Goal: Communication & Community: Ask a question

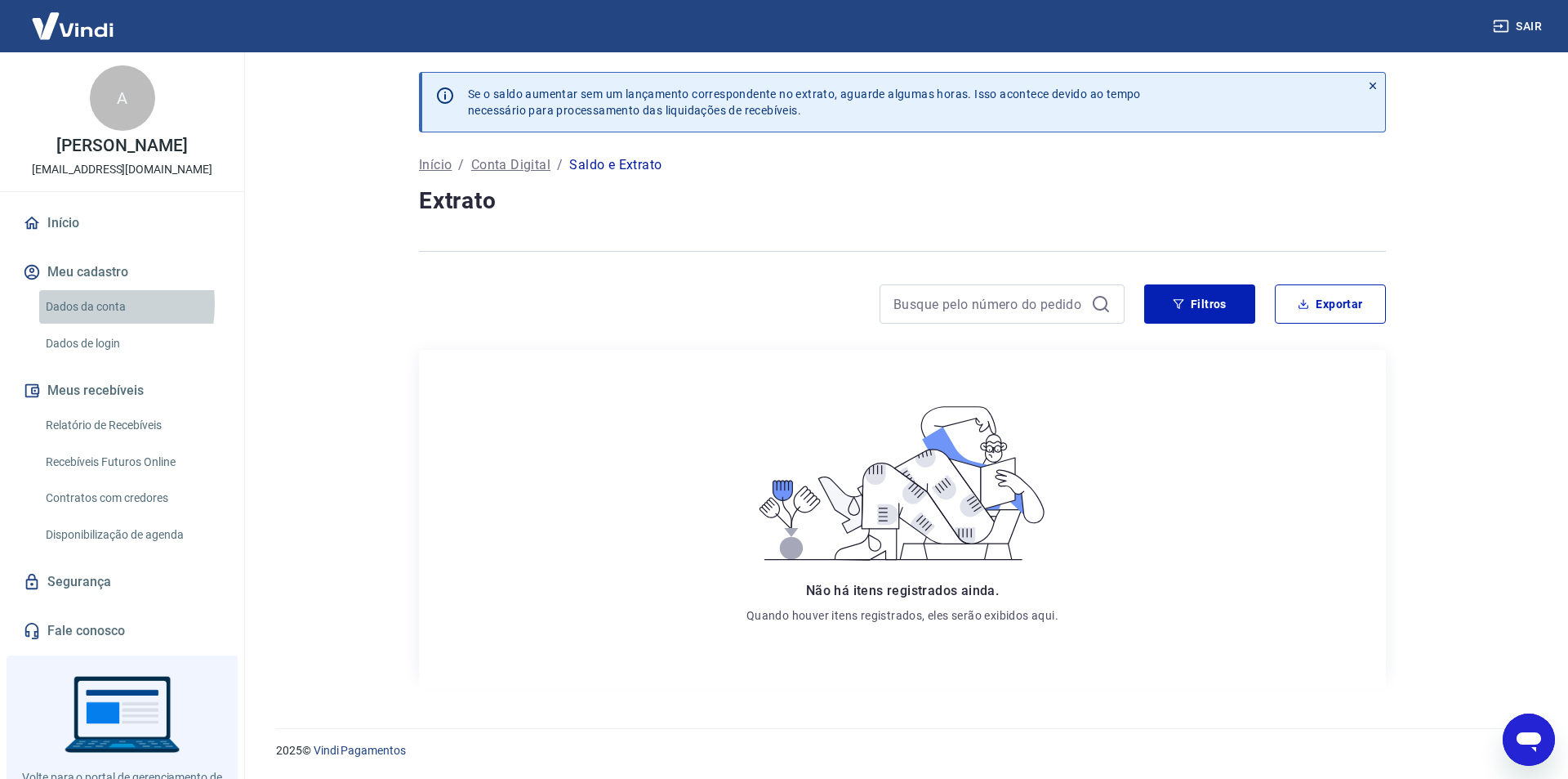
click at [79, 321] on link "Dados da conta" at bounding box center [132, 307] width 186 height 33
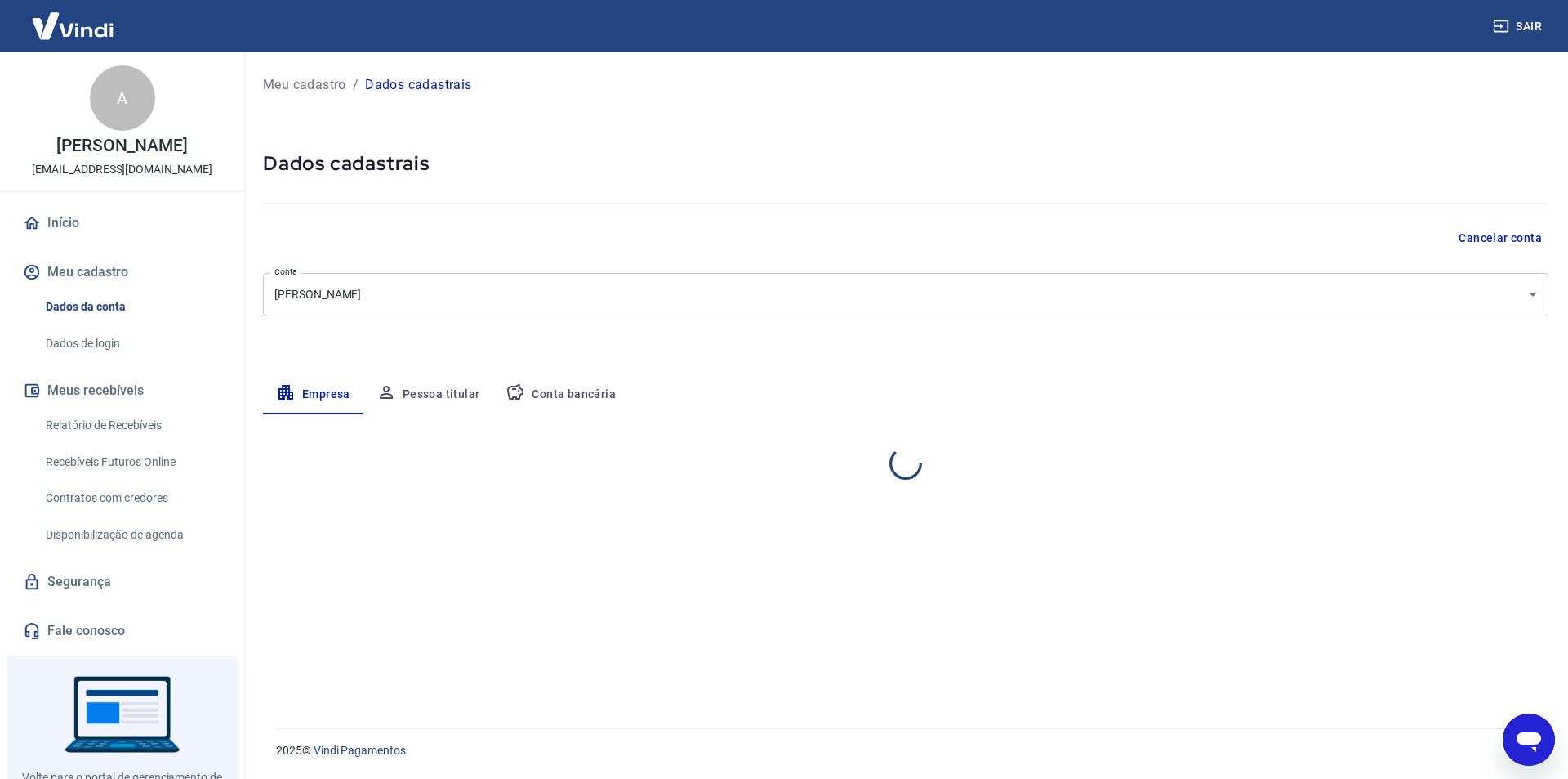
select select "RJ"
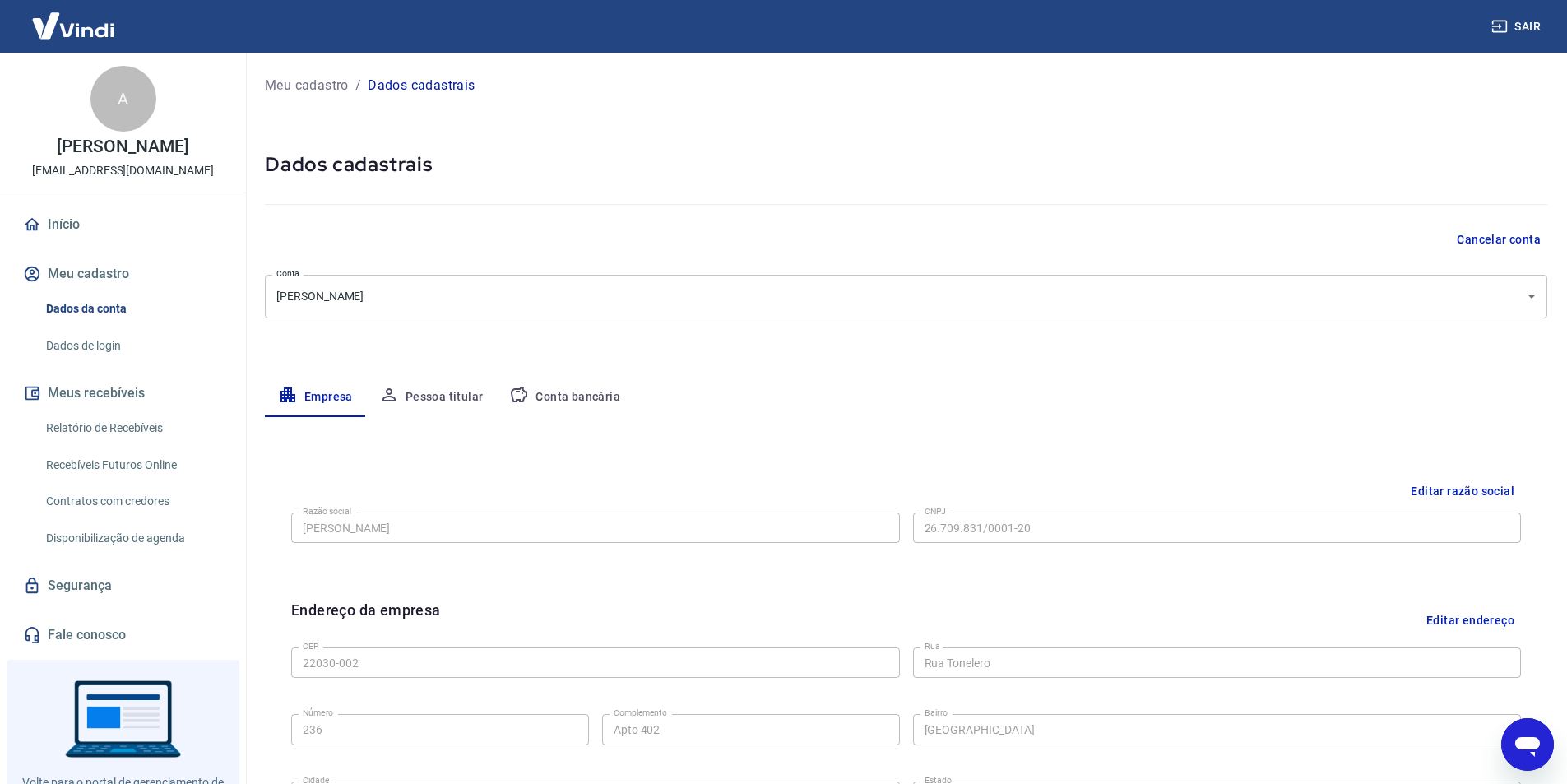
click at [572, 401] on button "Conta bancária" at bounding box center [565, 397] width 138 height 40
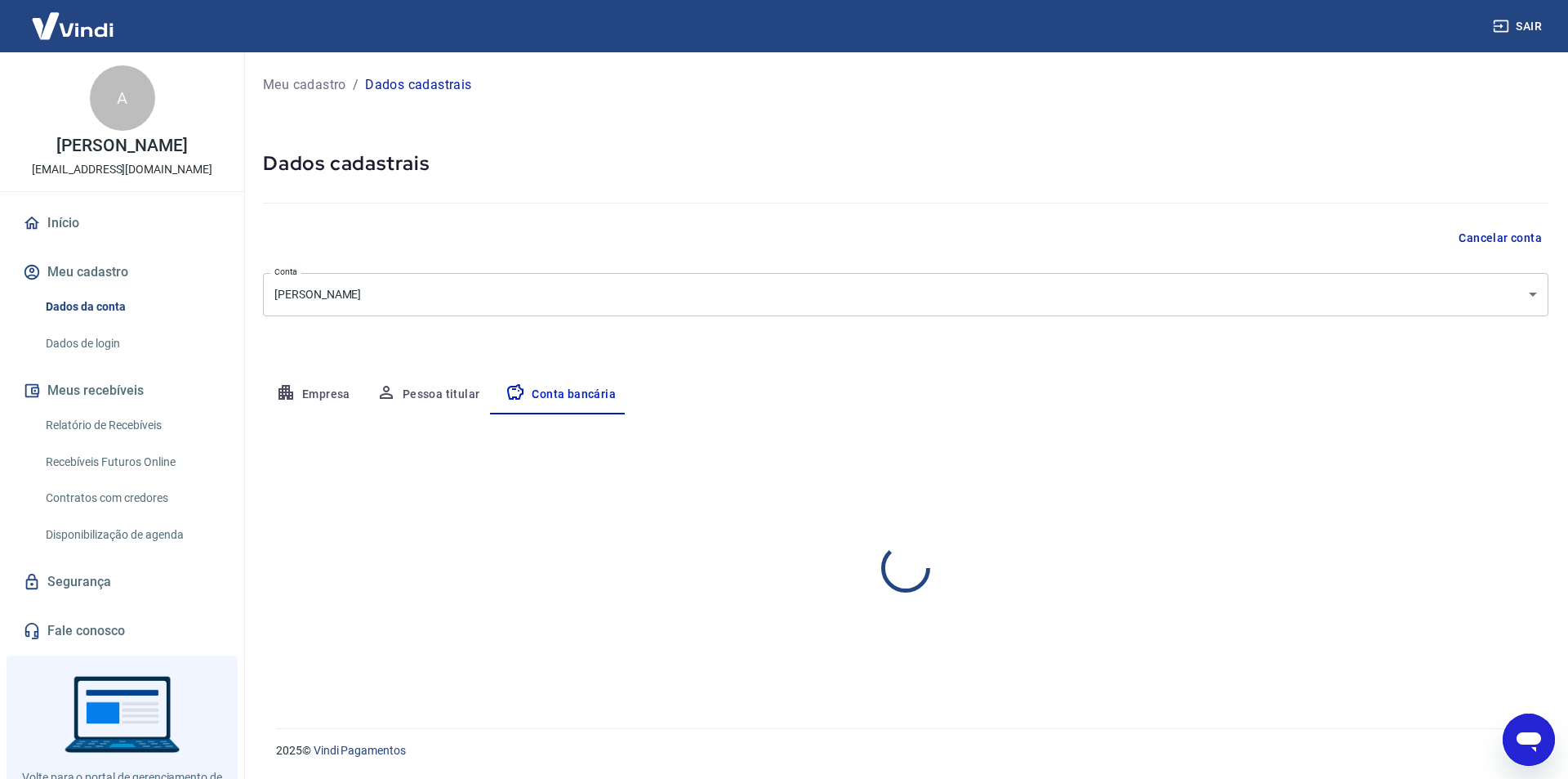
select select "1"
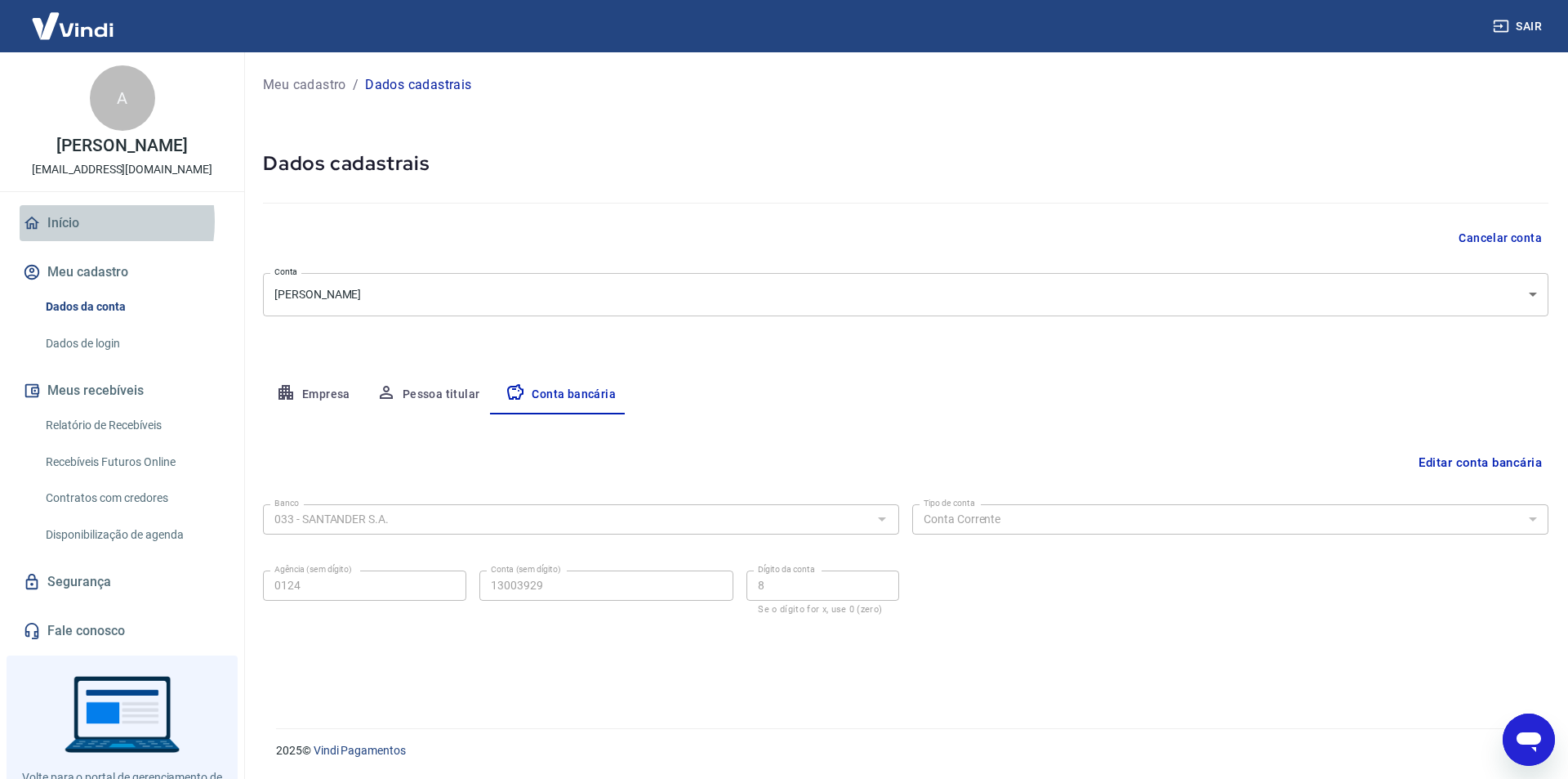
click at [73, 238] on link "Início" at bounding box center [122, 223] width 205 height 36
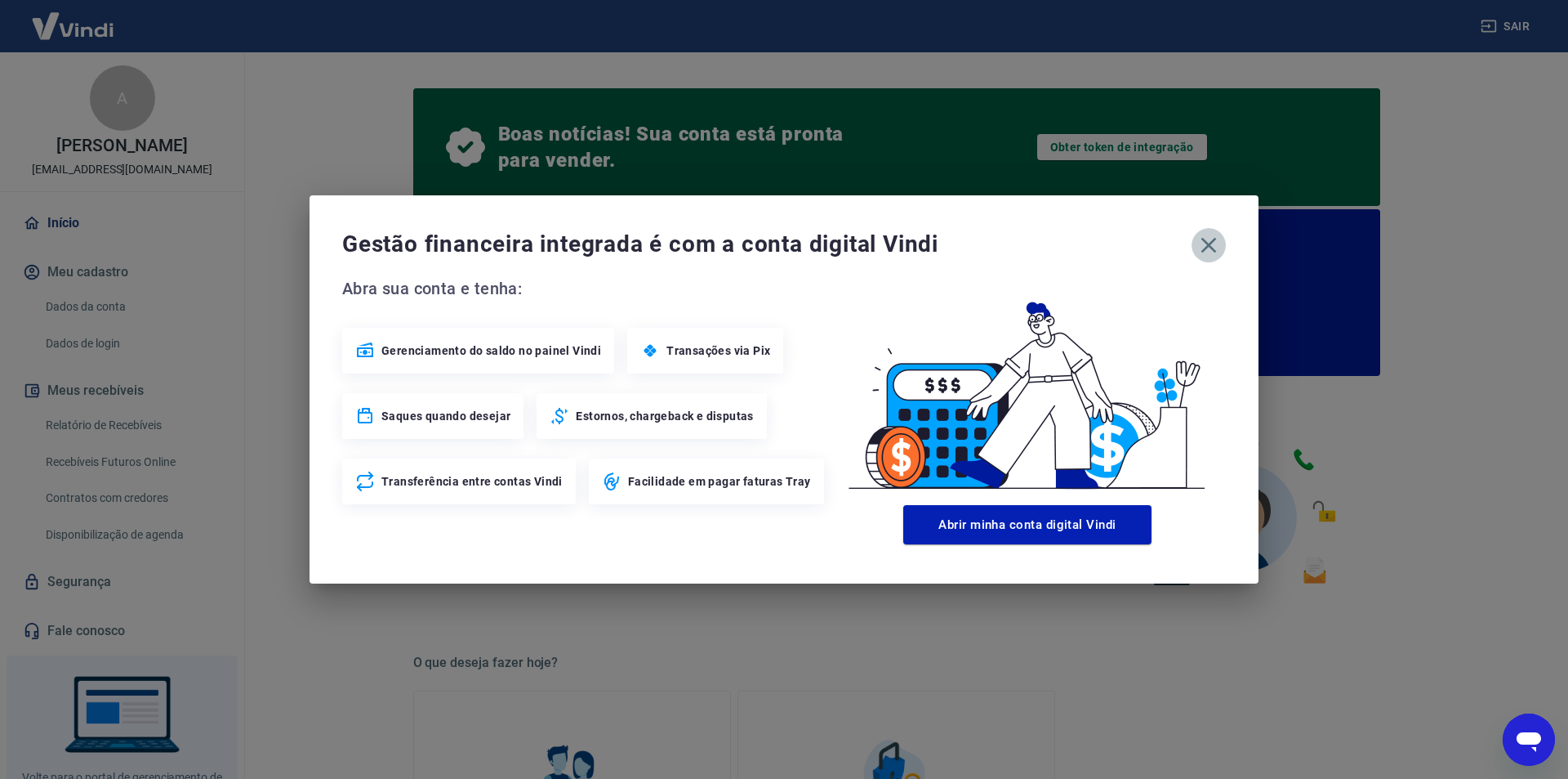
click at [1204, 244] on icon "button" at bounding box center [1209, 245] width 26 height 26
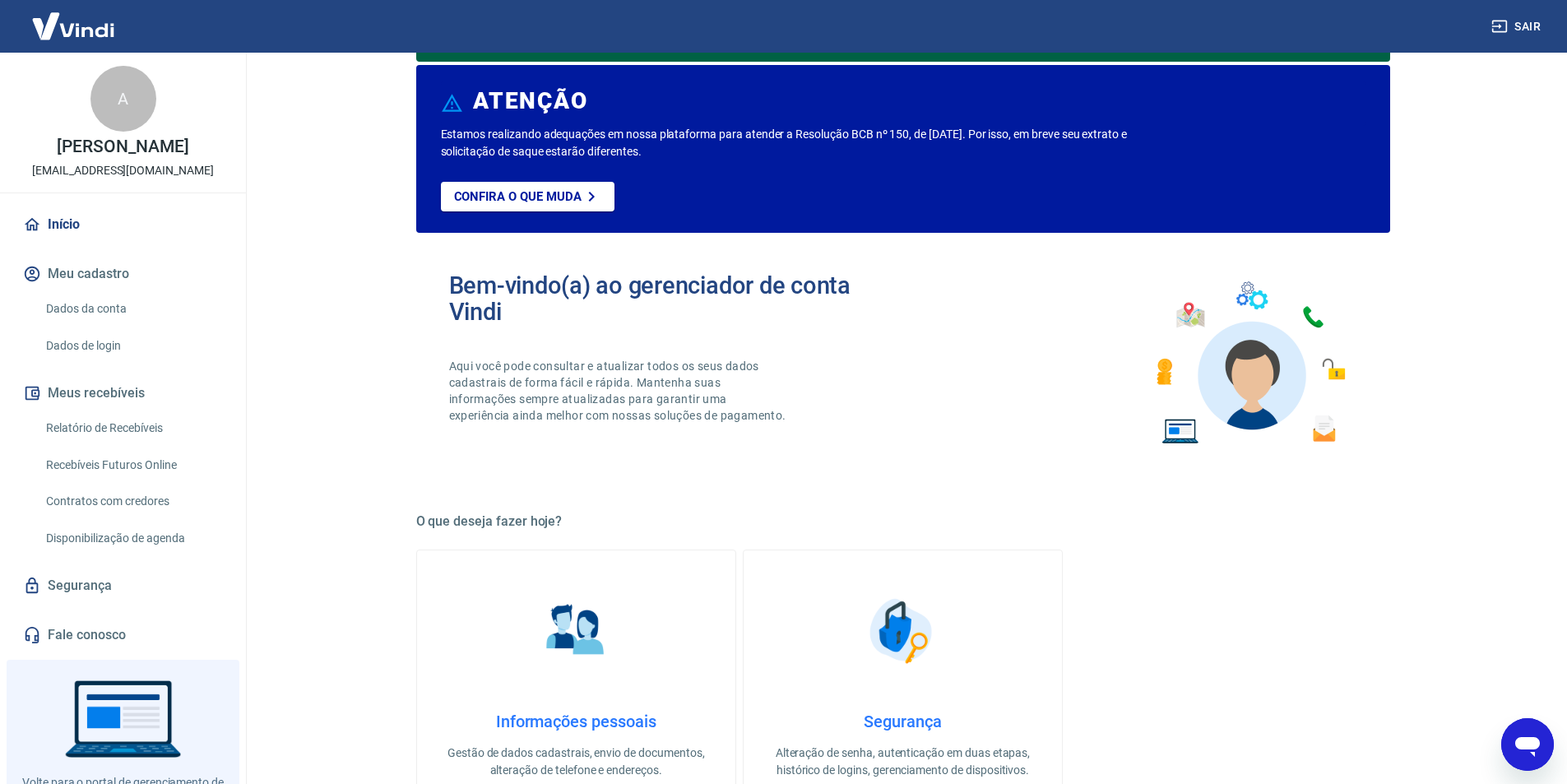
scroll to position [411, 0]
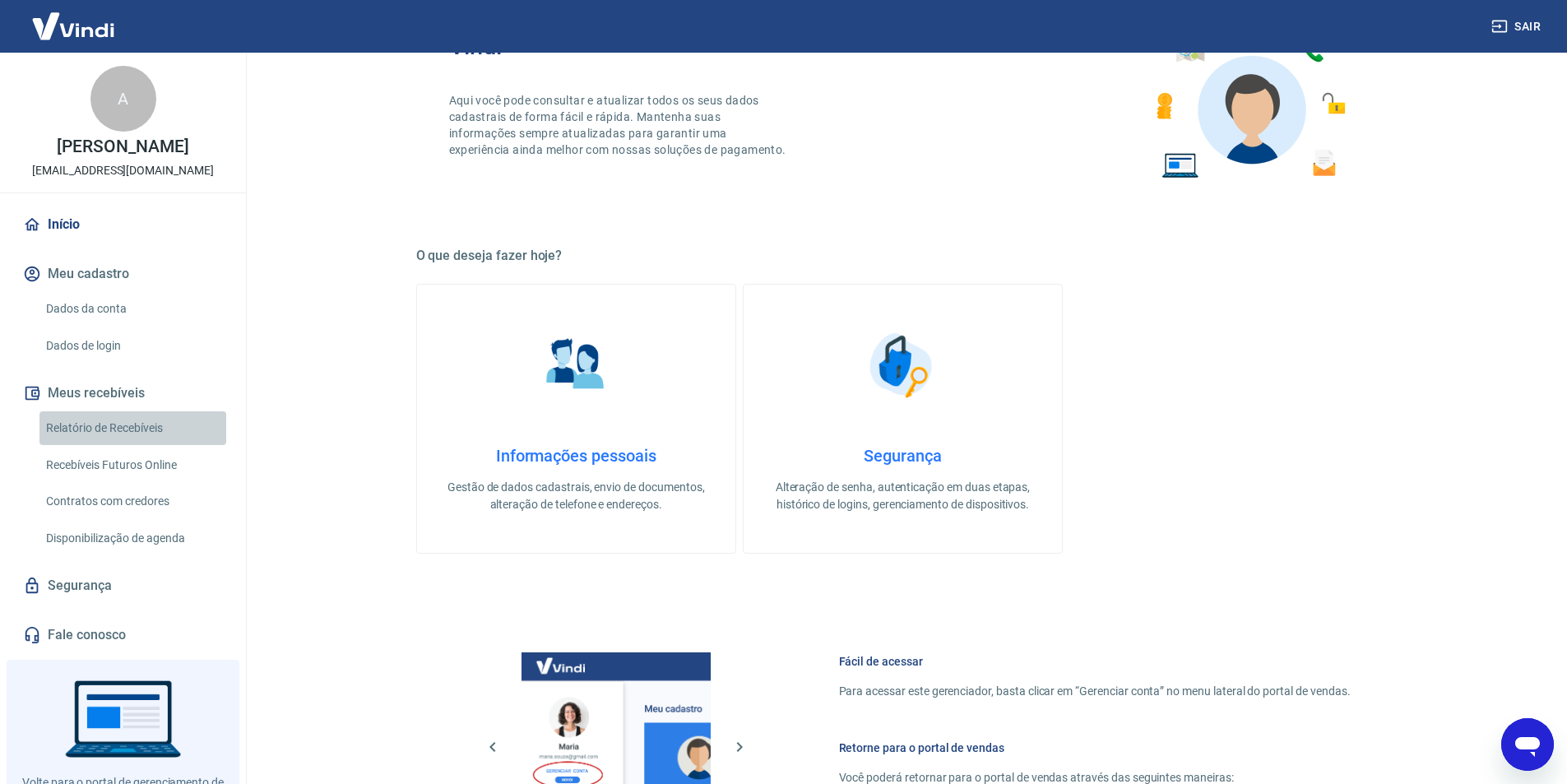
click at [140, 444] on link "Relatório de Recebíveis" at bounding box center [133, 428] width 187 height 34
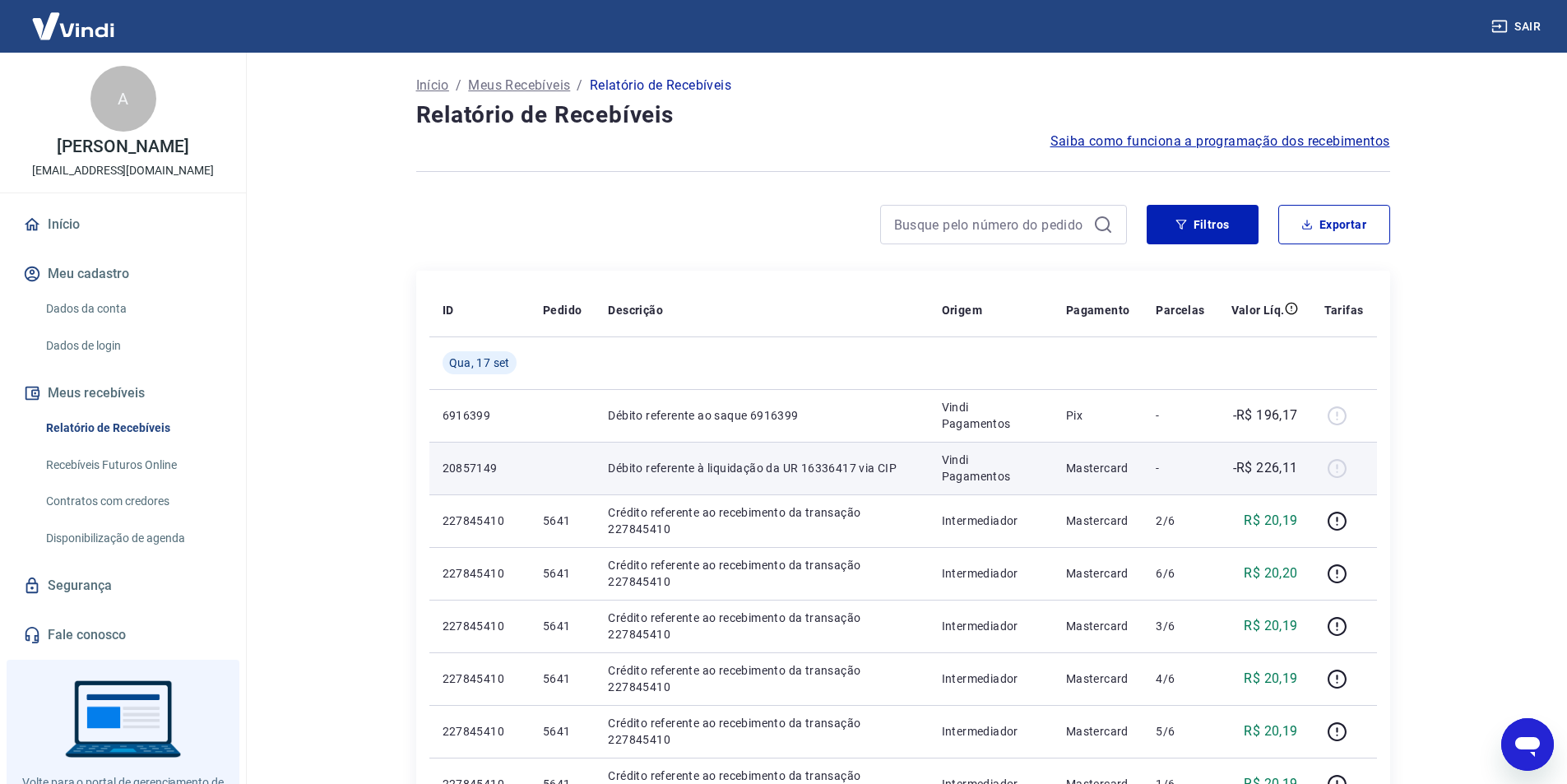
click at [645, 469] on p "Débito referente à liquidação da UR 16336417 via CIP" at bounding box center [761, 467] width 307 height 17
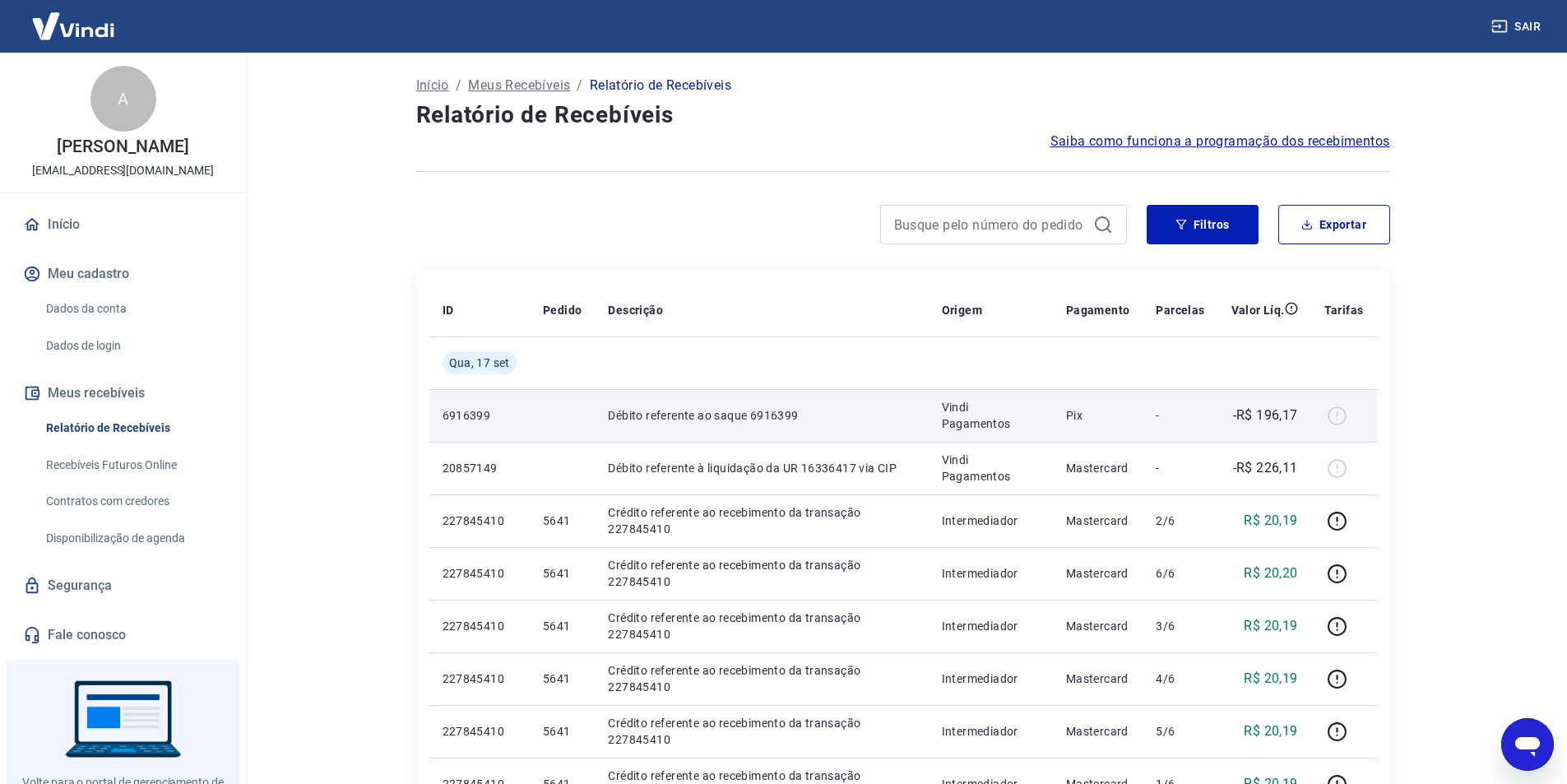
click at [519, 419] on td "6916399" at bounding box center [480, 415] width 101 height 53
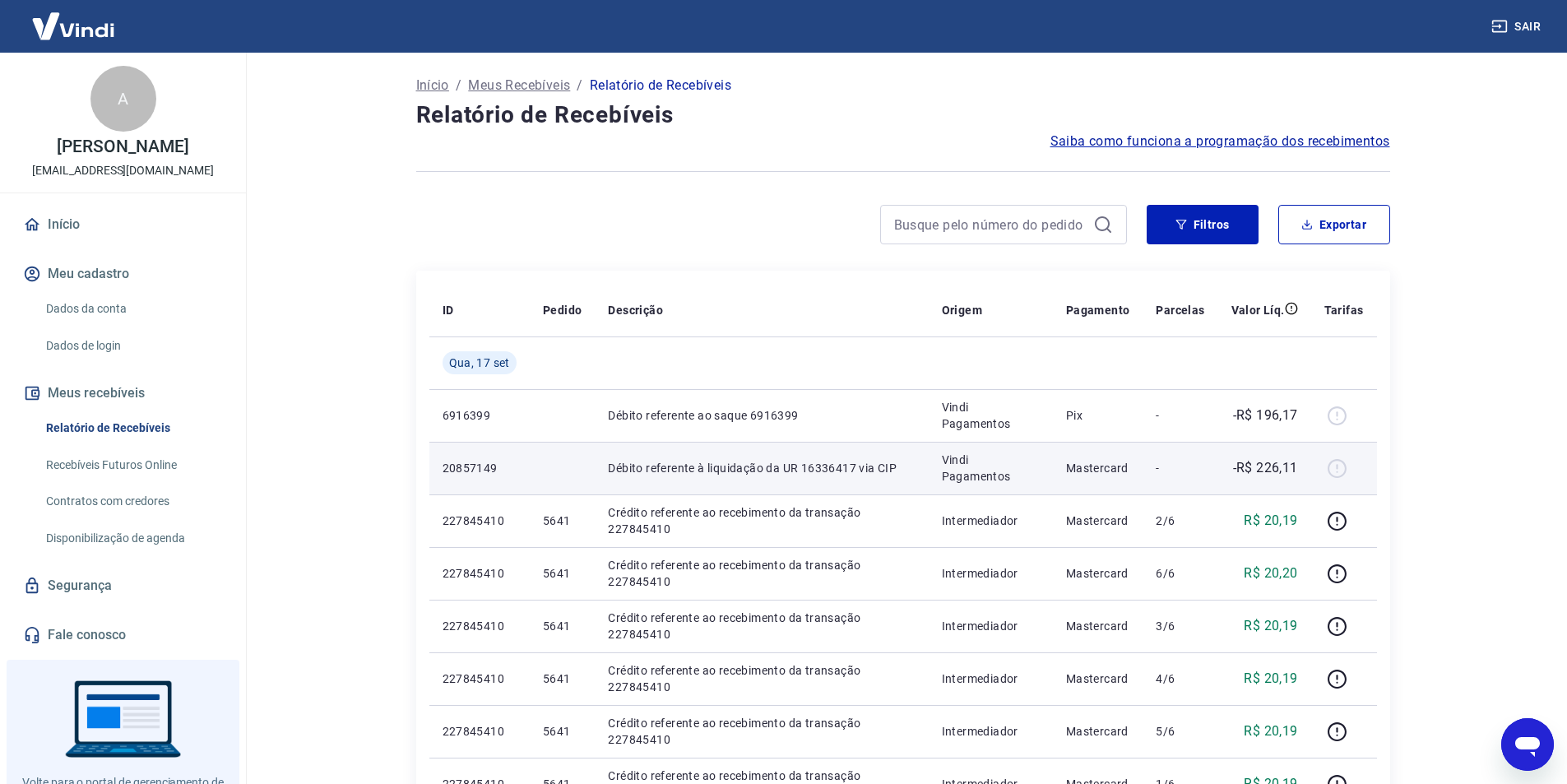
click at [749, 456] on td "Débito referente à liquidação da UR 16336417 via CIP" at bounding box center [761, 468] width 334 height 53
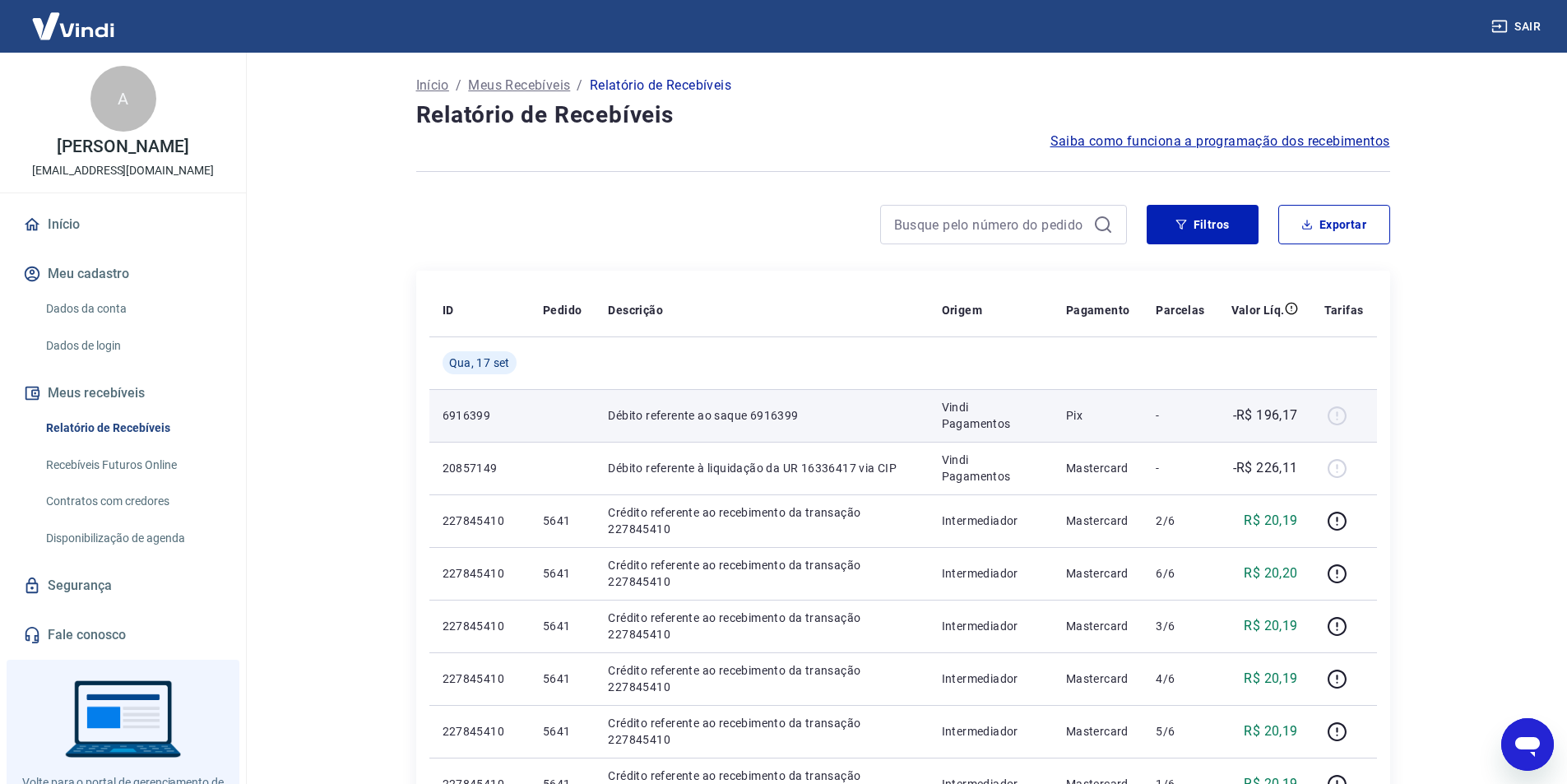
click at [767, 422] on p "Débito referente ao saque 6916399" at bounding box center [761, 415] width 307 height 17
click at [1345, 414] on div at bounding box center [1344, 415] width 40 height 26
click at [664, 421] on p "Débito referente ao saque 6916399" at bounding box center [761, 415] width 307 height 17
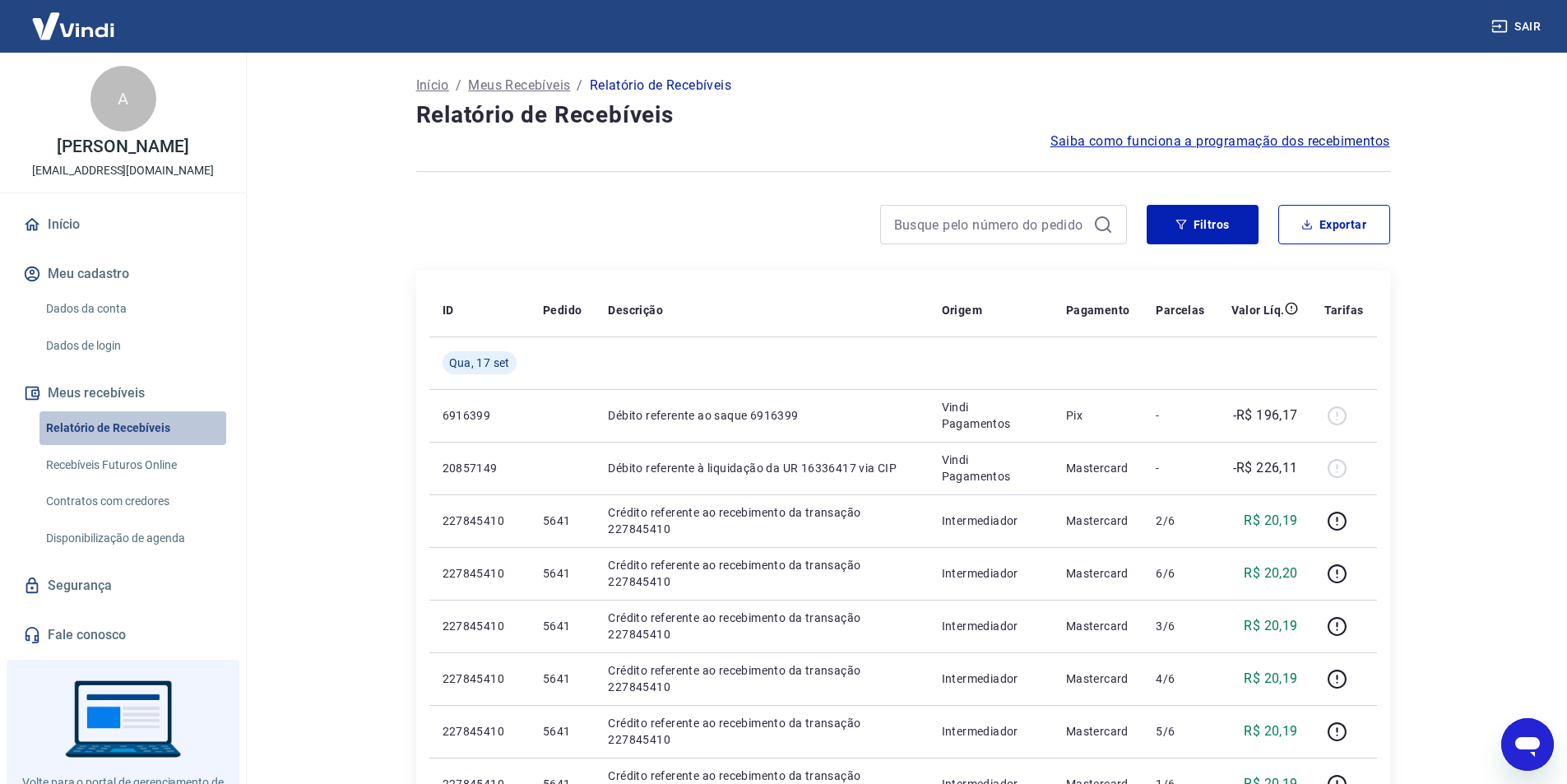
drag, startPoint x: 144, startPoint y: 451, endPoint x: 672, endPoint y: 418, distance: 529.0
click at [145, 444] on link "Relatório de Recebíveis" at bounding box center [133, 428] width 187 height 34
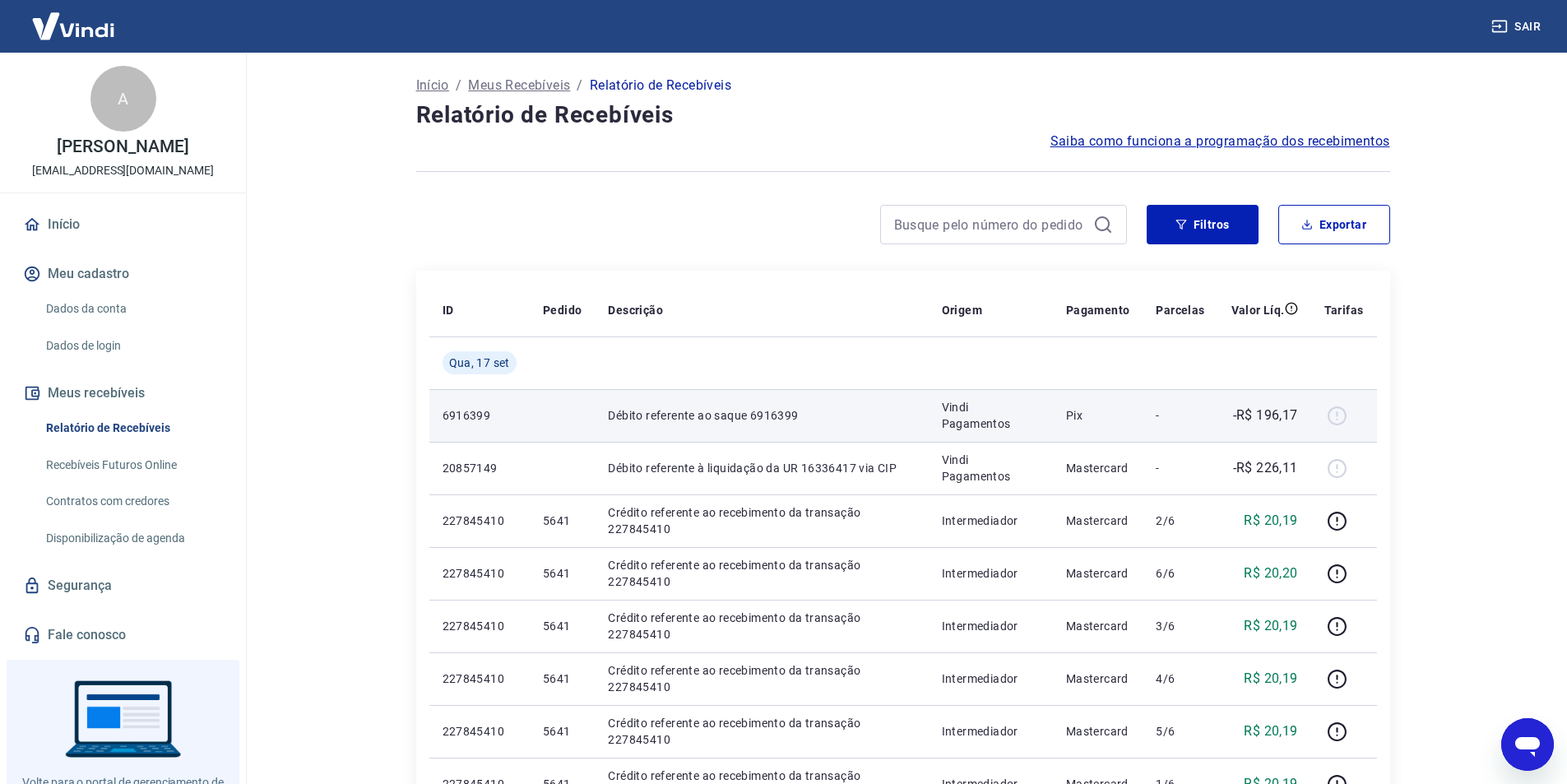
click at [1340, 417] on div at bounding box center [1344, 415] width 40 height 26
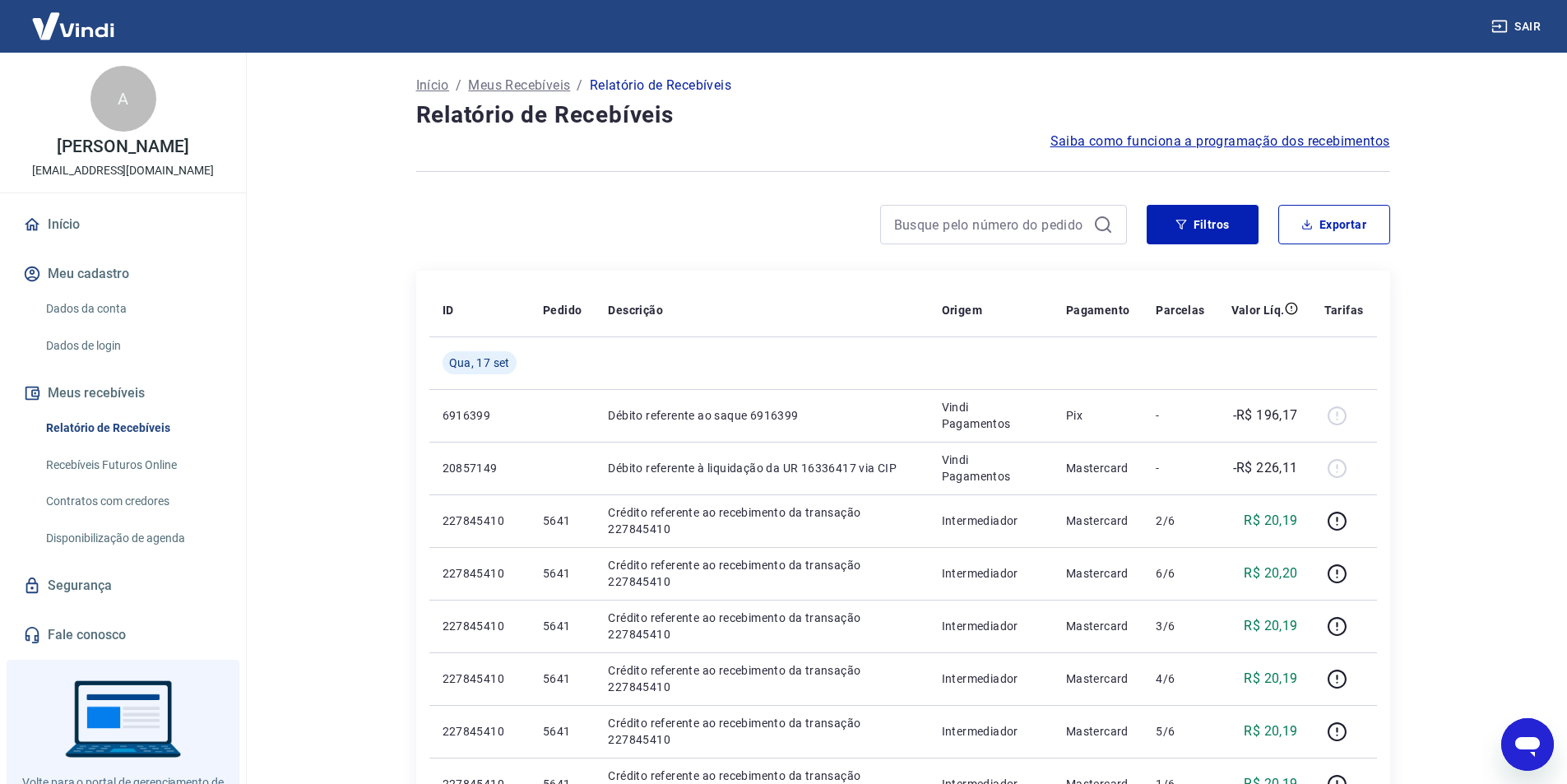
click at [1527, 743] on icon "Abrir janela de mensagens" at bounding box center [1527, 746] width 25 height 19
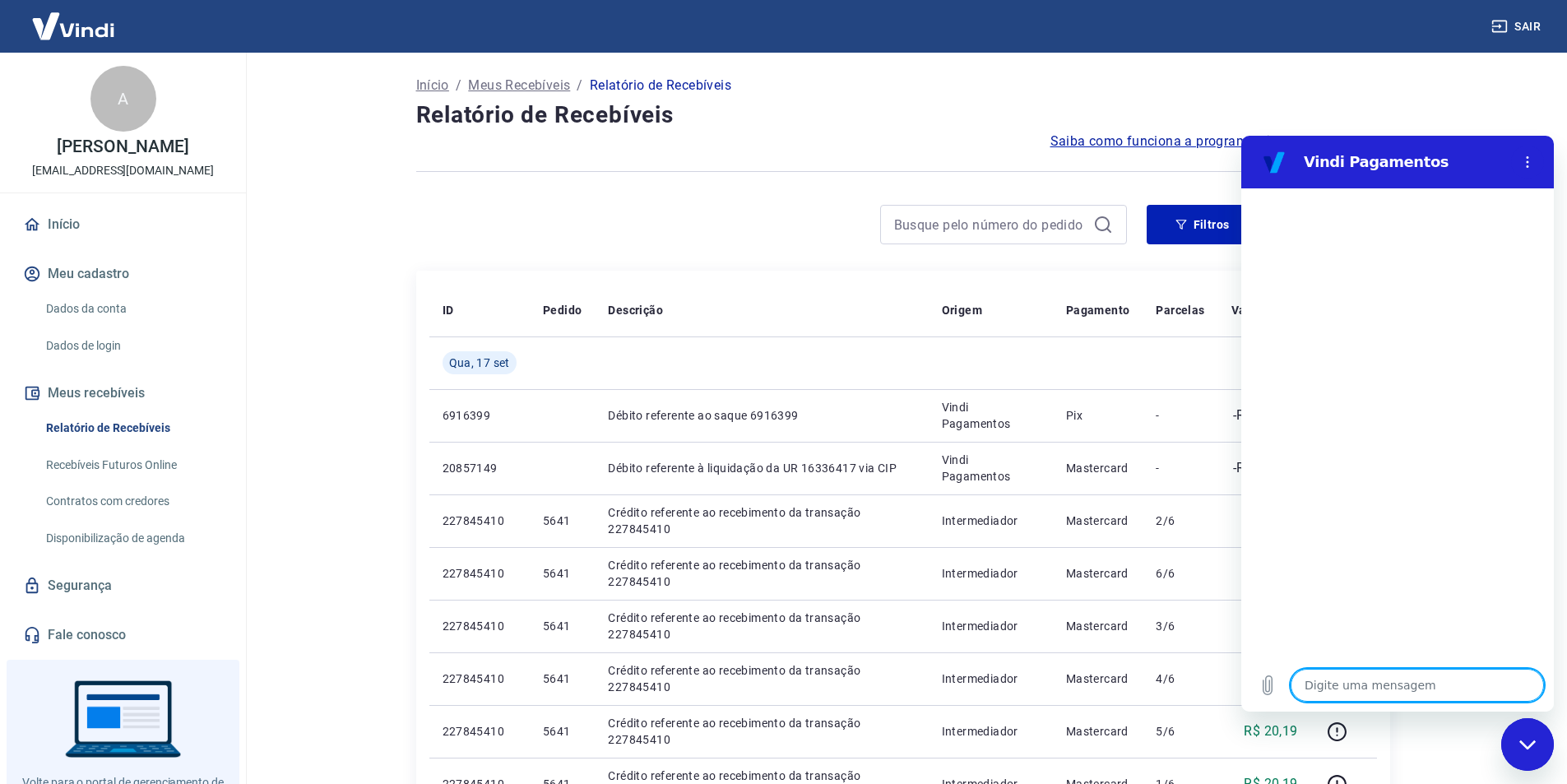
click at [1358, 689] on textarea at bounding box center [1417, 684] width 253 height 33
type textarea "M"
type textarea "x"
type textarea "MU"
type textarea "x"
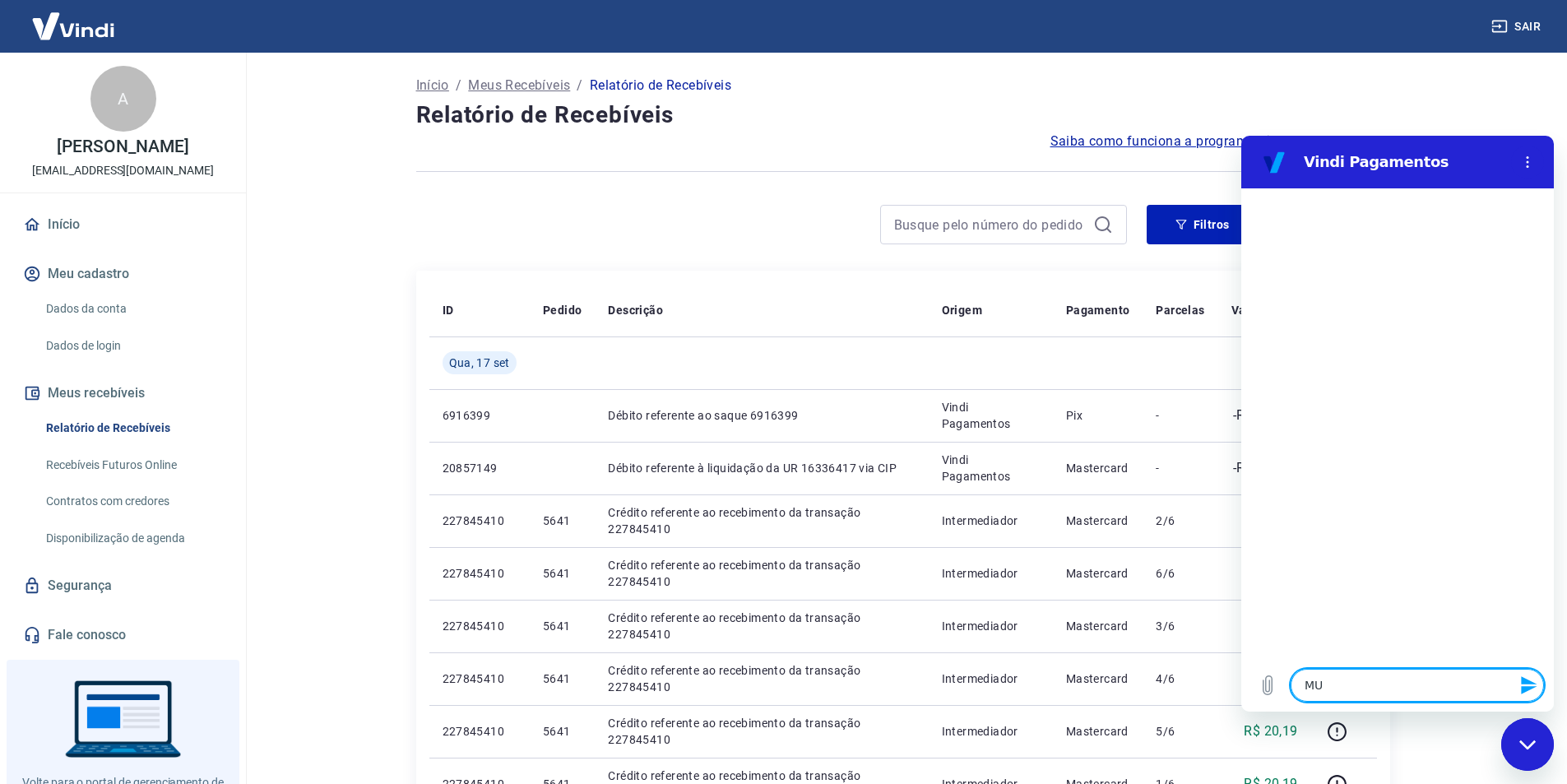
type textarea "MUD"
type textarea "x"
type textarea "MUDE"
type textarea "x"
type textarea "MUDEI"
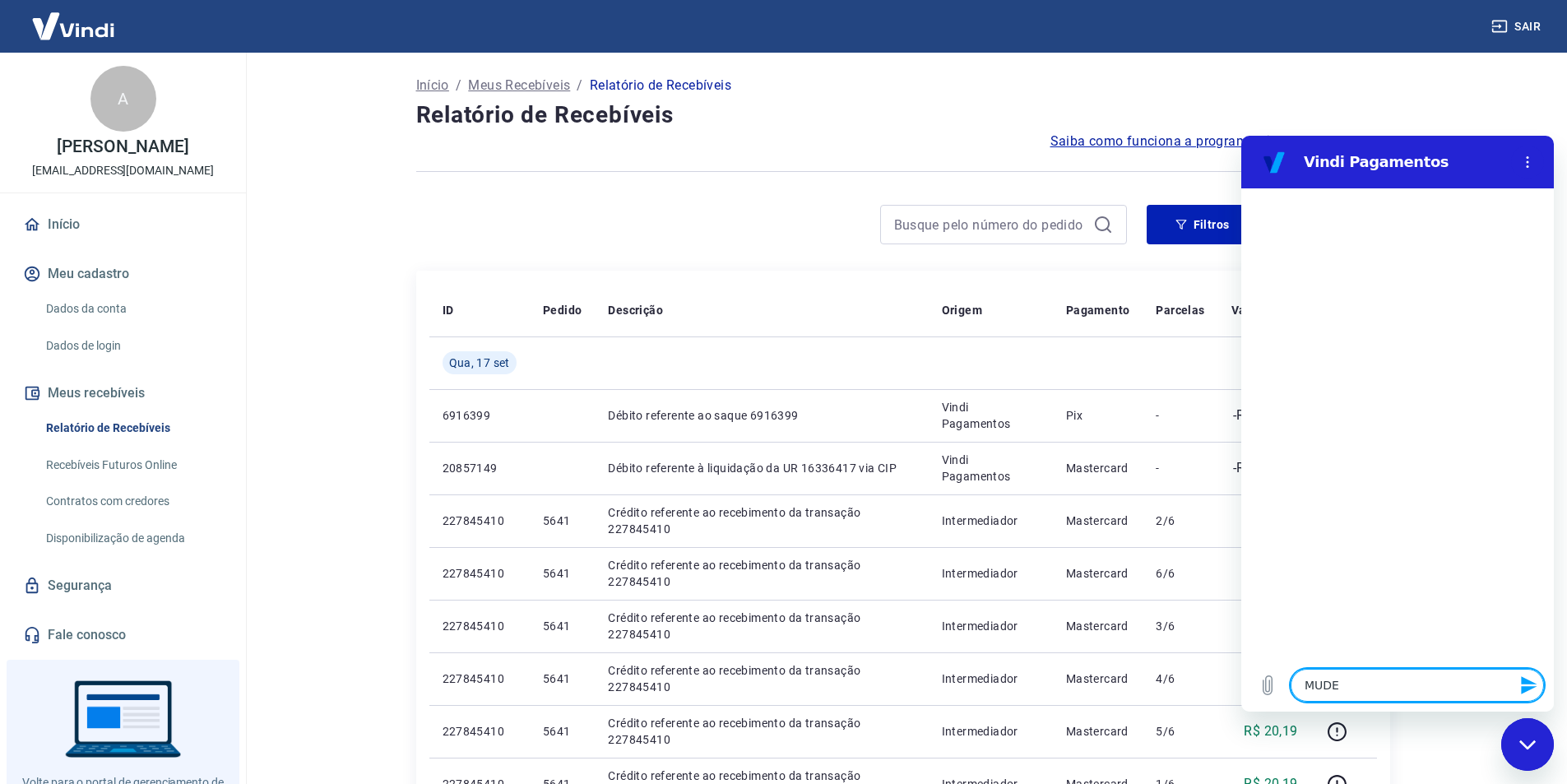
type textarea "x"
type textarea "MUDEI"
type textarea "x"
type textarea "MUDEI A"
type textarea "x"
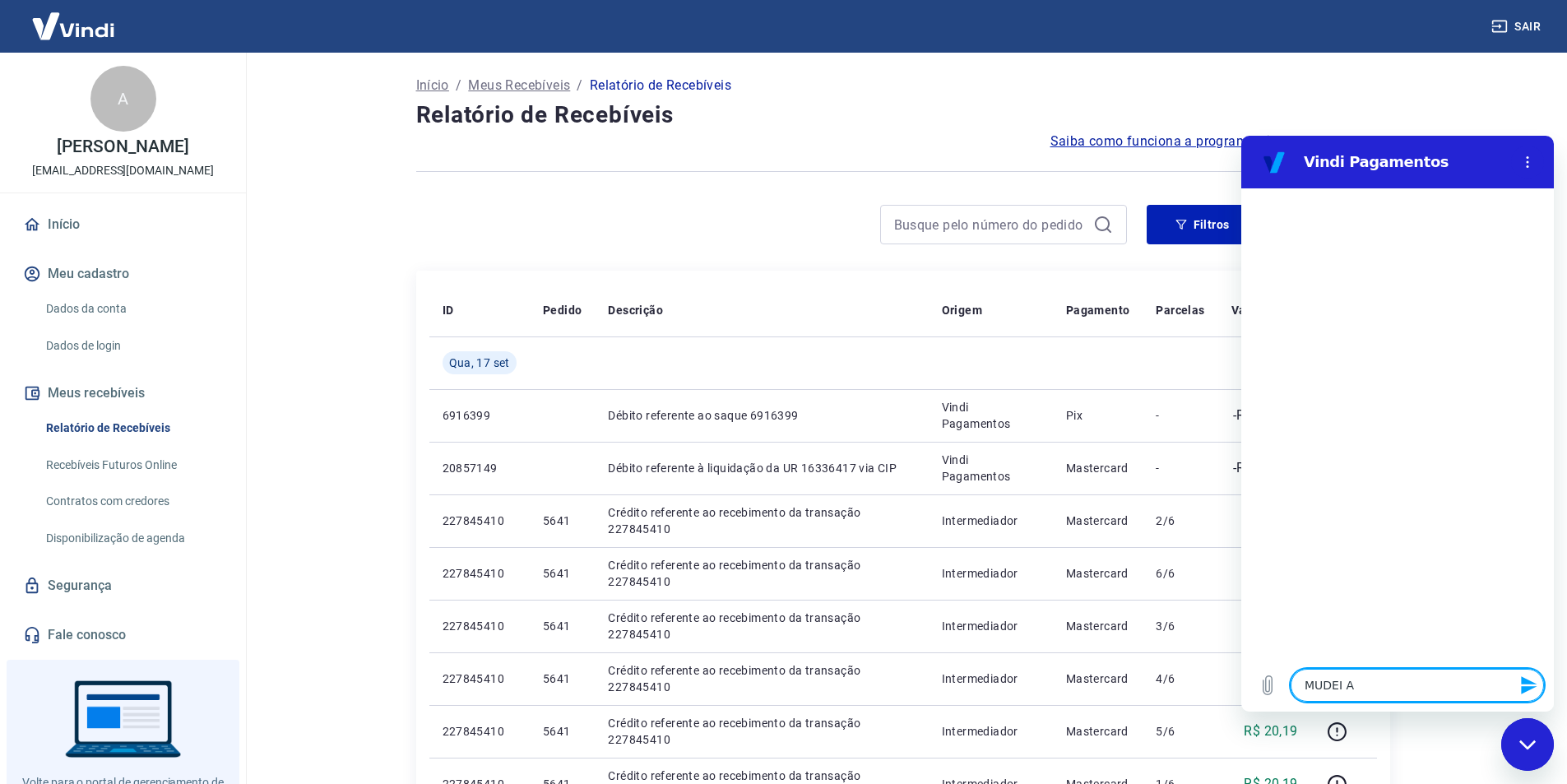
type textarea "MUDEI A"
type textarea "x"
type textarea "MUDEI A C"
type textarea "x"
type textarea "MUDEI A CO"
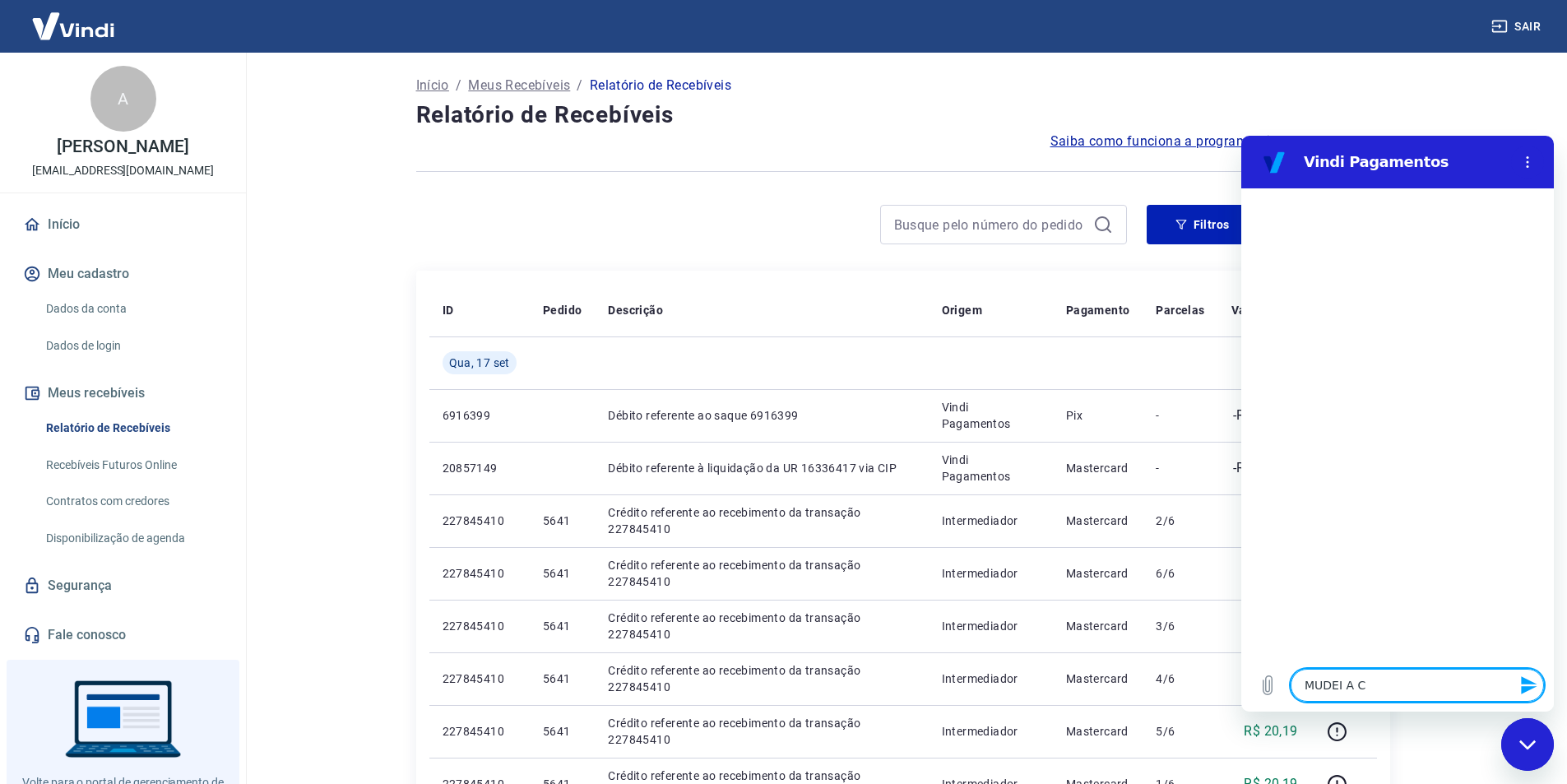
type textarea "x"
type textarea "MUDEI A CON"
type textarea "x"
type textarea "MUDEI A CONT"
type textarea "x"
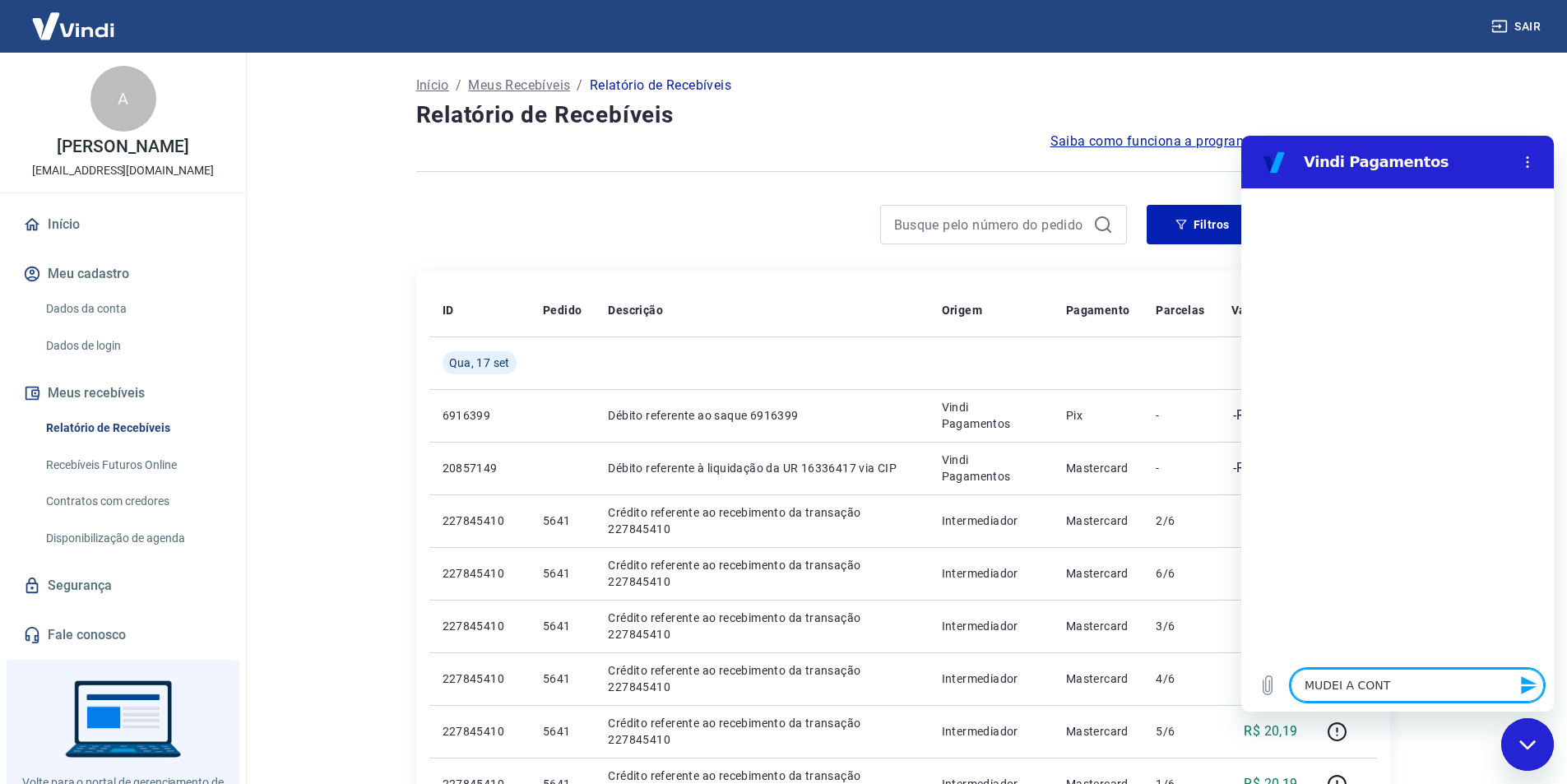
type textarea "MUDEI A CONTA"
type textarea "x"
type textarea "MUDEI A CONTA"
type textarea "x"
type textarea "MUDEI A CONTA D"
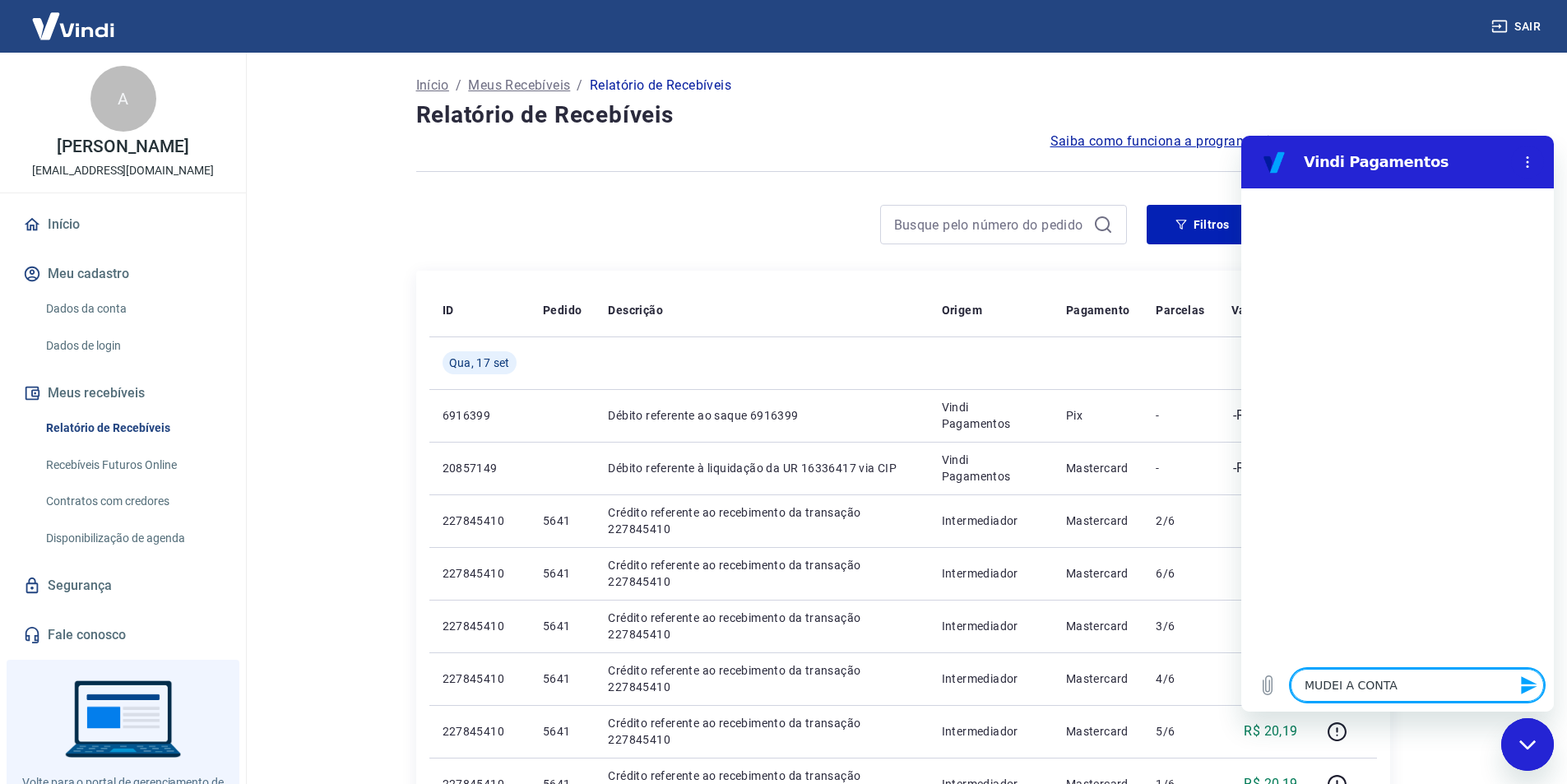
type textarea "x"
type textarea "MUDEI A CONTA DE"
type textarea "x"
type textarea "MUDEI A CONTA DE"
type textarea "x"
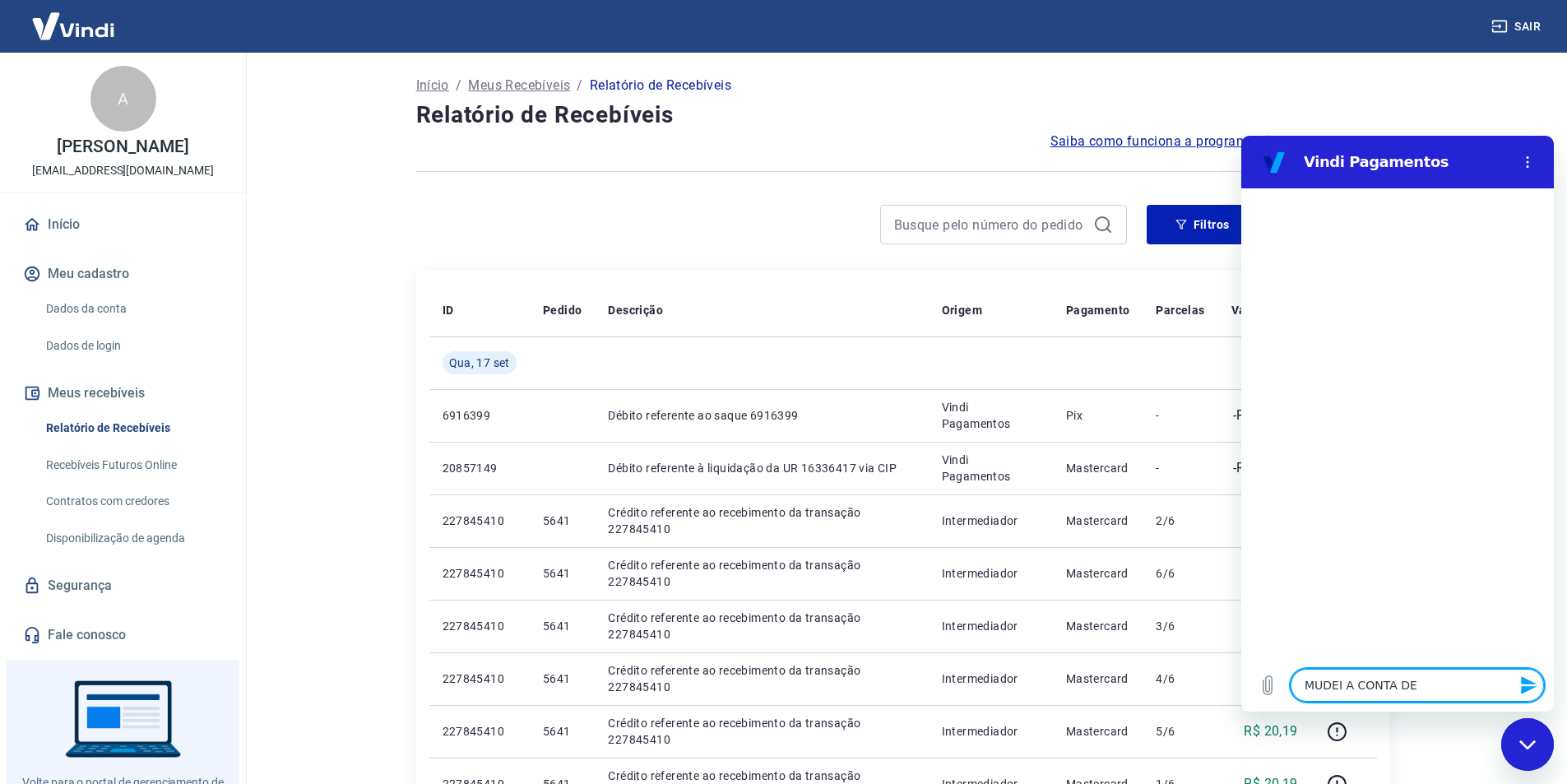
type textarea "MUDEI A CONTA DE R"
type textarea "x"
type textarea "MUDEI A CONTA DE RE"
type textarea "x"
type textarea "MUDEI A CONTA DE REC"
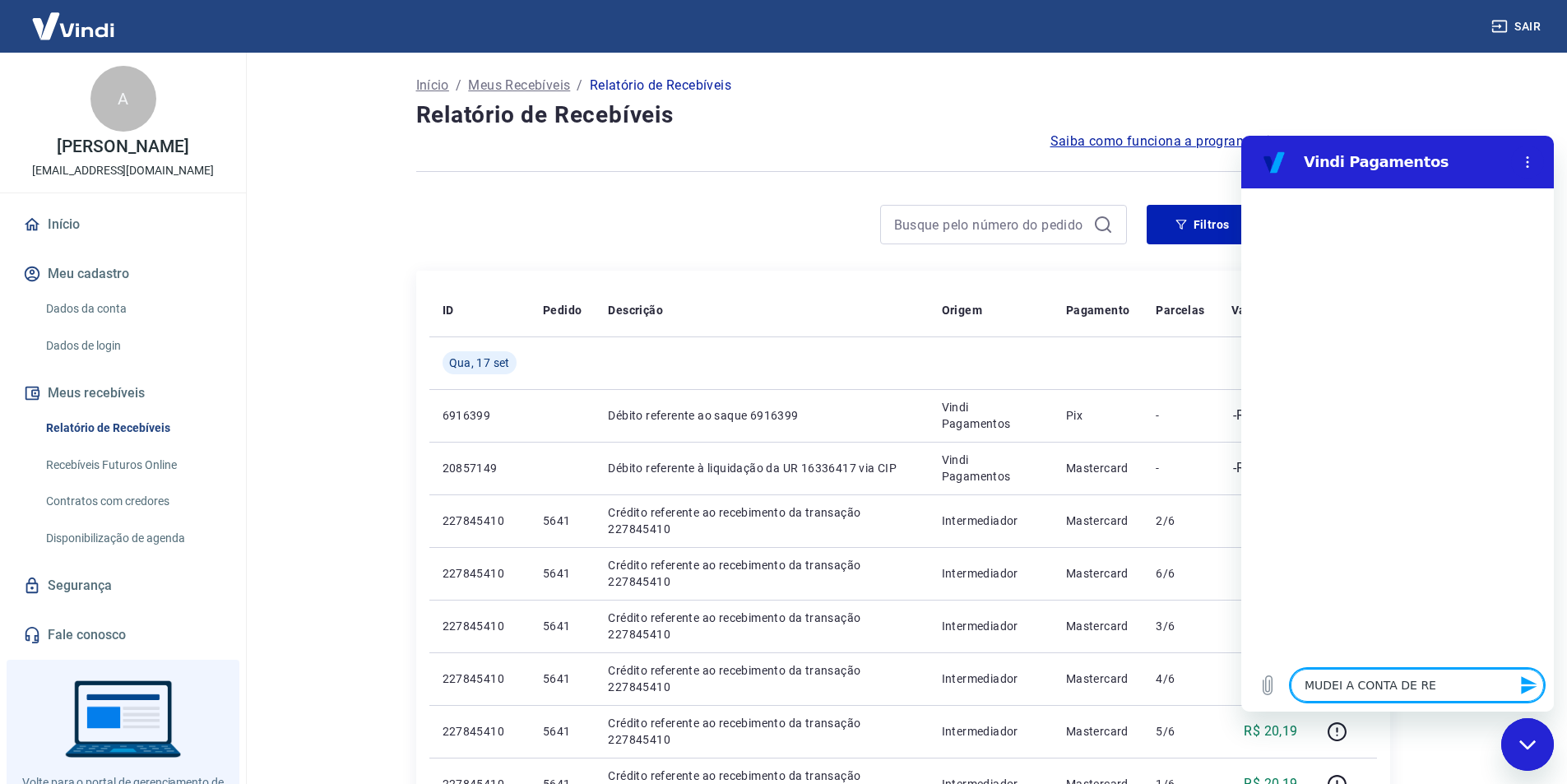
type textarea "x"
type textarea "MUDEI A CONTA DE RECE"
type textarea "x"
type textarea "MUDEI A CONTA DE RECEB"
type textarea "x"
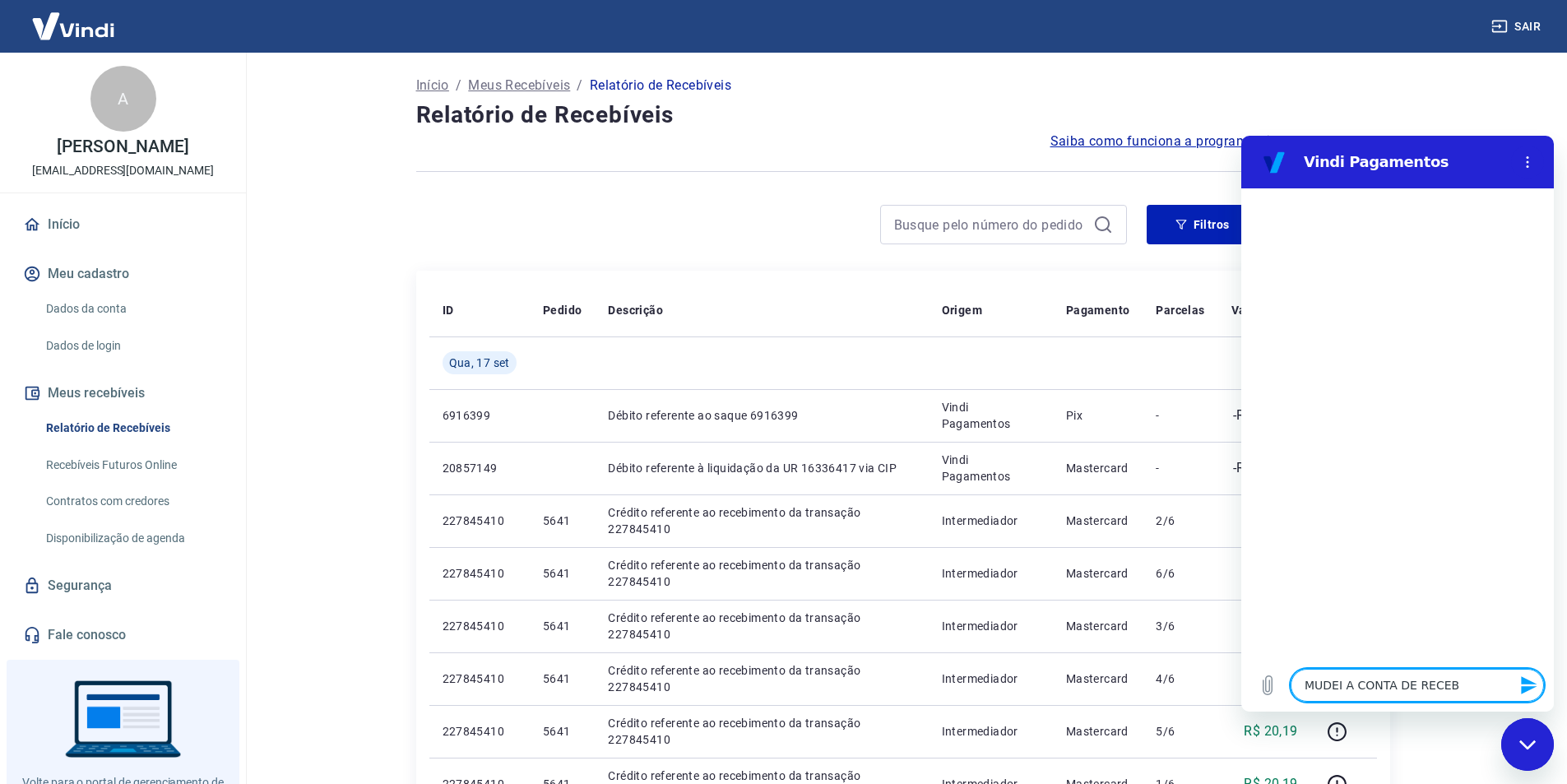
type textarea "MUDEI A CONTA DE RECEBI"
type textarea "x"
type textarea "MUDEI A CONTA DE RECEBIM"
type textarea "x"
type textarea "MUDEI A CONTA DE RECEBIME"
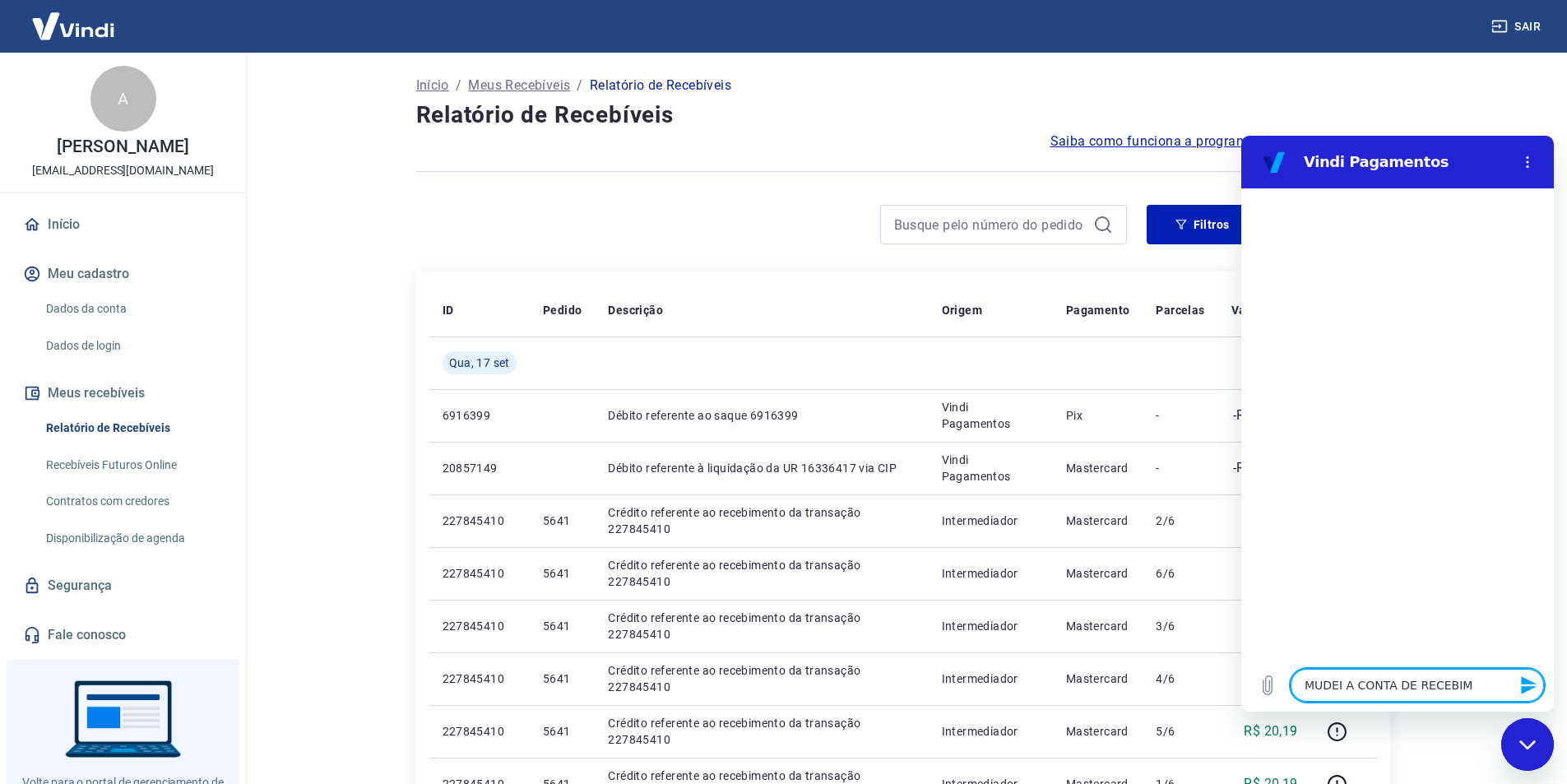
type textarea "x"
type textarea "MUDEI A CONTA DE RECEBIMEN"
type textarea "x"
type textarea "MUDEI A CONTA DE RECEBIMENT"
type textarea "x"
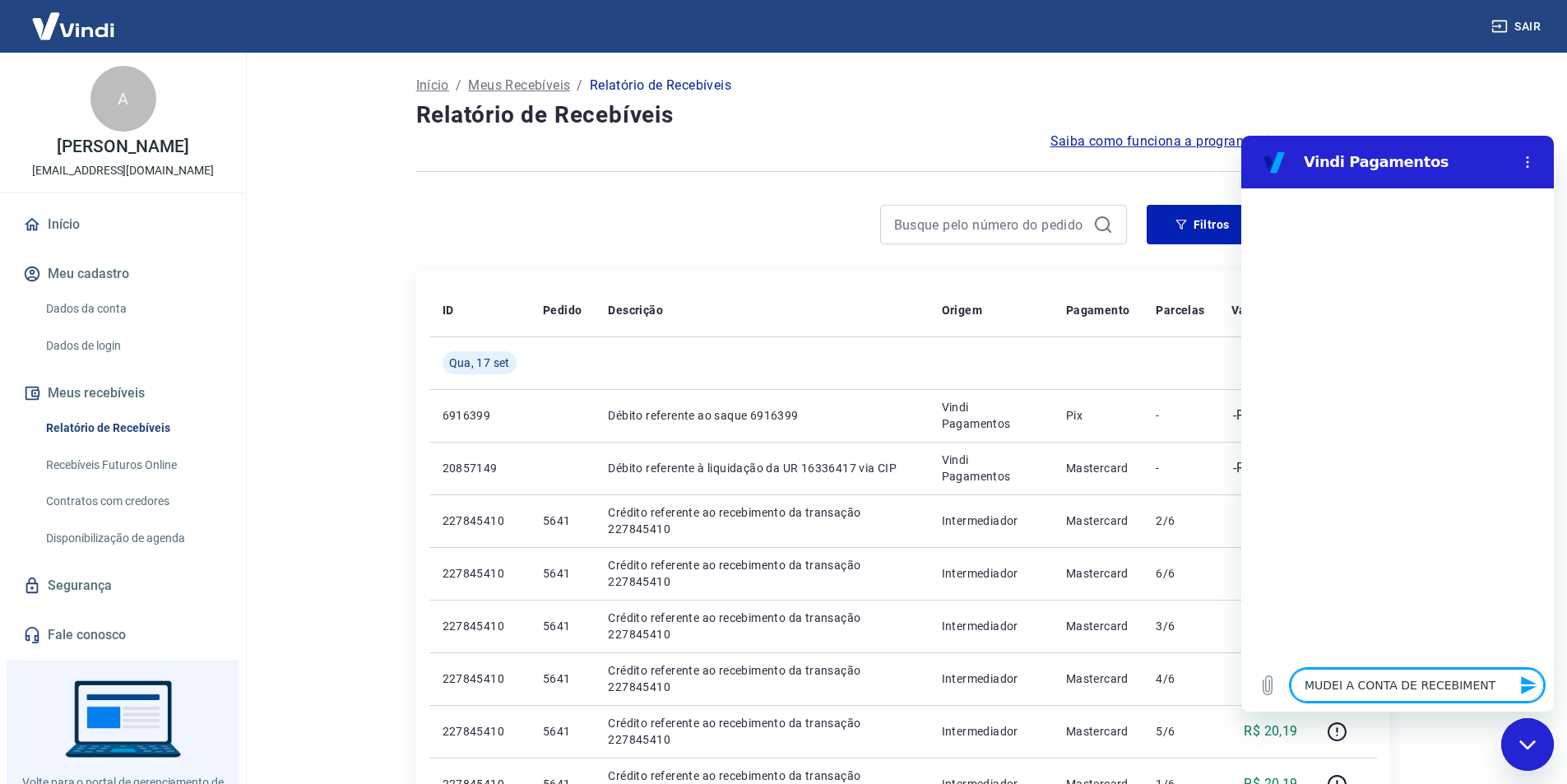
type textarea "MUDEI A CONTA DE RECEBIMENTO"
type textarea "x"
type textarea "MUDEI A CONTA DE RECEBIMENTO"
type textarea "x"
type textarea "MUDEI A CONTA DE RECEBIMENTO D"
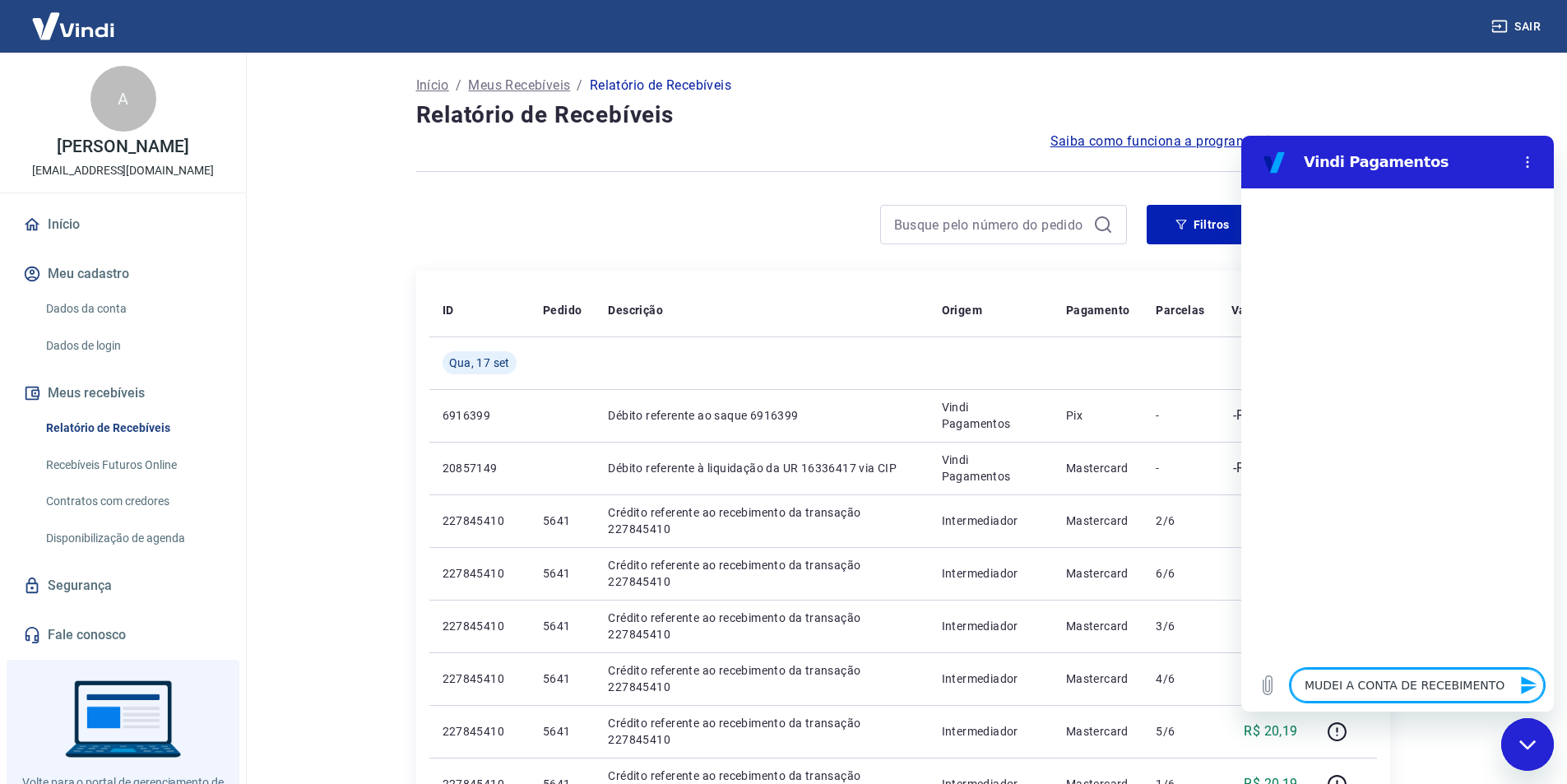
type textarea "x"
type textarea "MUDEI A CONTA DE RECEBIMENTO DE"
type textarea "x"
type textarea "MUDEI A CONTA DE RECEBIMENTO DE"
type textarea "x"
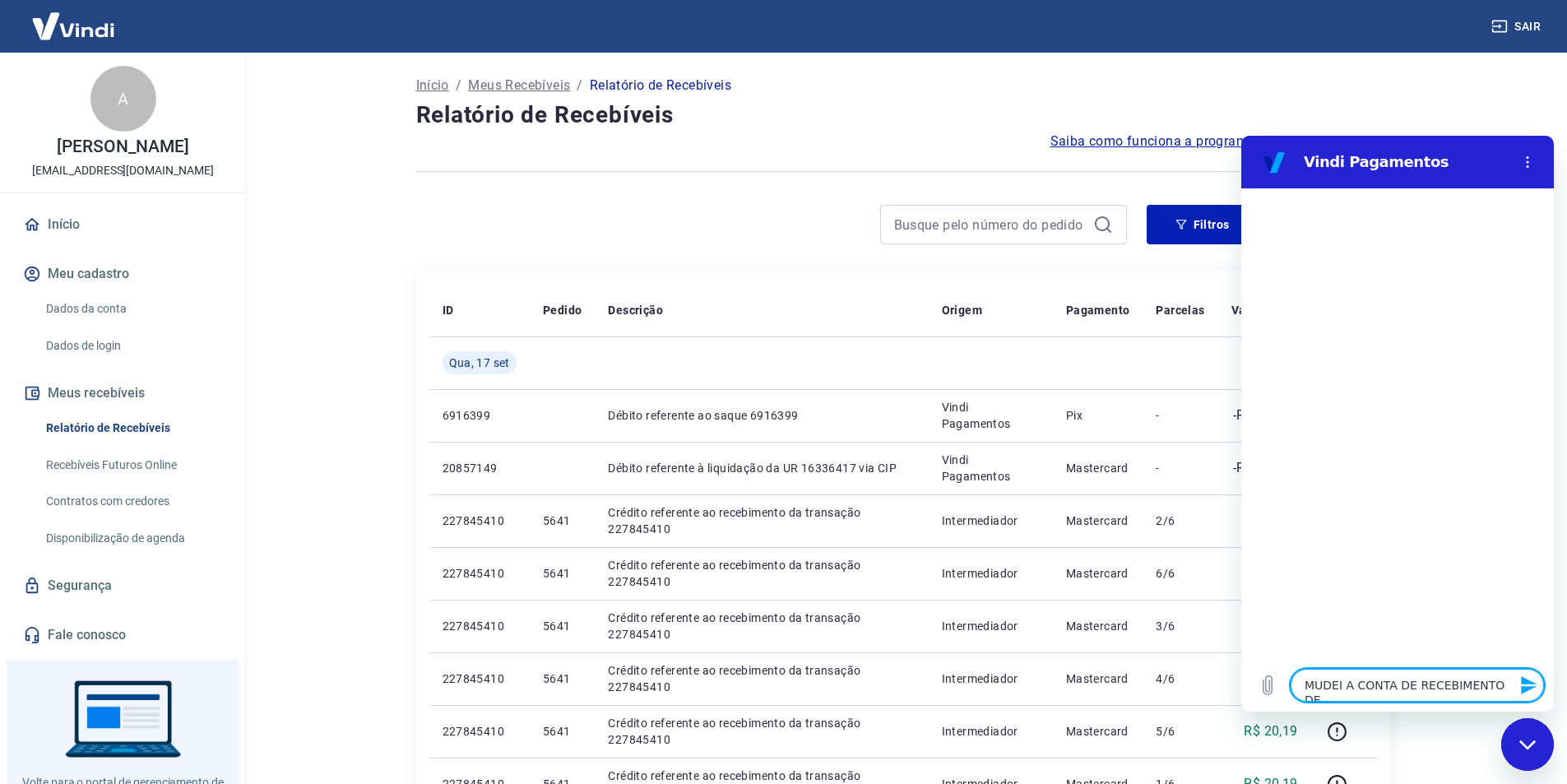
type textarea "MUDEI A CONTA DE RECEBIMENTO DE P"
type textarea "x"
type textarea "MUDEI A CONTA DE RECEBIMENTO DE PI"
type textarea "x"
type textarea "MUDEI A CONTA DE RECEBIMENTO DE PIX"
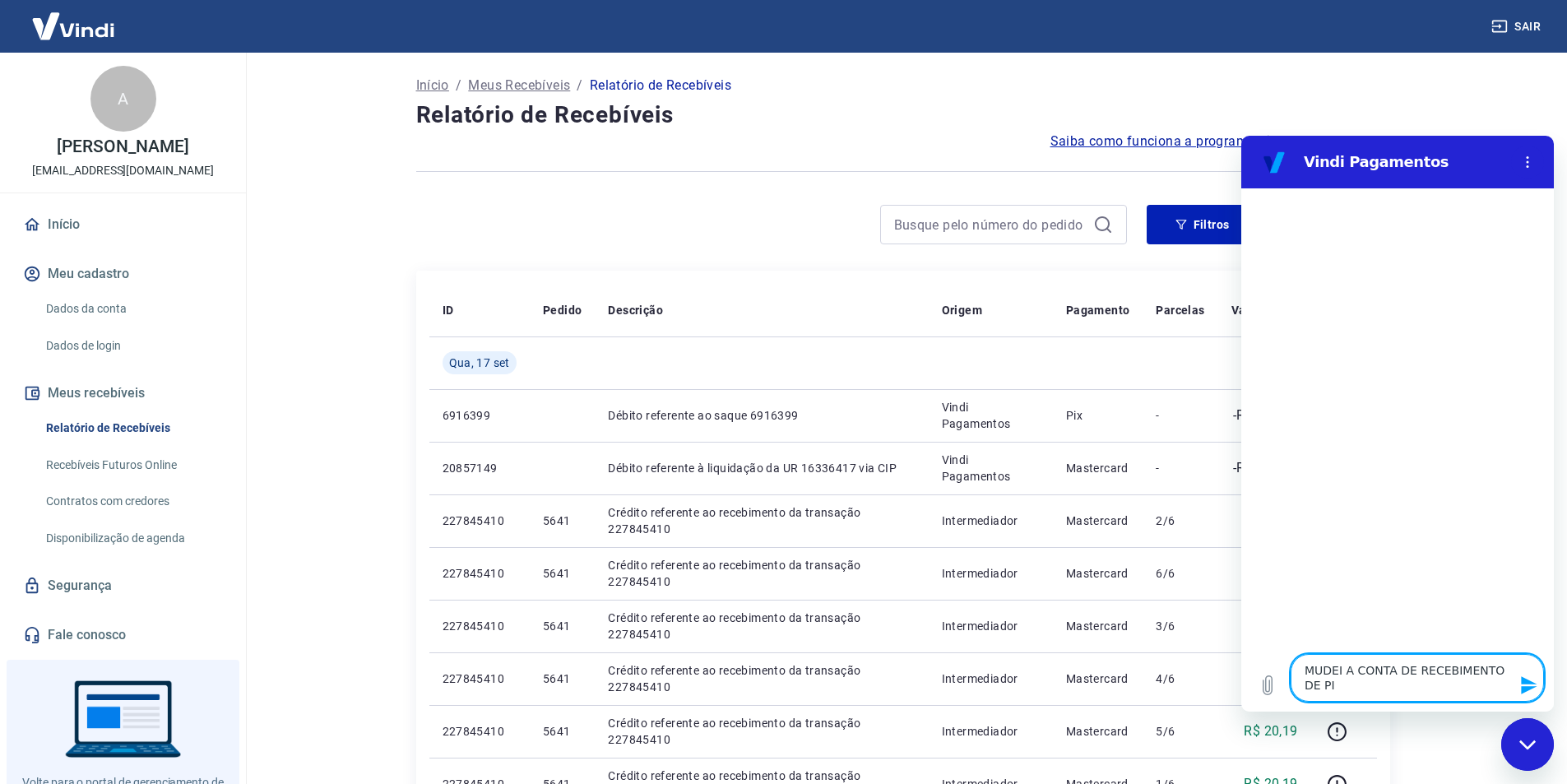
type textarea "x"
type textarea "MUDEI A CONTA DE RECEBIMENTO DE PIX"
type textarea "x"
type textarea "MUDEI A CONTA DE RECEBIMENTO DE PIX P"
type textarea "x"
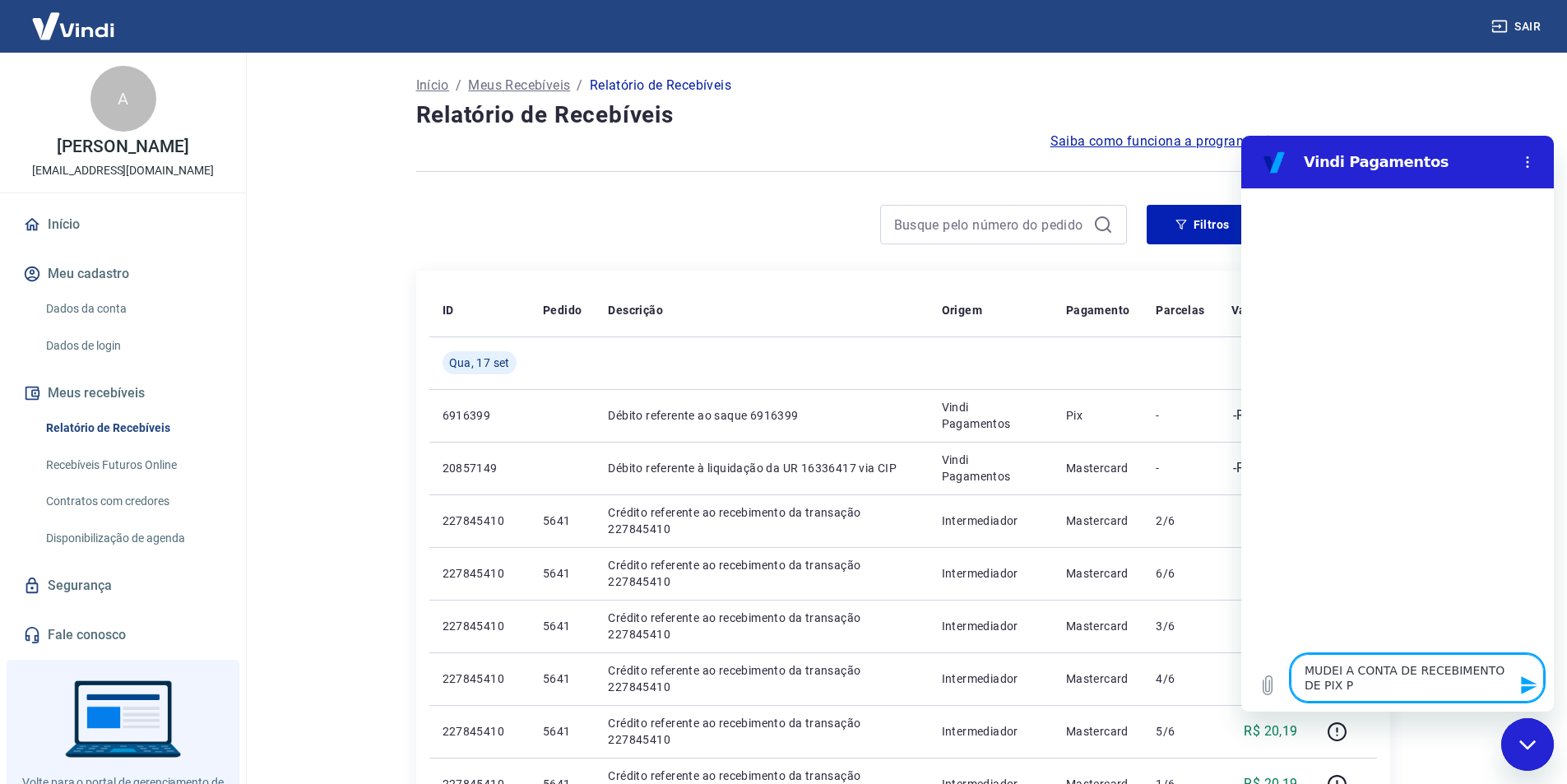
type textarea "MUDEI A CONTA DE RECEBIMENTO DE PIX PO"
type textarea "x"
type textarea "MUDEI A CONTA DE RECEBIMENTO DE PIX POR"
type textarea "x"
type textarea "MUDEI A CONTA DE RECEBIMENTO DE PIX PORÉ"
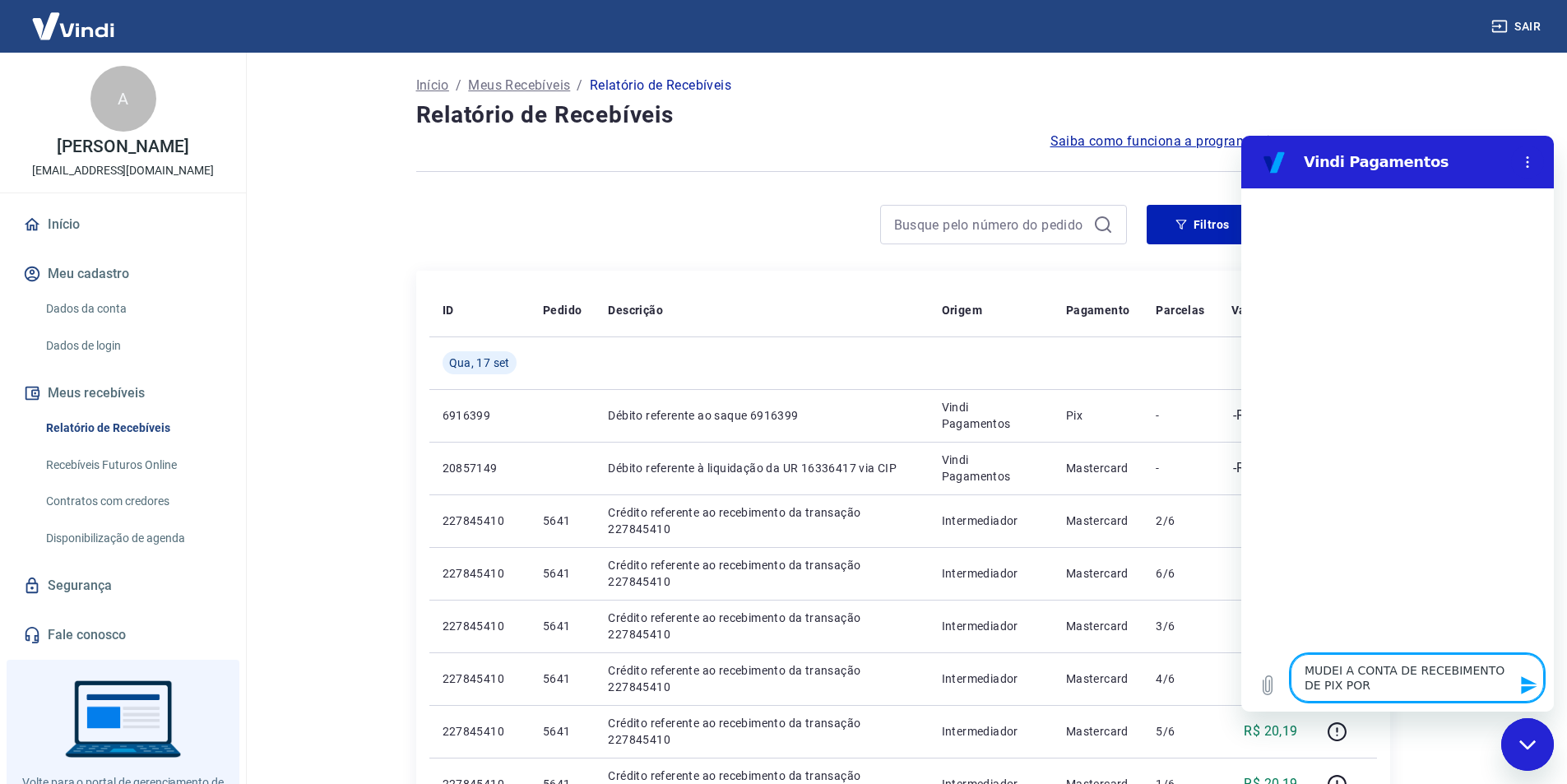
type textarea "x"
type textarea "MUDEI A CONTA DE RECEBIMENTO DE PIX PORÉM"
type textarea "x"
type textarea "MUDEI A CONTA DE RECEBIMENTO DE PIX PORÉM"
type textarea "x"
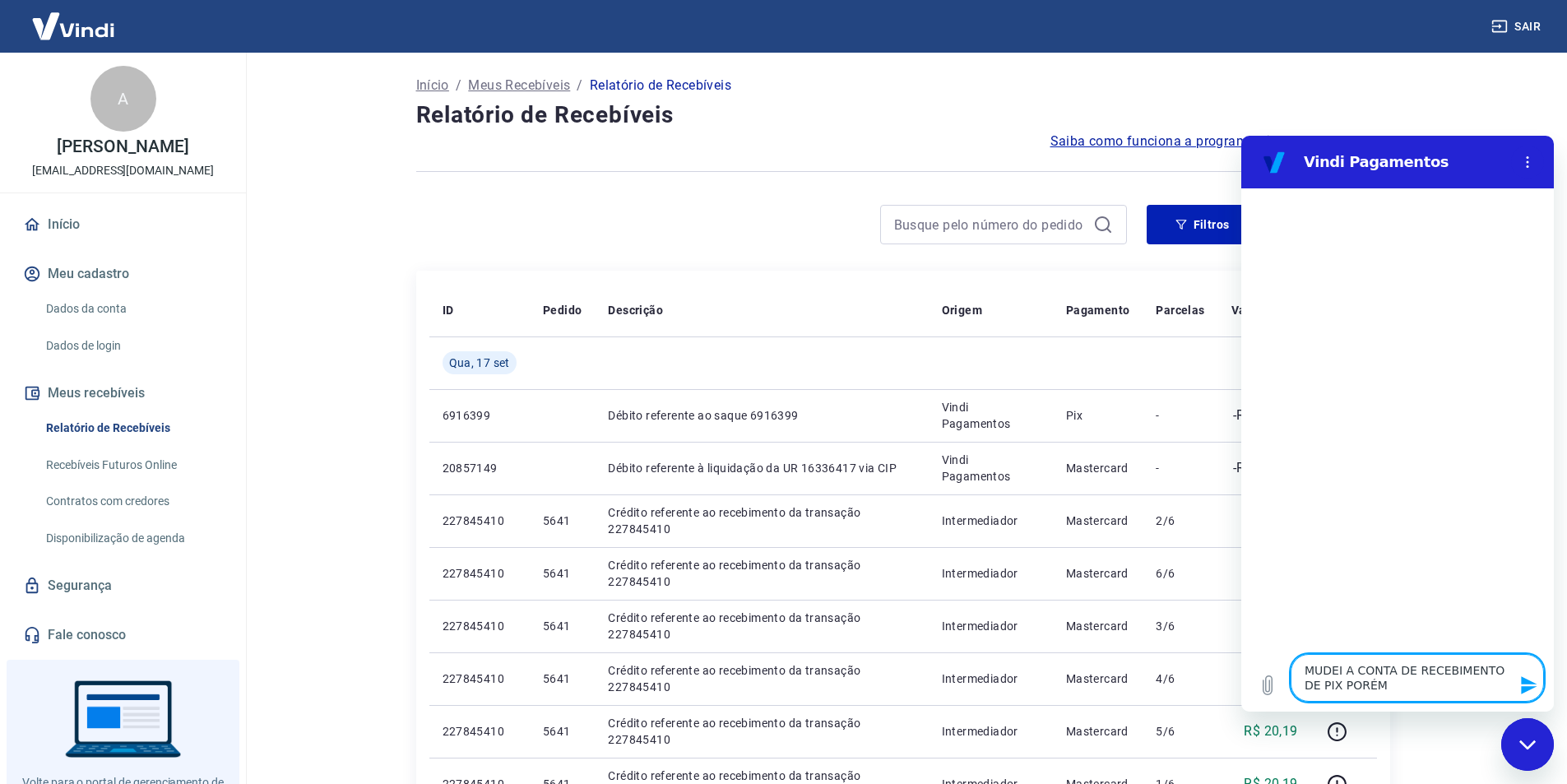
type textarea "MUDEI A CONTA DE RECEBIMENTO DE PIX PORÉM A"
type textarea "x"
type textarea "MUDEI A CONTA DE RECEBIMENTO DE PIX PORÉM AI"
type textarea "x"
type textarea "MUDEI A CONTA DE RECEBIMENTO DE PIX PORÉM AIN"
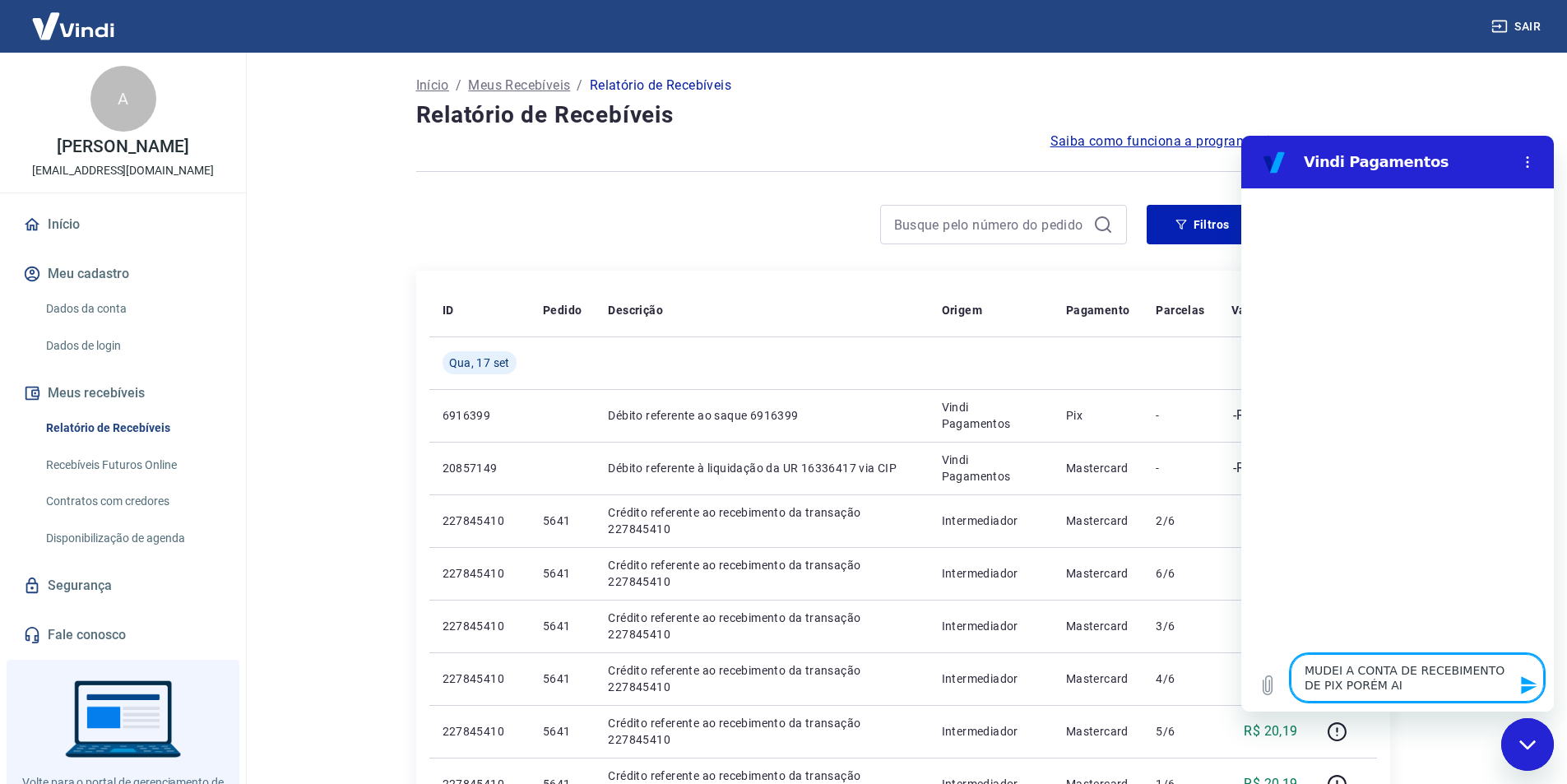
type textarea "x"
type textarea "MUDEI A CONTA DE RECEBIMENTO DE PIX PORÉM AIND"
type textarea "x"
type textarea "MUDEI A CONTA DE RECEBIMENTO DE PIX PORÉM AINDA"
type textarea "x"
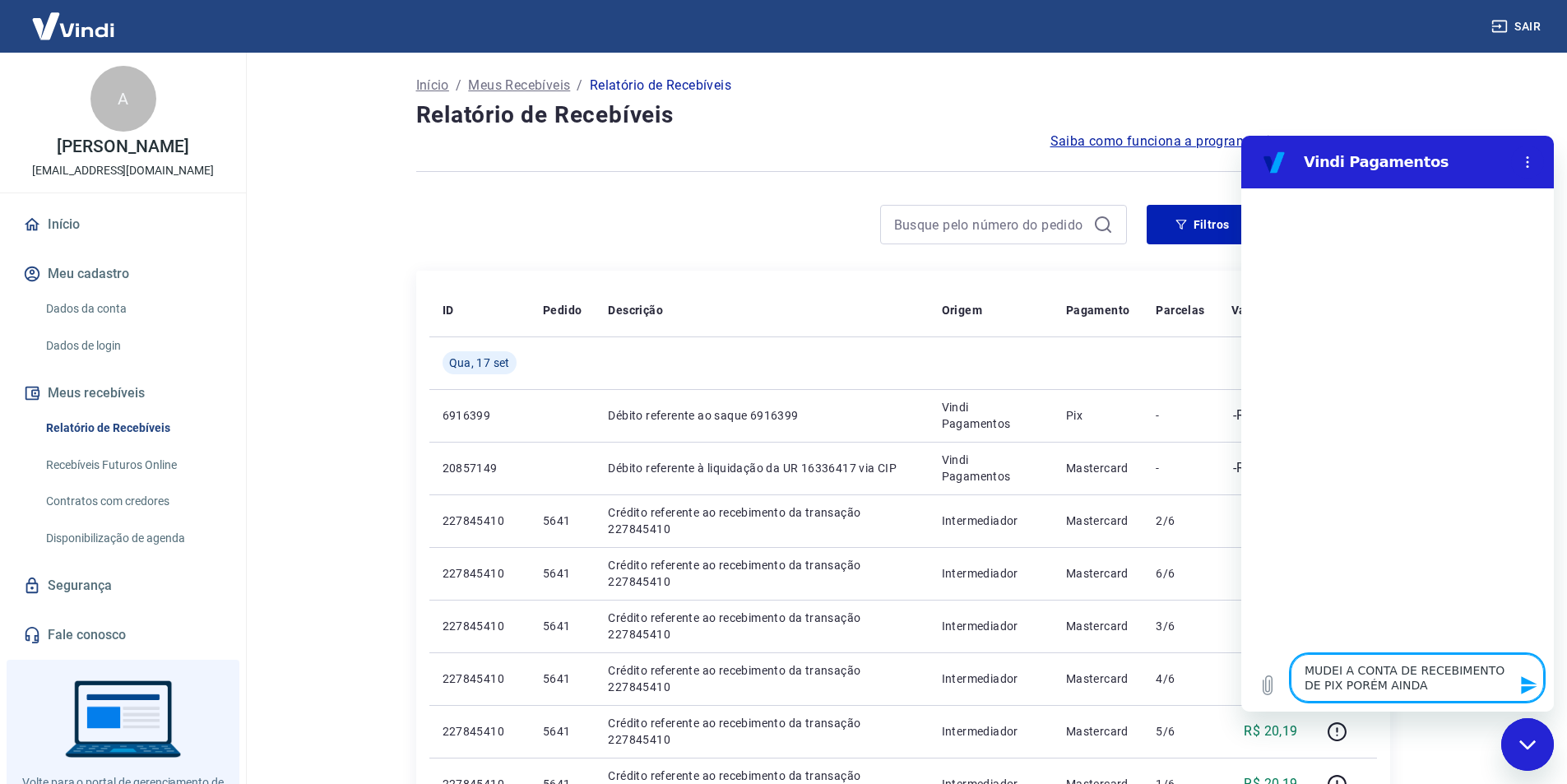
type textarea "MUDEI A CONTA DE RECEBIMENTO DE PIX PORÉM AINDA"
type textarea "x"
type textarea "MUDEI A CONTA DE RECEBIMENTO DE PIX PORÉM AINDA R"
type textarea "x"
type textarea "MUDEI A CONTA DE RECEBIMENTO DE PIX PORÉM AINDA RE"
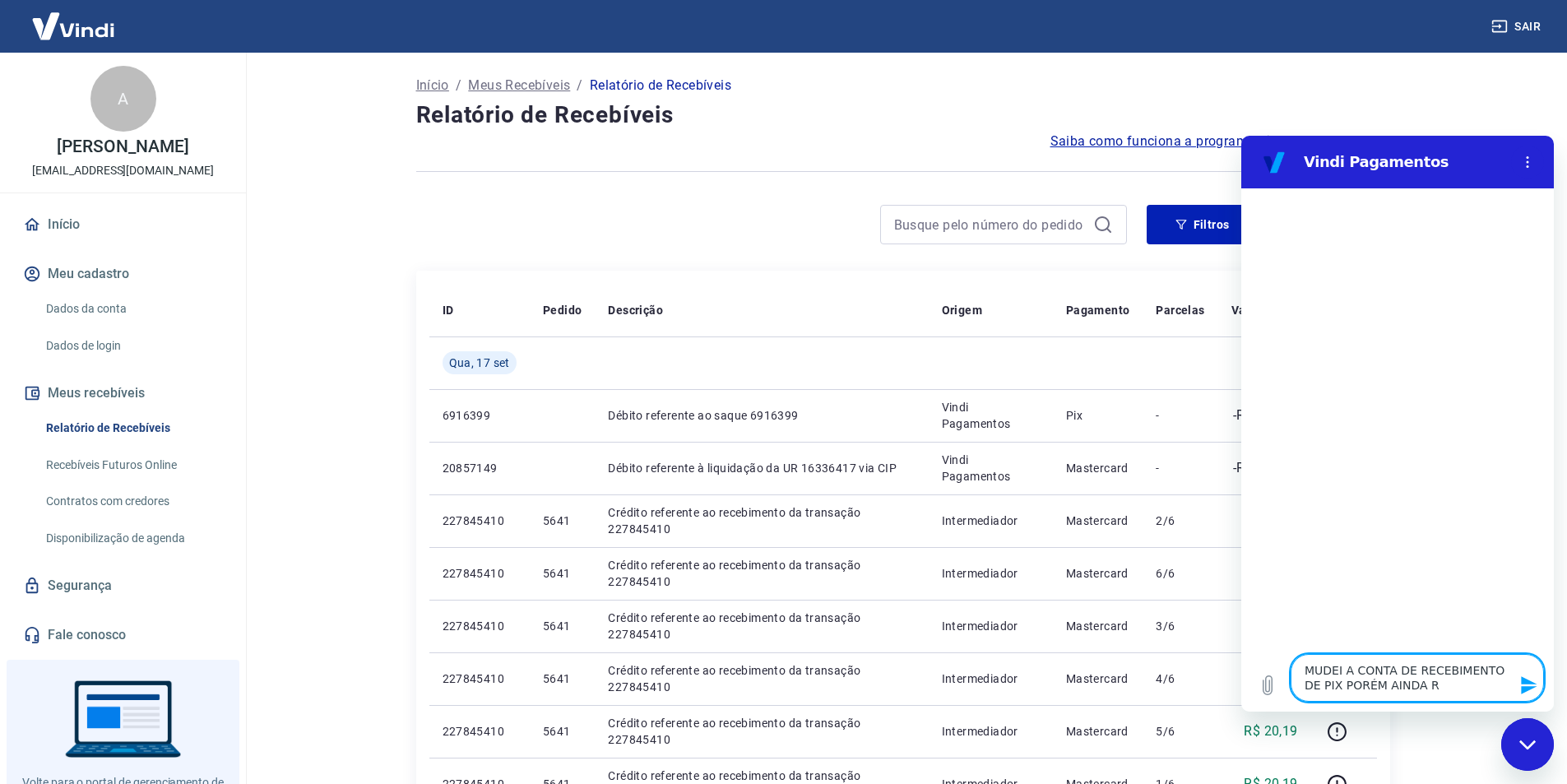
type textarea "x"
type textarea "MUDEI A CONTA DE RECEBIMENTO DE PIX PORÉM AINDA REC"
type textarea "x"
type textarea "MUDEI A CONTA DE RECEBIMENTO DE PIX PORÉM AINDA RECE"
type textarea "x"
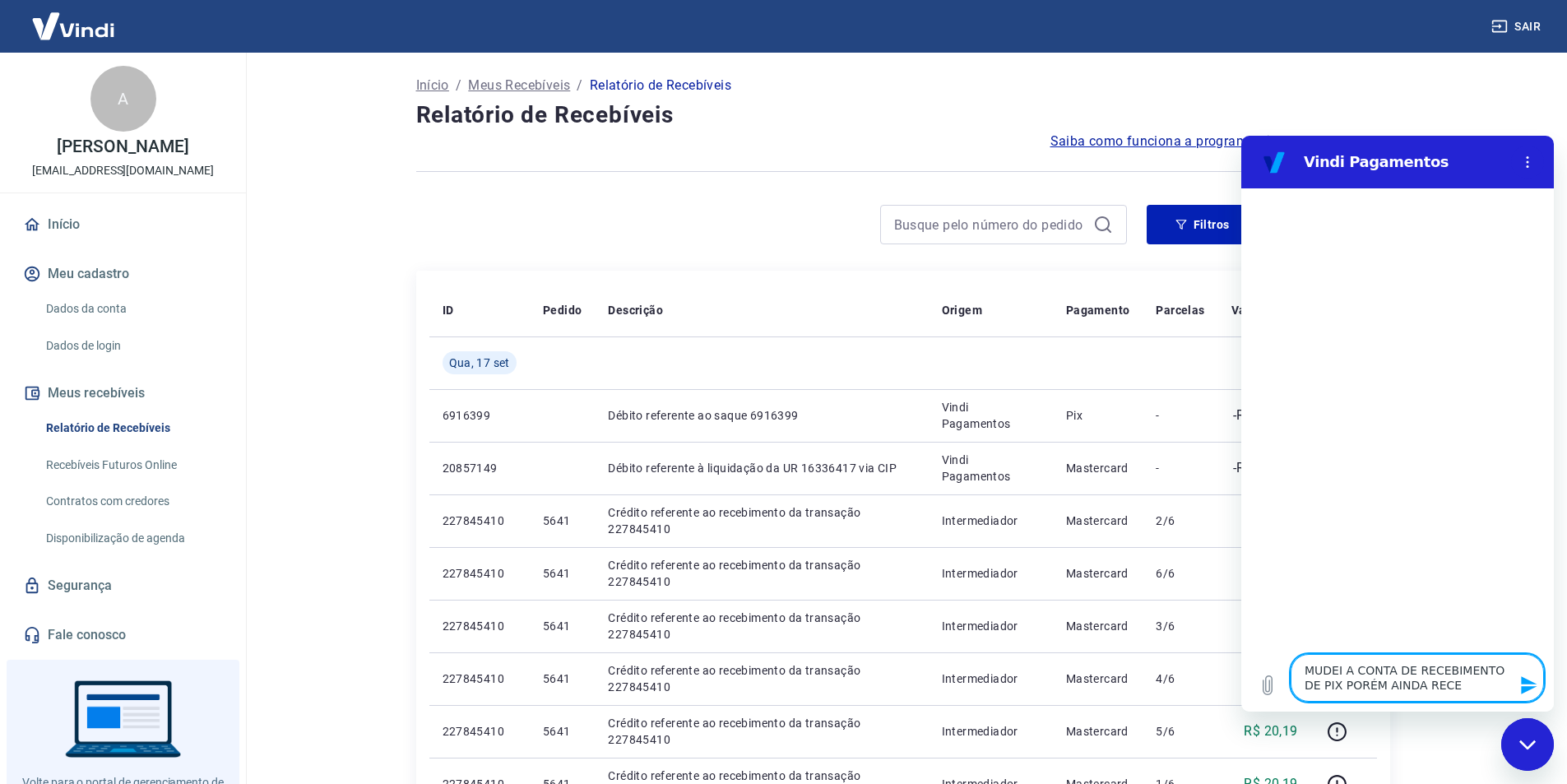
type textarea "MUDEI A CONTA DE RECEBIMENTO DE PIX PORÉM AINDA RECEB"
type textarea "x"
type textarea "MUDEI A CONTA DE RECEBIMENTO DE PIX PORÉM AINDA RECEBI"
type textarea "x"
type textarea "MUDEI A CONTA DE RECEBIMENTO DE PIX PORÉM AINDA RECEBI"
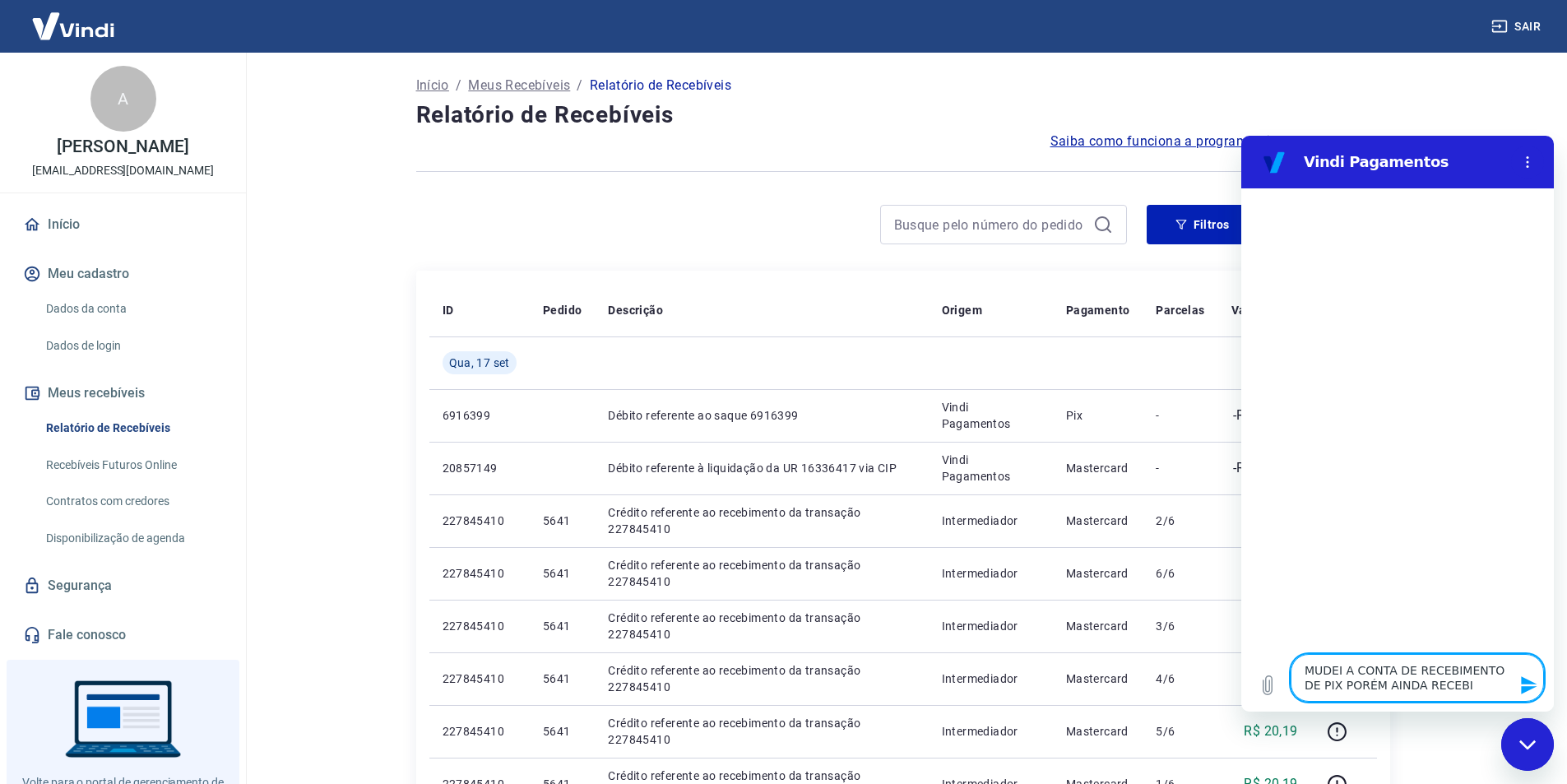
type textarea "x"
type textarea "MUDEI A CONTA DE RECEBIMENTO DE PIX PORÉM AINDA RECEBI N"
type textarea "x"
type textarea "MUDEI A CONTA DE RECEBIMENTO DE PIX PORÉM AINDA RECEBI NA"
type textarea "x"
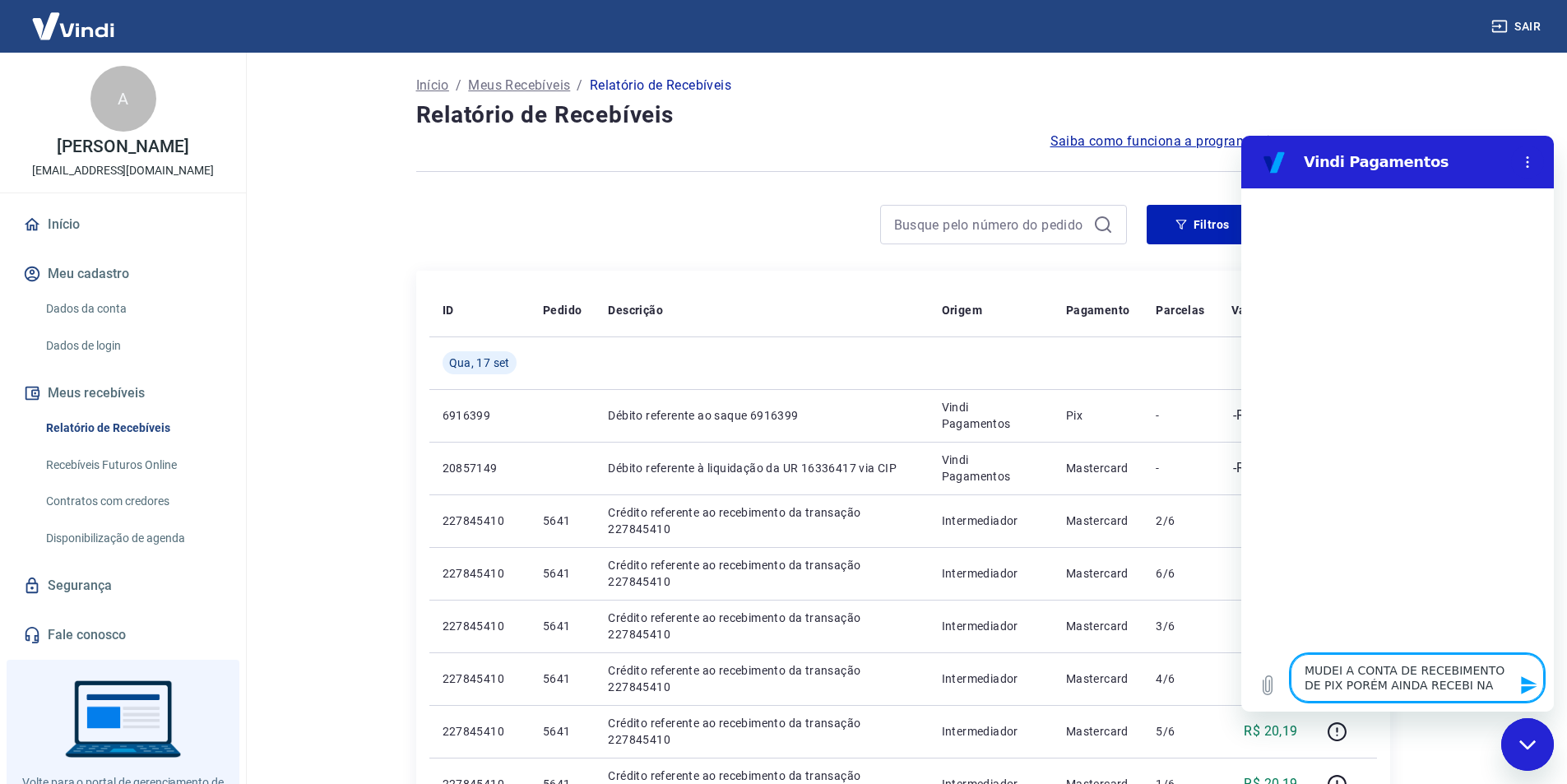
type textarea "MUDEI A CONTA DE RECEBIMENTO DE PIX PORÉM AINDA RECEBI NA"
type textarea "x"
type textarea "MUDEI A CONTA DE RECEBIMENTO DE PIX PORÉM AINDA RECEBI NA A"
type textarea "x"
type textarea "MUDEI A CONTA DE RECEBIMENTO DE PIX PORÉM AINDA RECEBI NA AN"
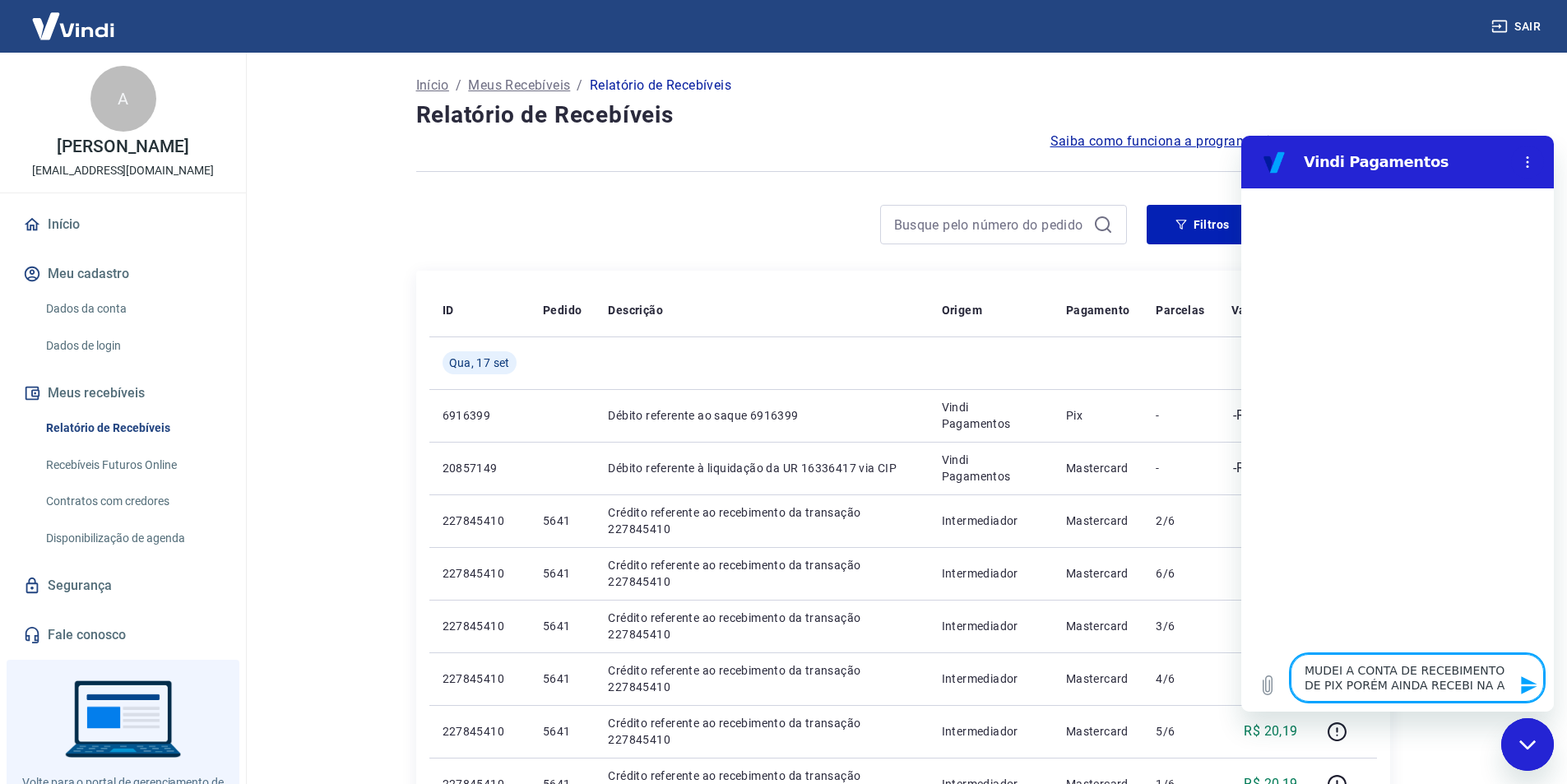
type textarea "x"
type textarea "MUDEI A CONTA DE RECEBIMENTO DE PIX PORÉM AINDA RECEBI NA ANT"
type textarea "x"
type textarea "MUDEI A CONTA DE RECEBIMENTO DE PIX PORÉM AINDA RECEBI NA ANTI"
type textarea "x"
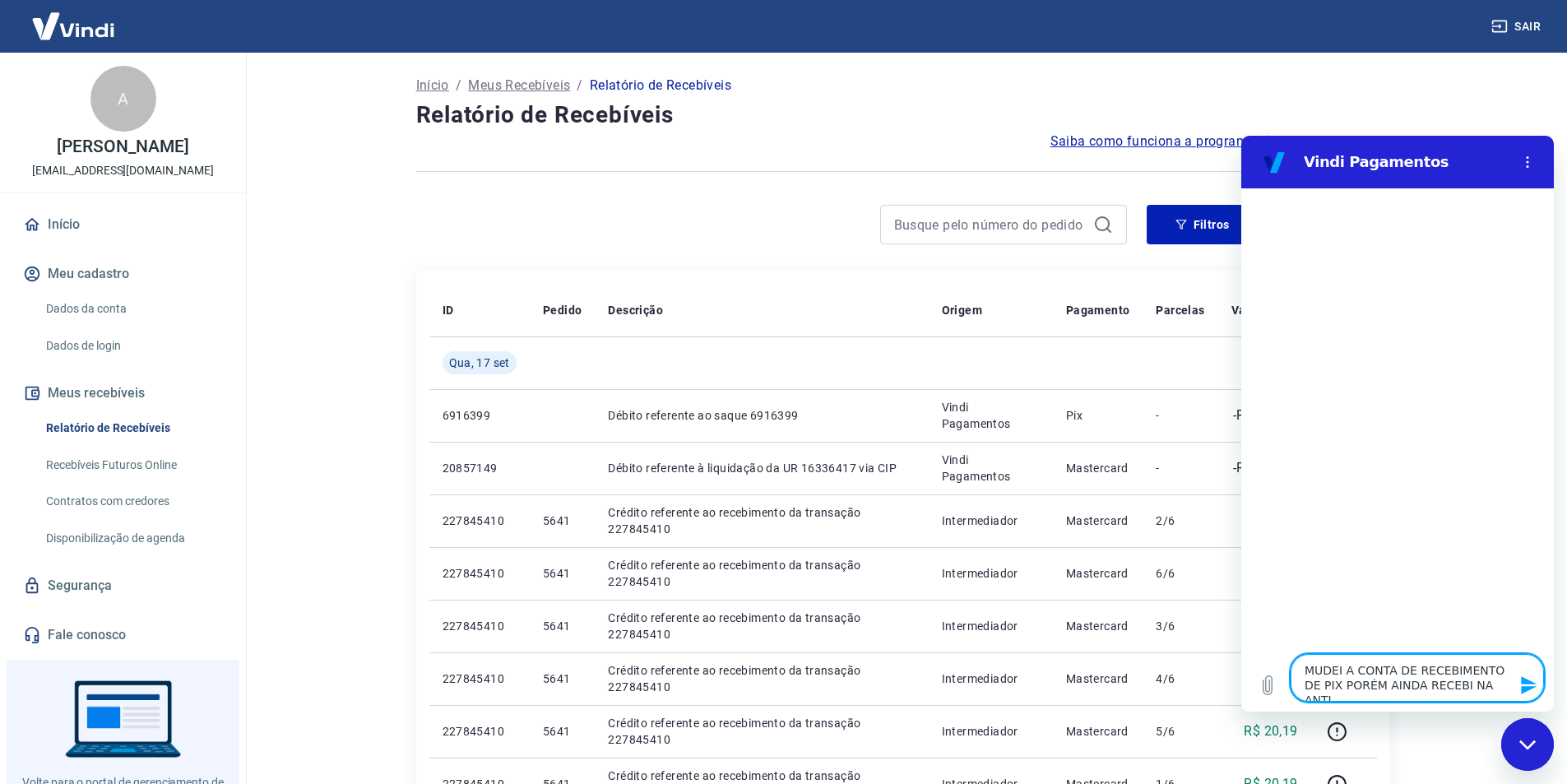
type textarea "MUDEI A CONTA DE RECEBIMENTO DE PIX PORÉM AINDA RECEBI NA ANTIG"
type textarea "x"
type textarea "MUDEI A CONTA DE RECEBIMENTO DE PIX PORÉM AINDA RECEBI NA ANTIGA"
type textarea "x"
type textarea "MUDEI A CONTA DE RECEBIMENTO DE PIX PORÉM AINDA RECEBI NA ANTIGA"
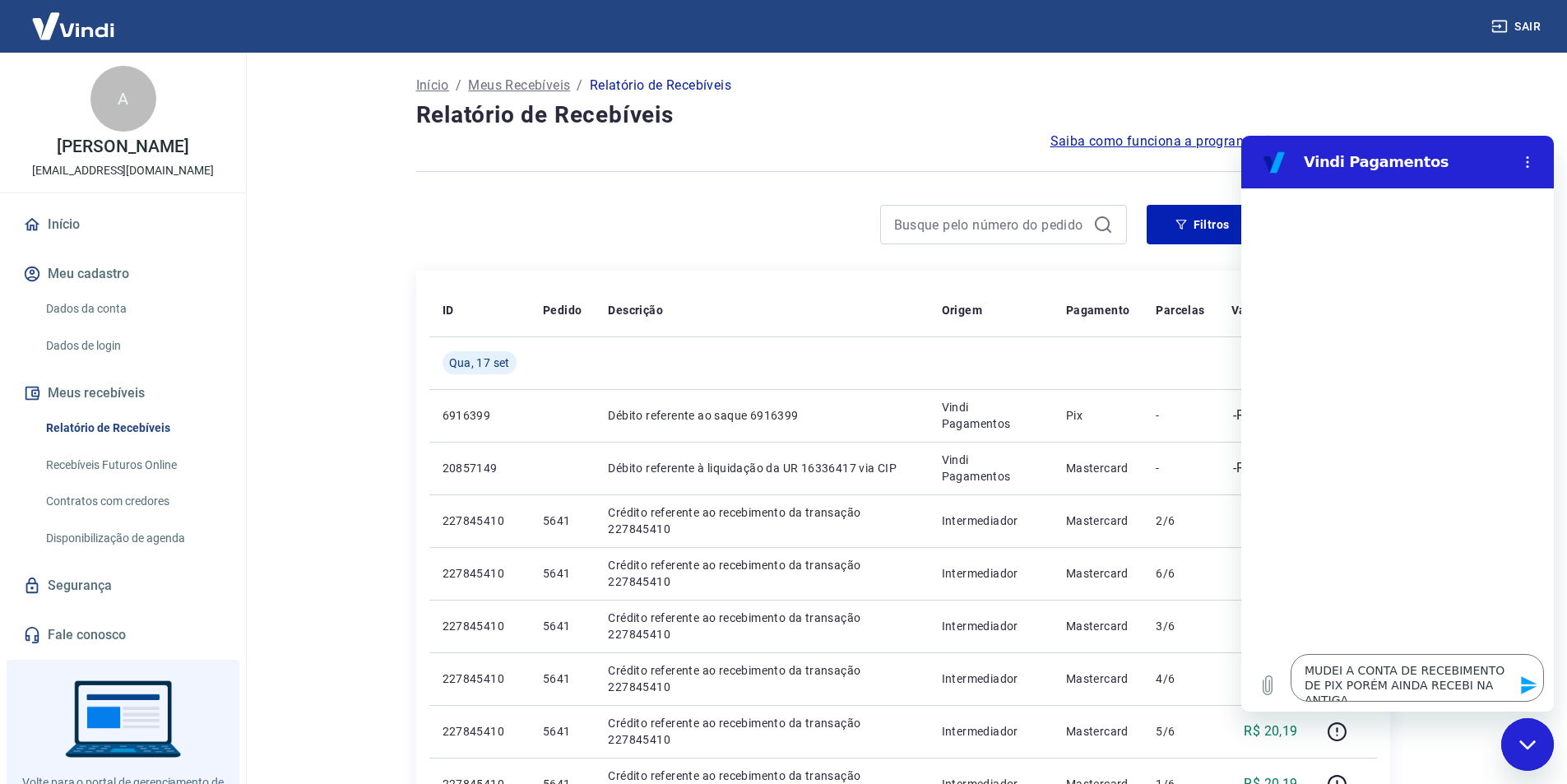
click at [1533, 682] on icon "Enviar mensagem" at bounding box center [1529, 684] width 19 height 19
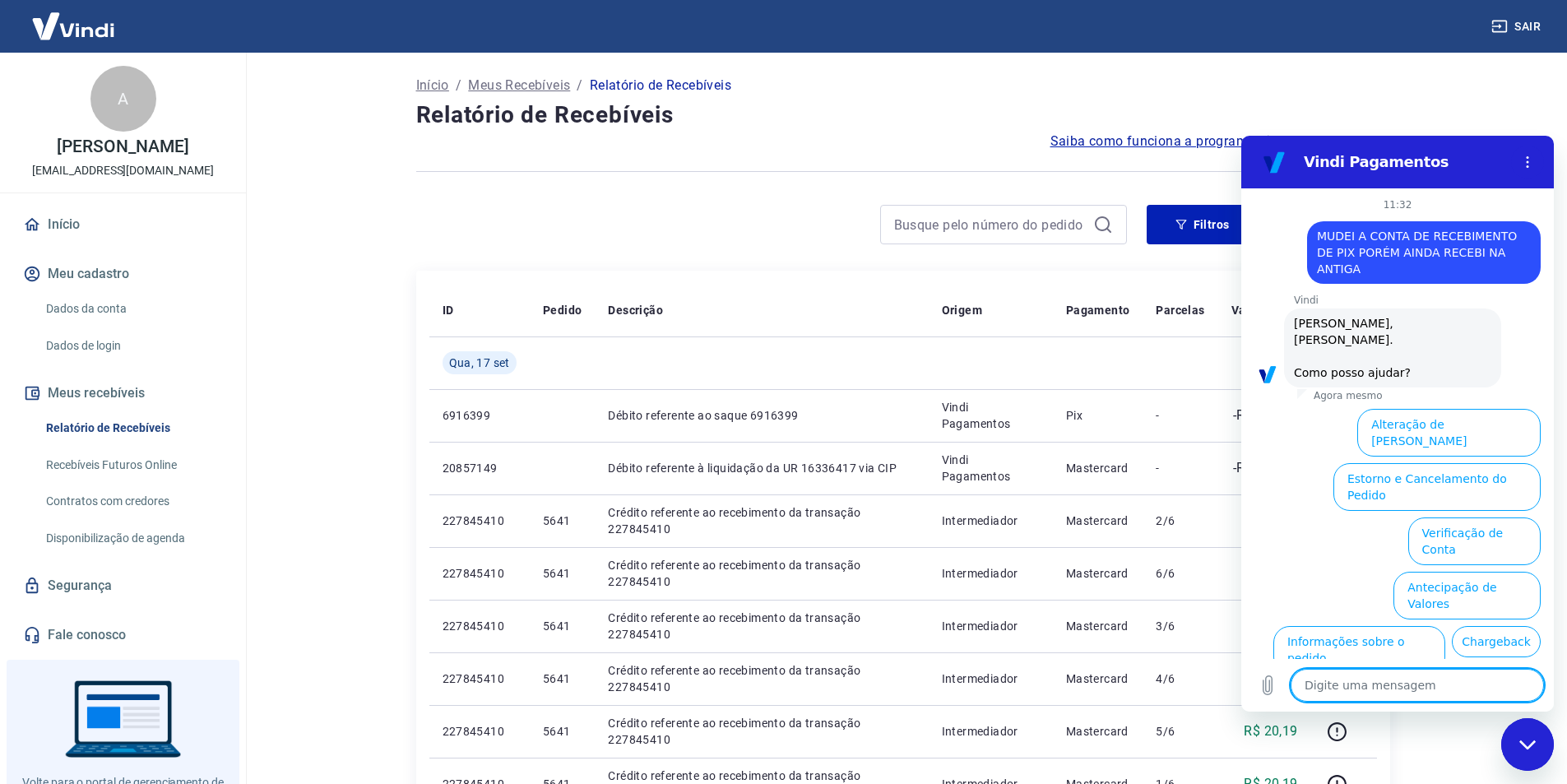
scroll to position [55, 0]
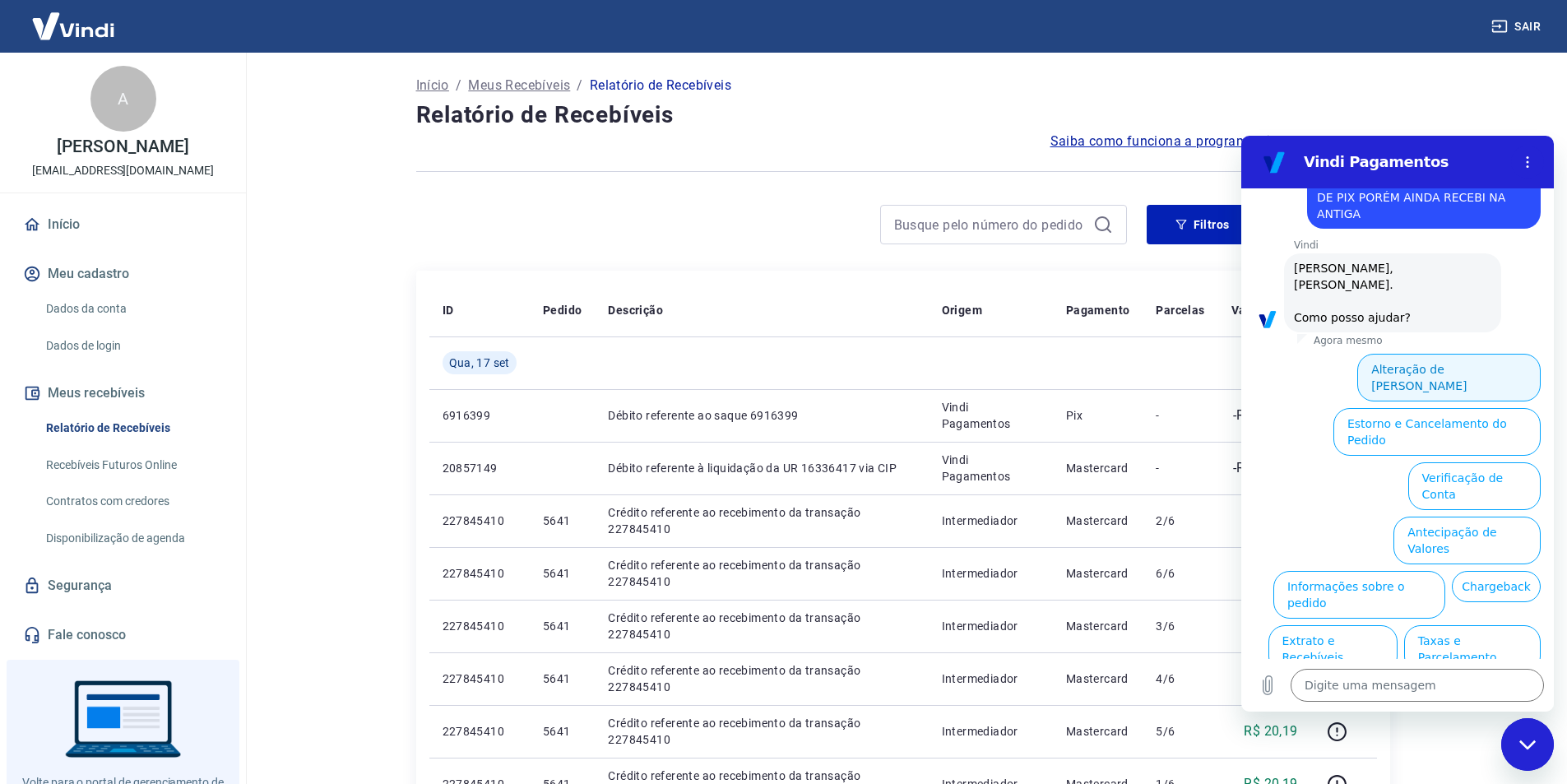
click at [1479, 354] on button "Alteração de [PERSON_NAME]" at bounding box center [1449, 377] width 184 height 48
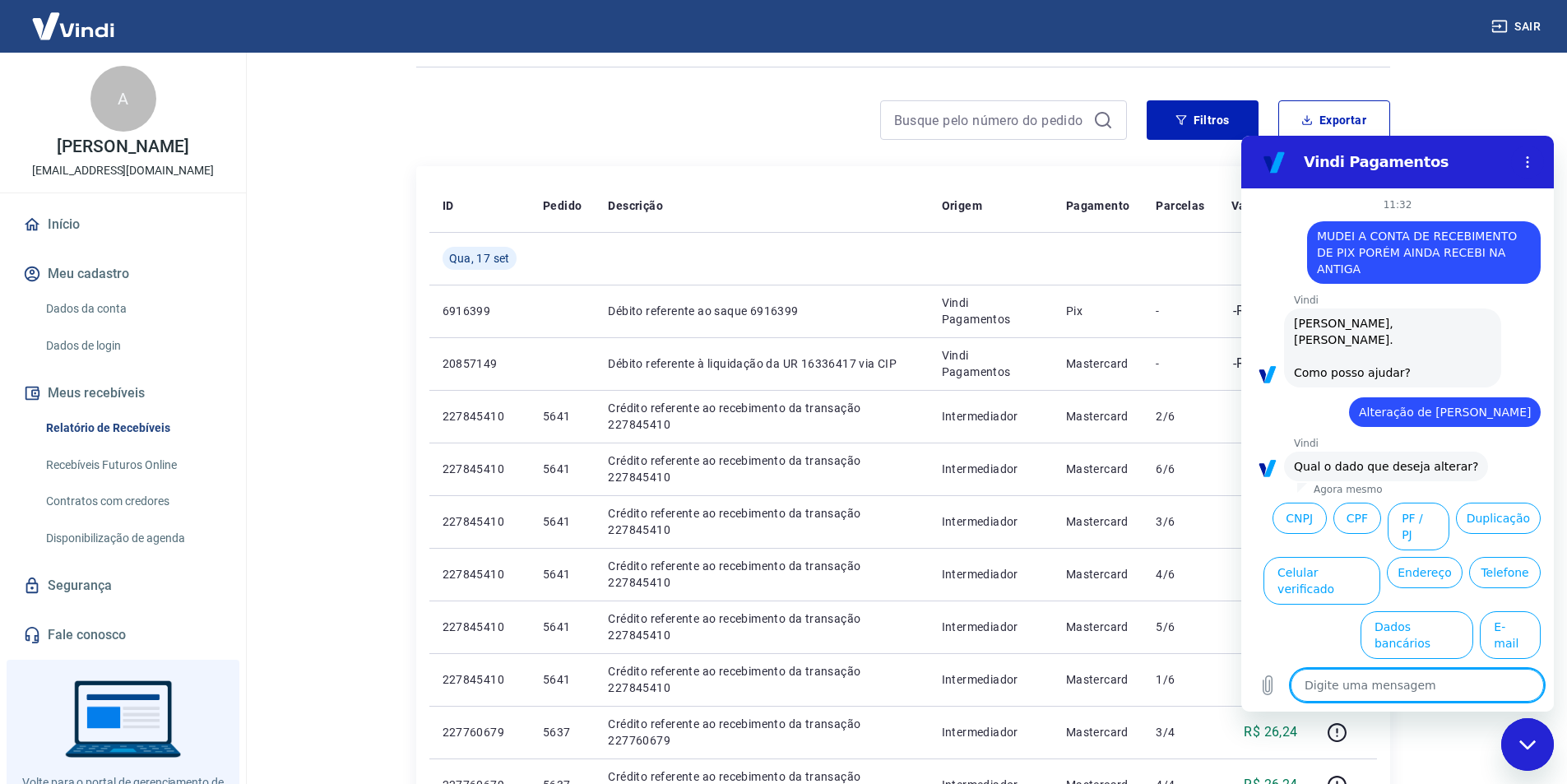
scroll to position [164, 0]
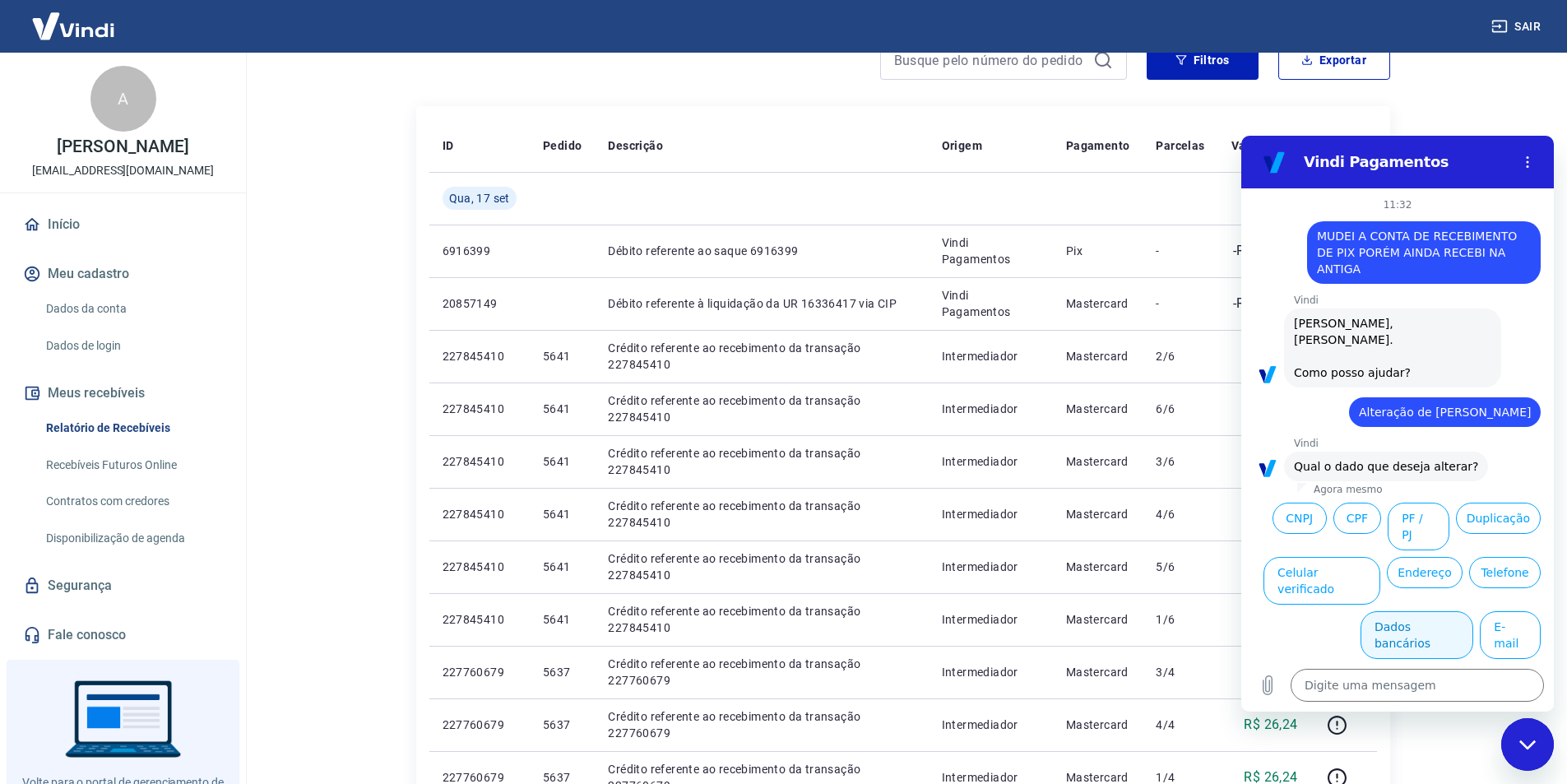
click at [1378, 611] on button "Dados bancários" at bounding box center [1417, 635] width 113 height 48
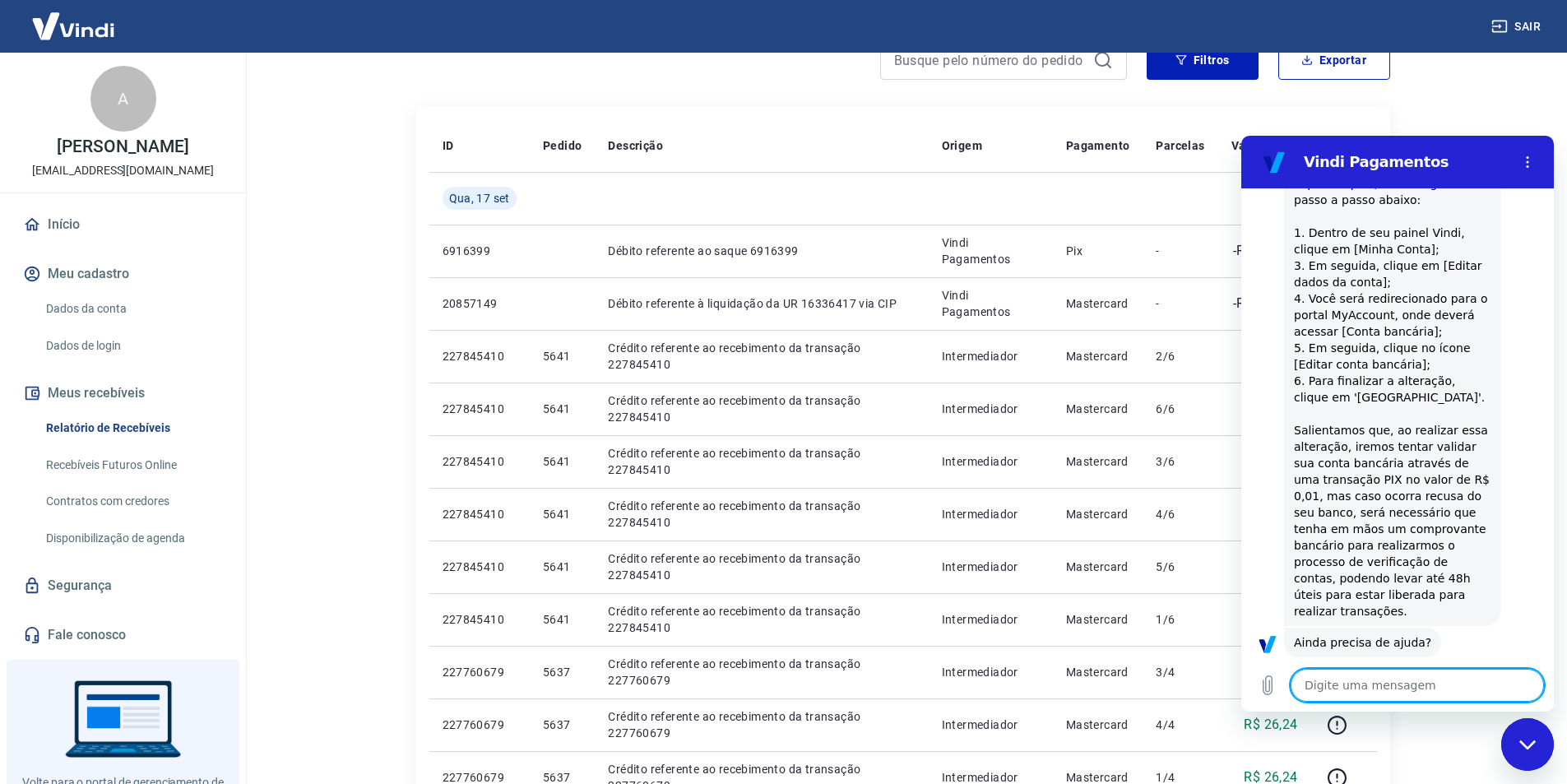
scroll to position [415, 0]
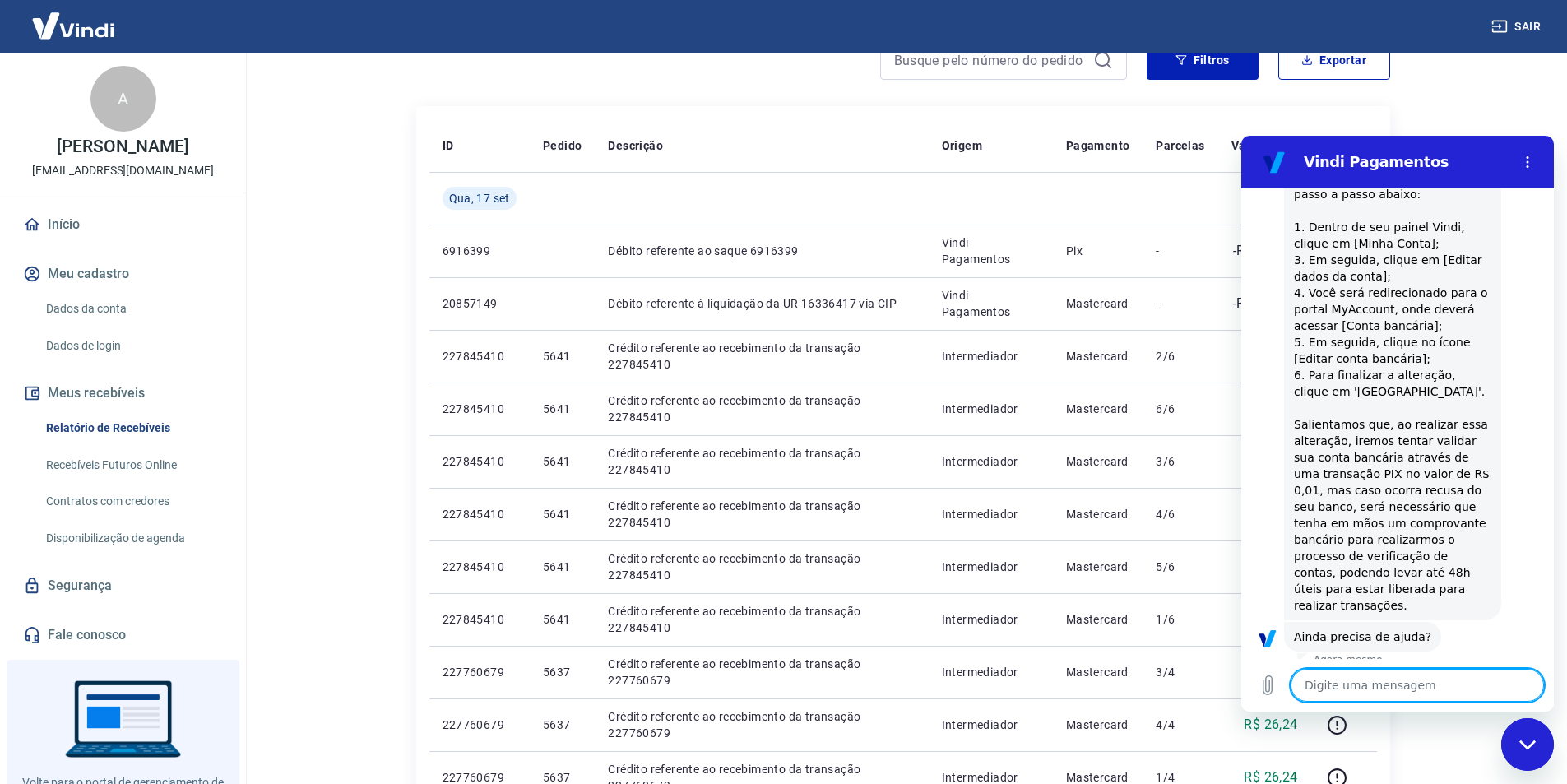
click at [1442, 673] on button "Sim" at bounding box center [1460, 688] width 48 height 31
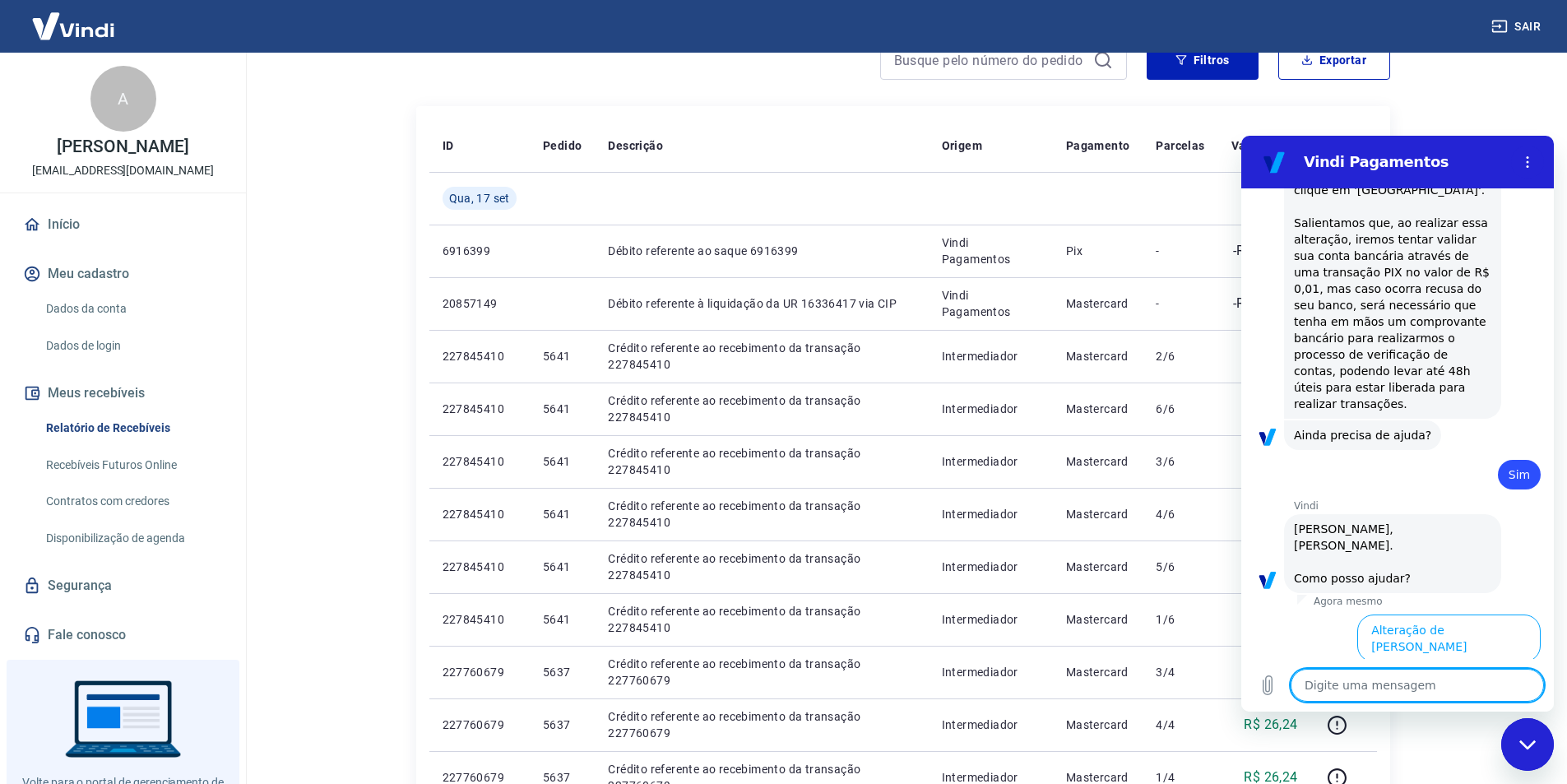
scroll to position [845, 0]
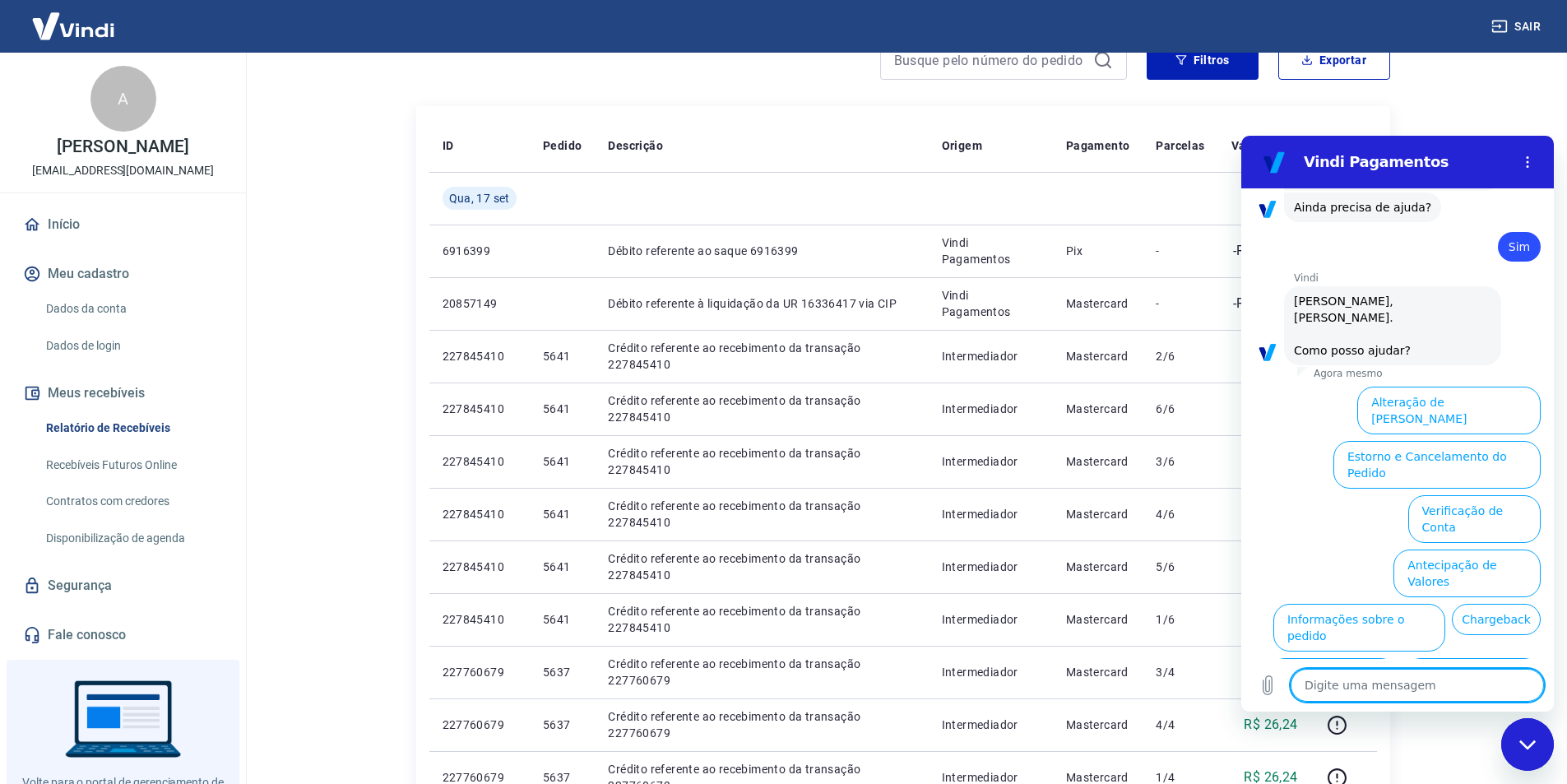
click at [1428, 495] on button "Verificação de Conta" at bounding box center [1474, 519] width 132 height 48
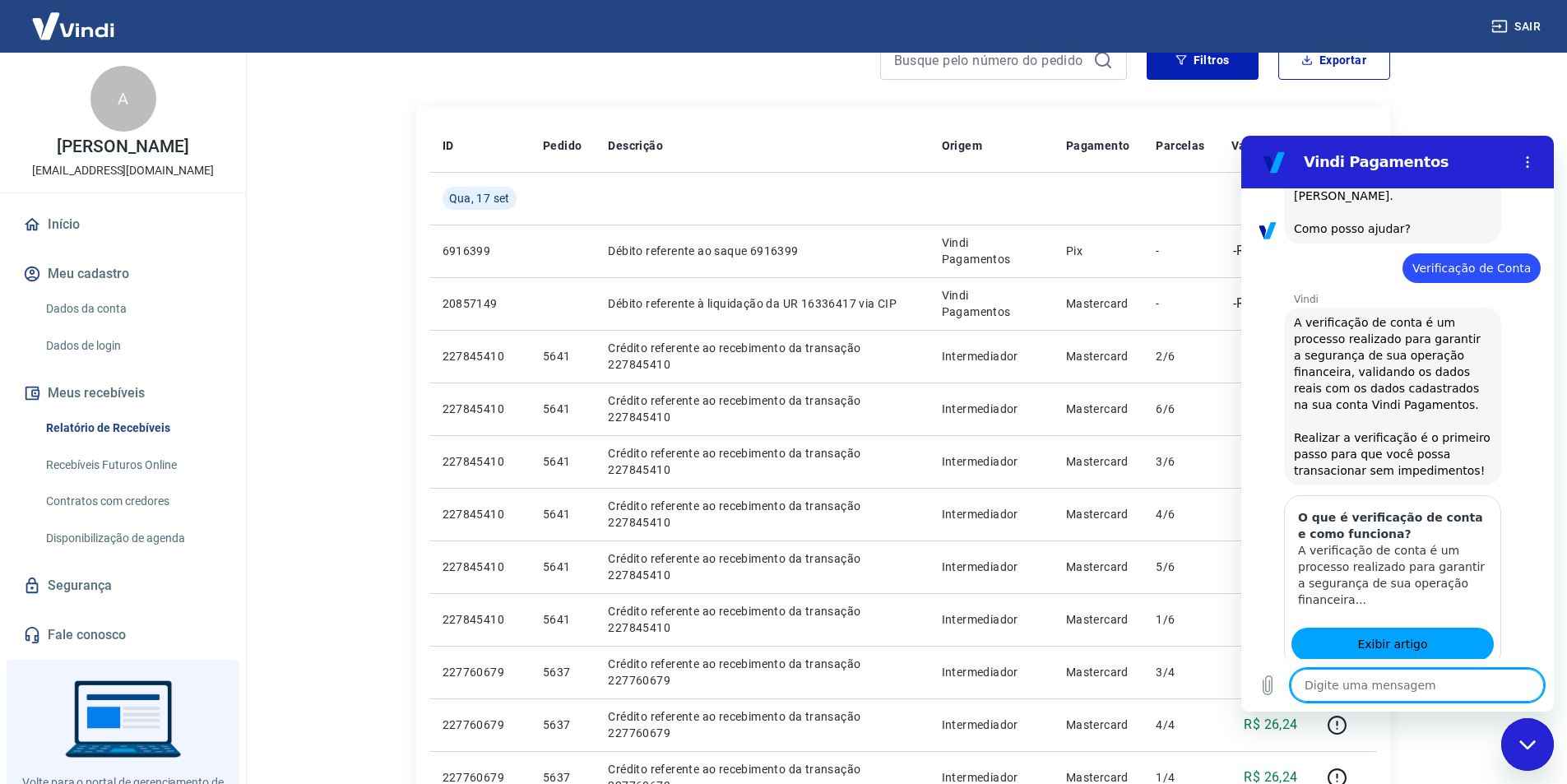
scroll to position [1007, 0]
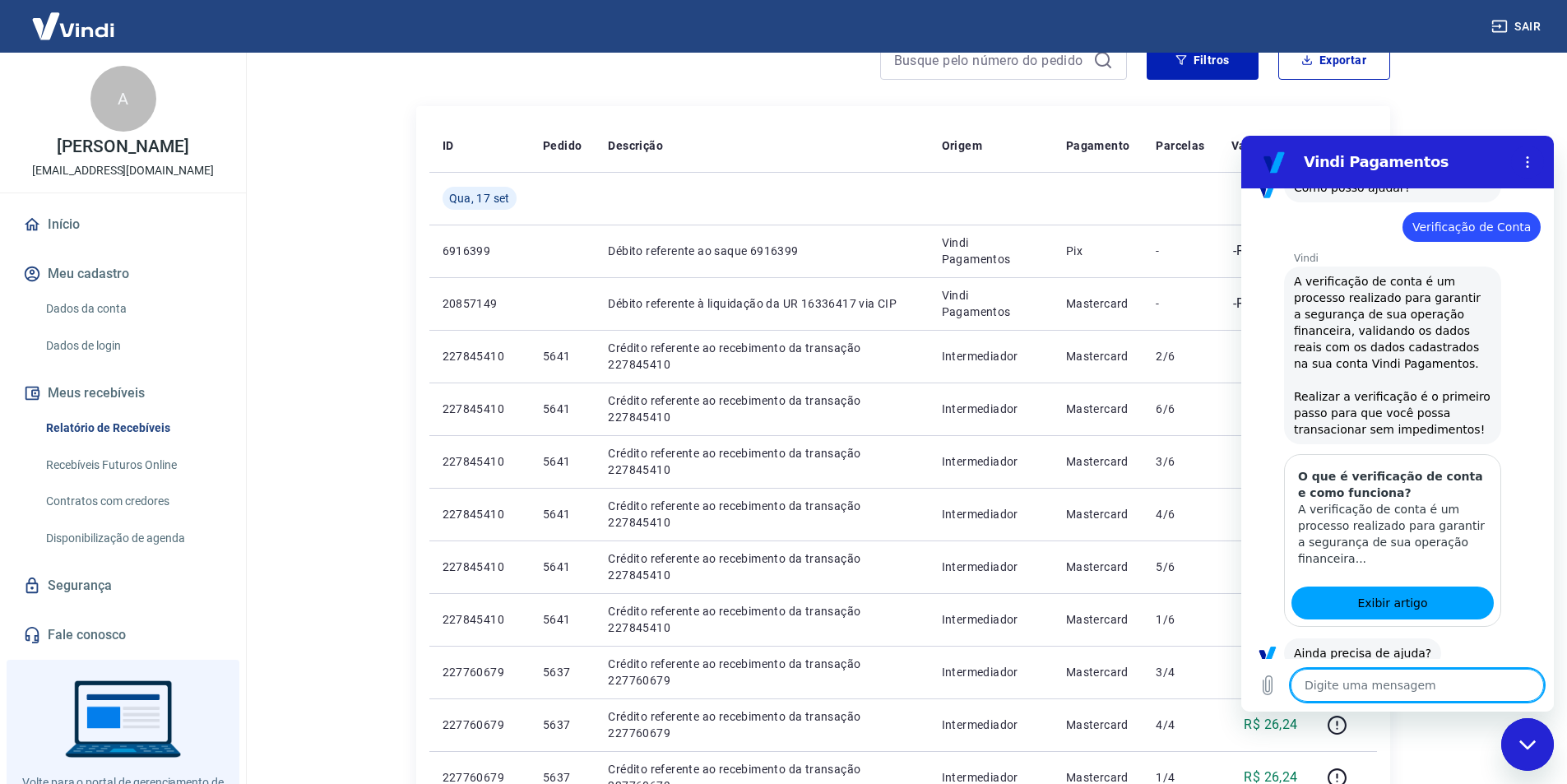
click at [1452, 689] on button "Sim" at bounding box center [1460, 704] width 48 height 31
type textarea "x"
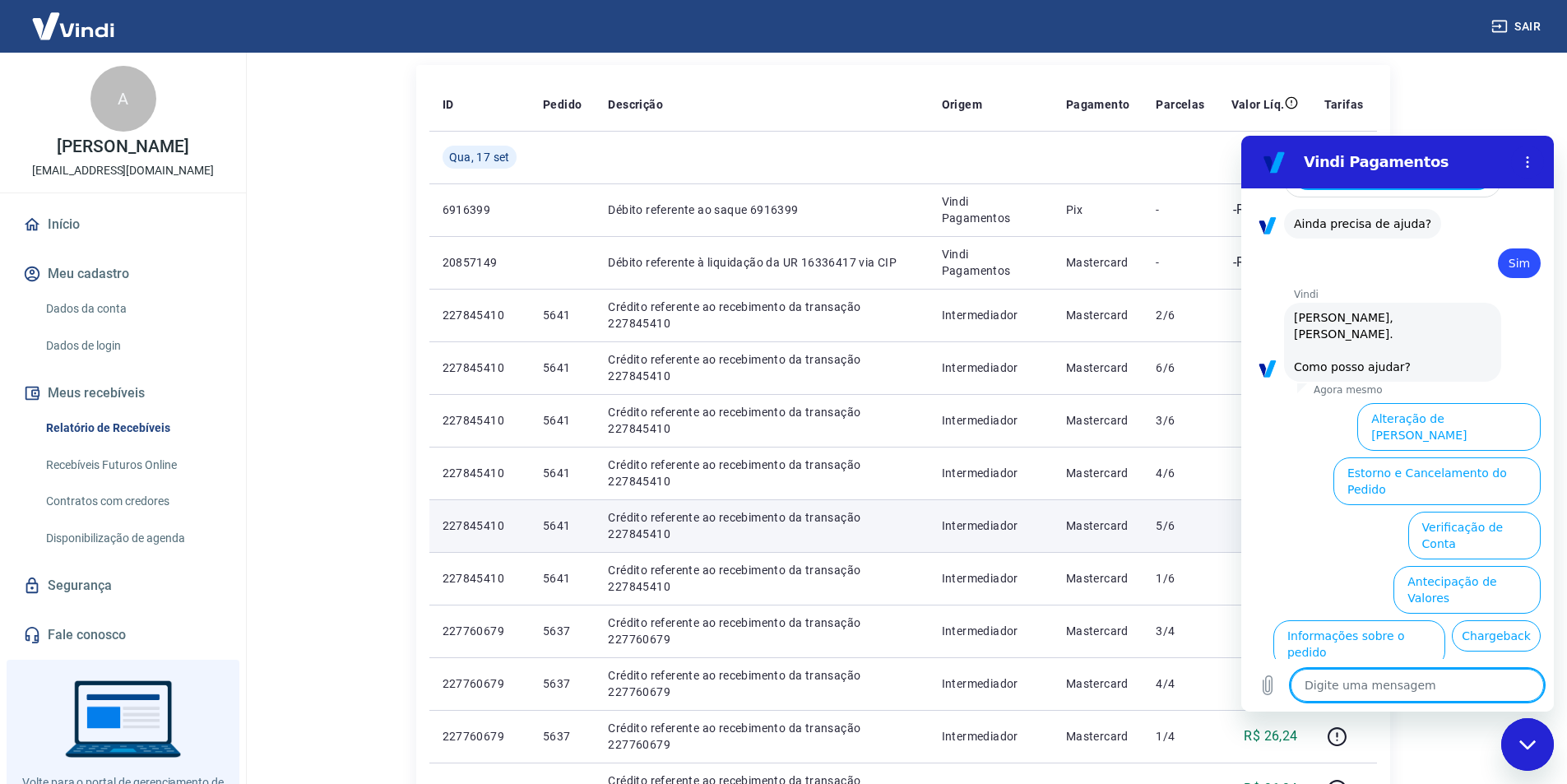
scroll to position [247, 0]
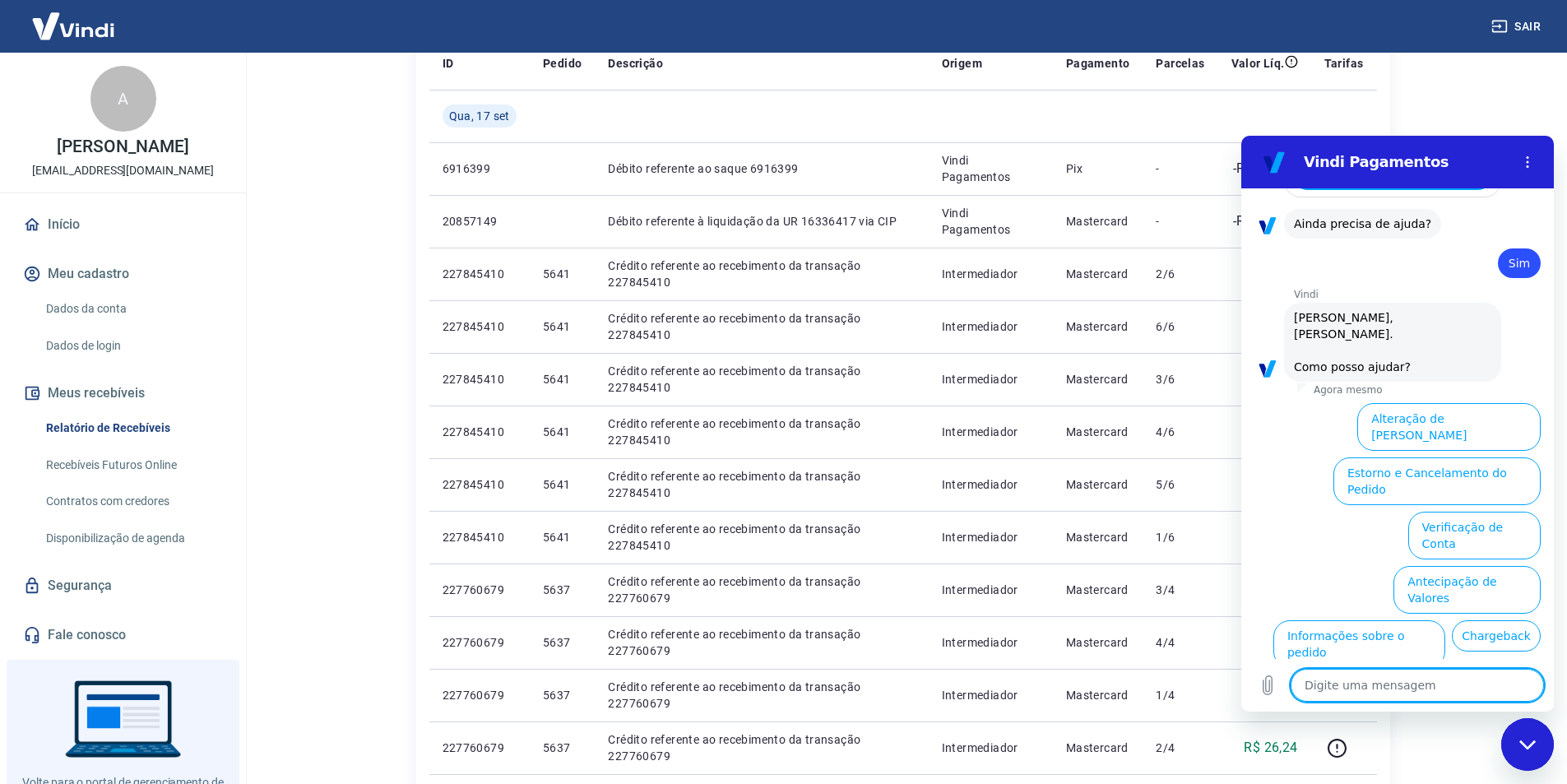
click at [1337, 693] on textarea at bounding box center [1417, 684] width 253 height 33
type textarea "f"
type textarea "x"
type textarea "fa"
type textarea "x"
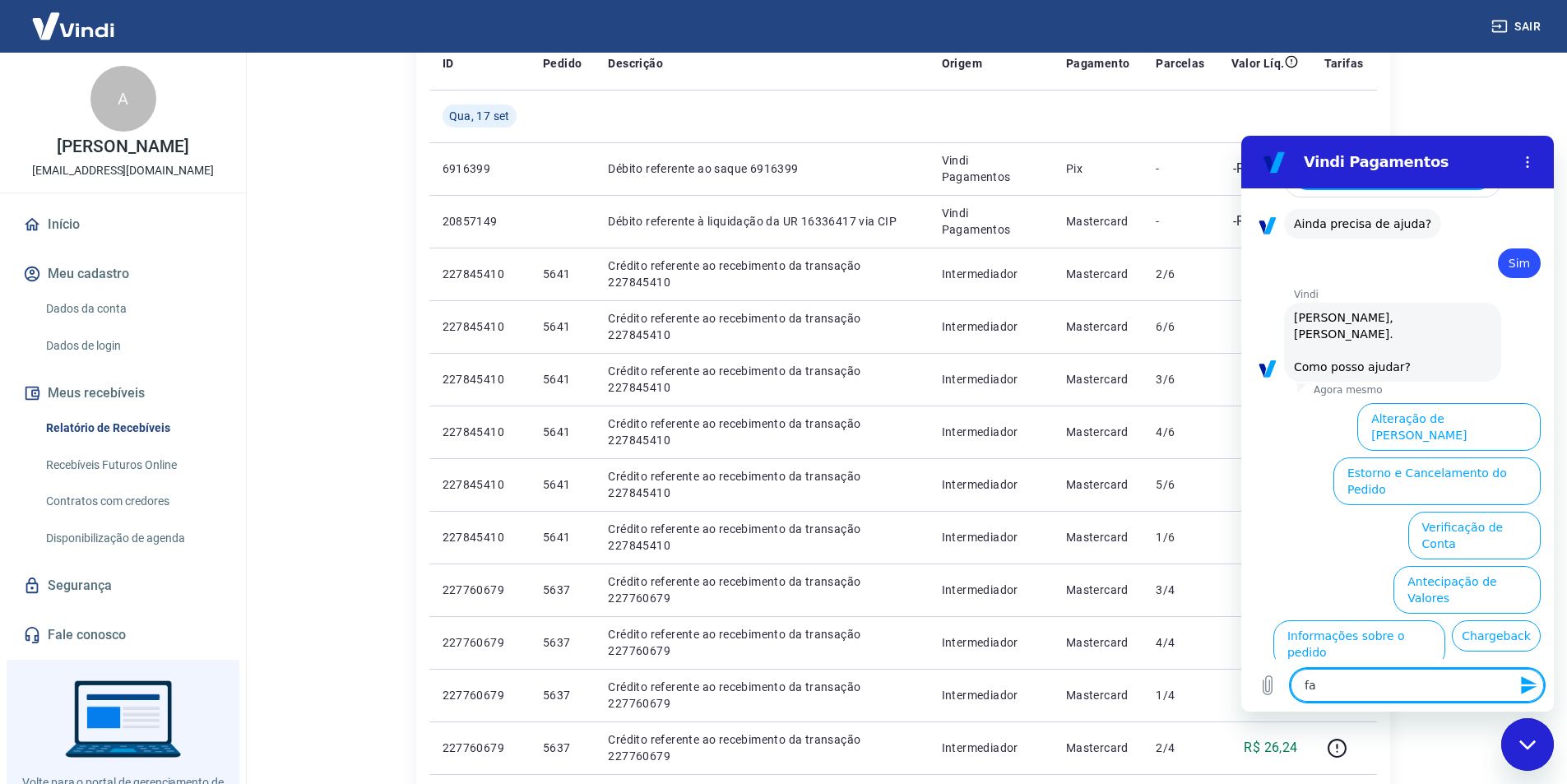
type textarea "fal"
type textarea "x"
type textarea "fala"
type textarea "x"
type textarea "falar"
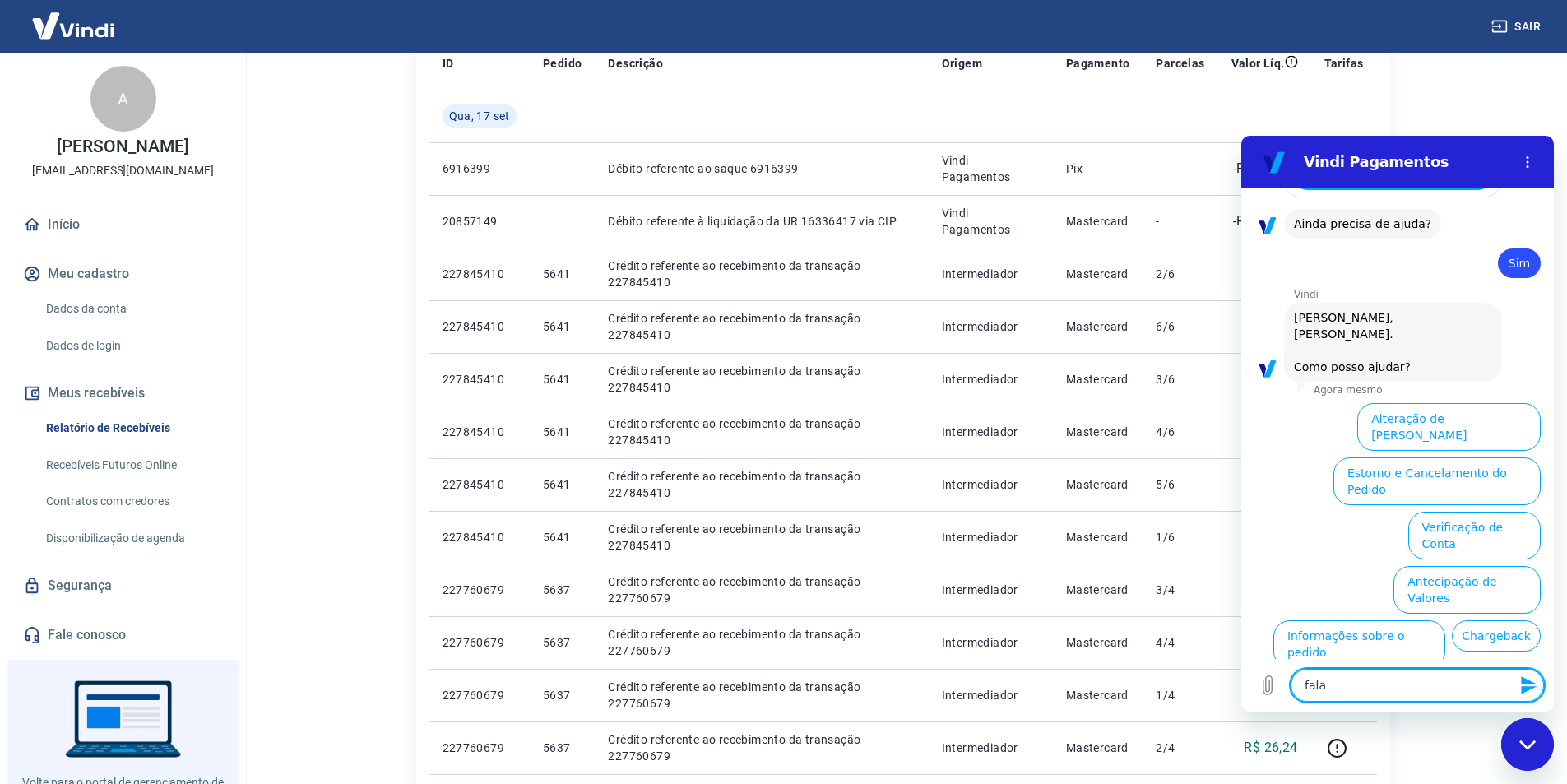
type textarea "x"
type textarea "falar"
type textarea "x"
type textarea "falar c"
type textarea "x"
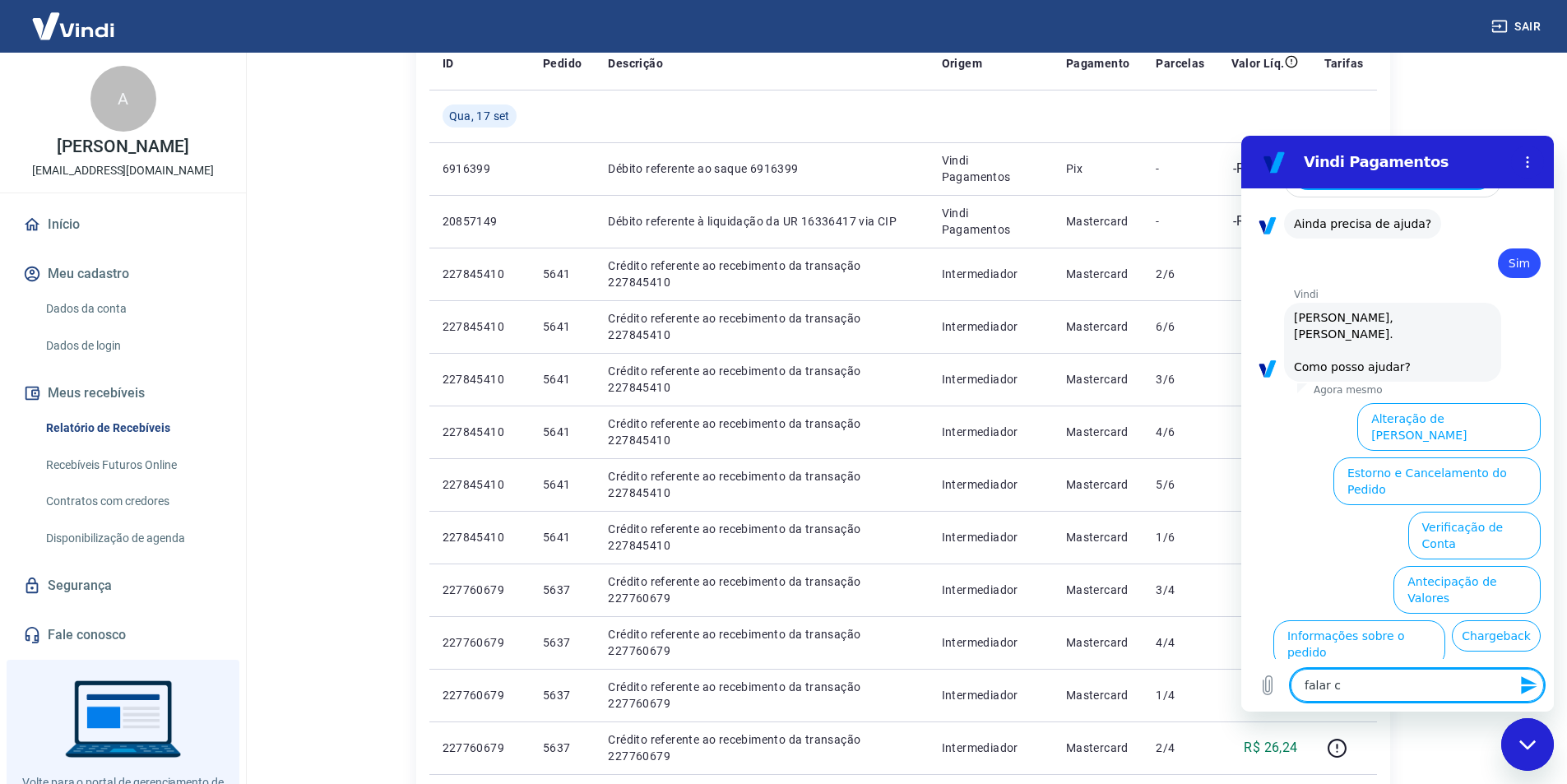
type textarea "falar co"
type textarea "x"
type textarea "falar com"
type textarea "x"
type textarea "falar com"
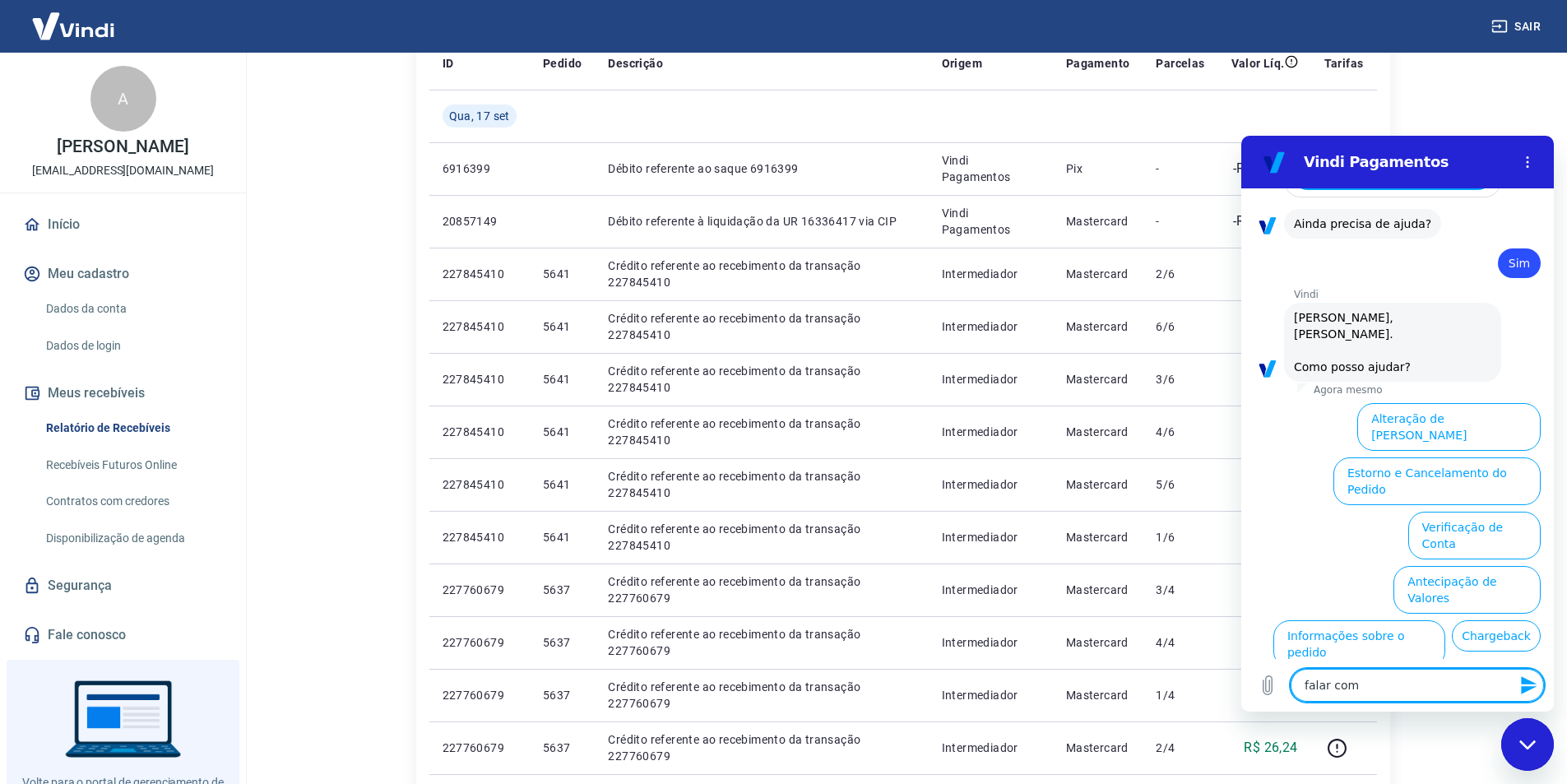
type textarea "x"
type textarea "falar com a"
type textarea "x"
type textarea "falar com at"
type textarea "x"
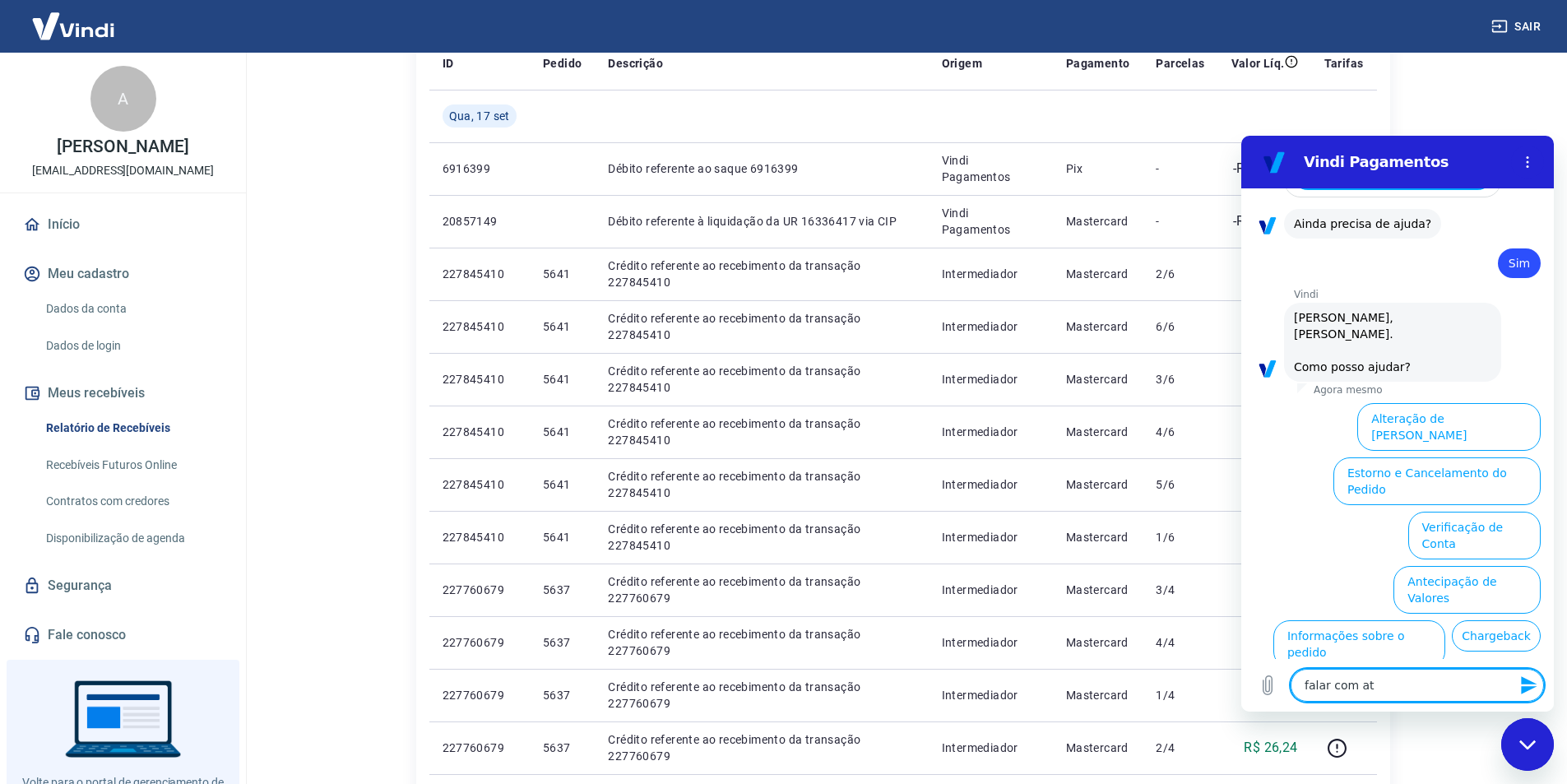
type textarea "falar com ate"
type textarea "x"
type textarea "falar com [GEOGRAPHIC_DATA]"
type textarea "x"
type textarea "falar com atend"
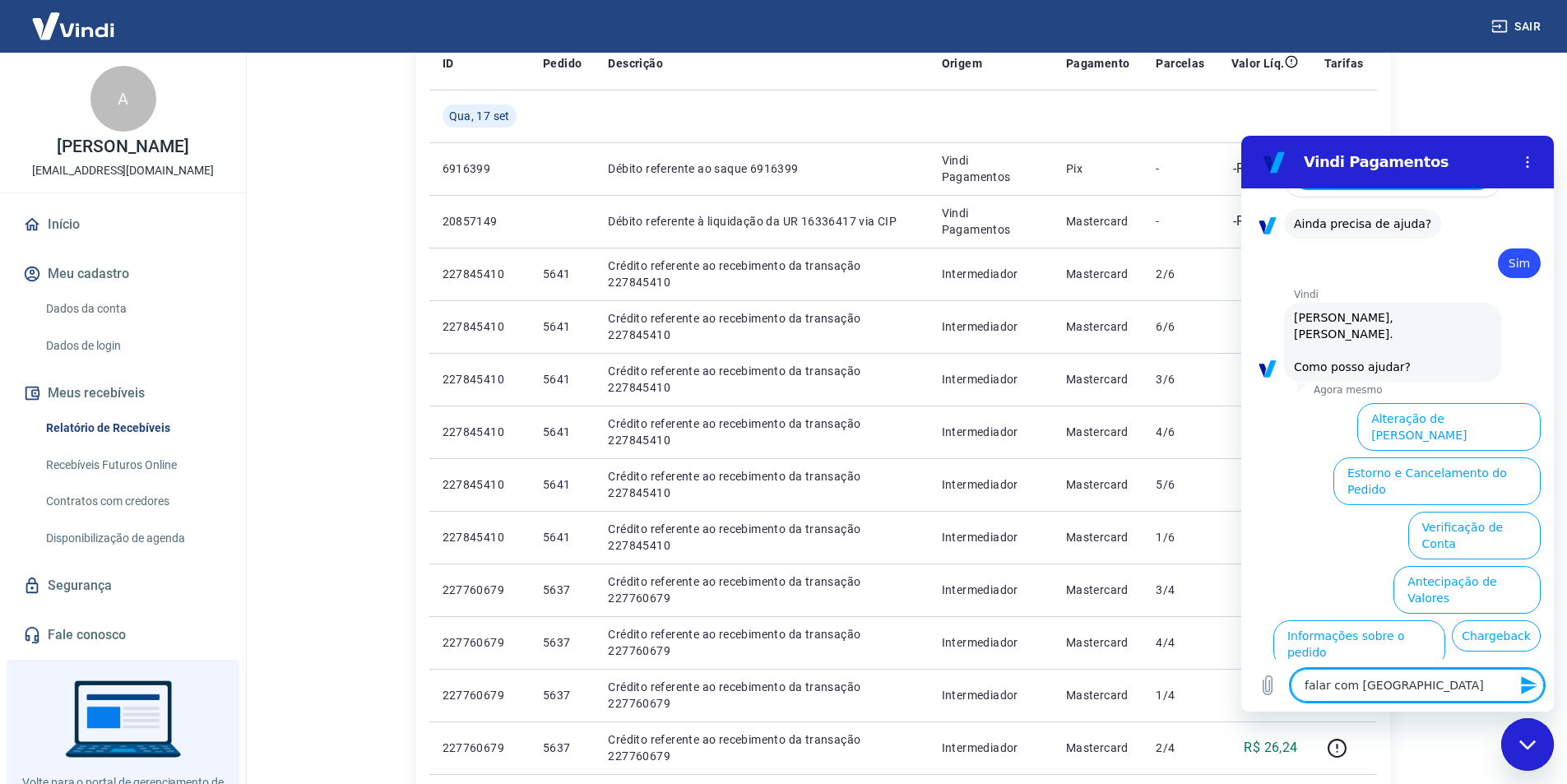
type textarea "x"
type textarea "falar com atende"
type textarea "x"
type textarea "falar com atenden"
type textarea "x"
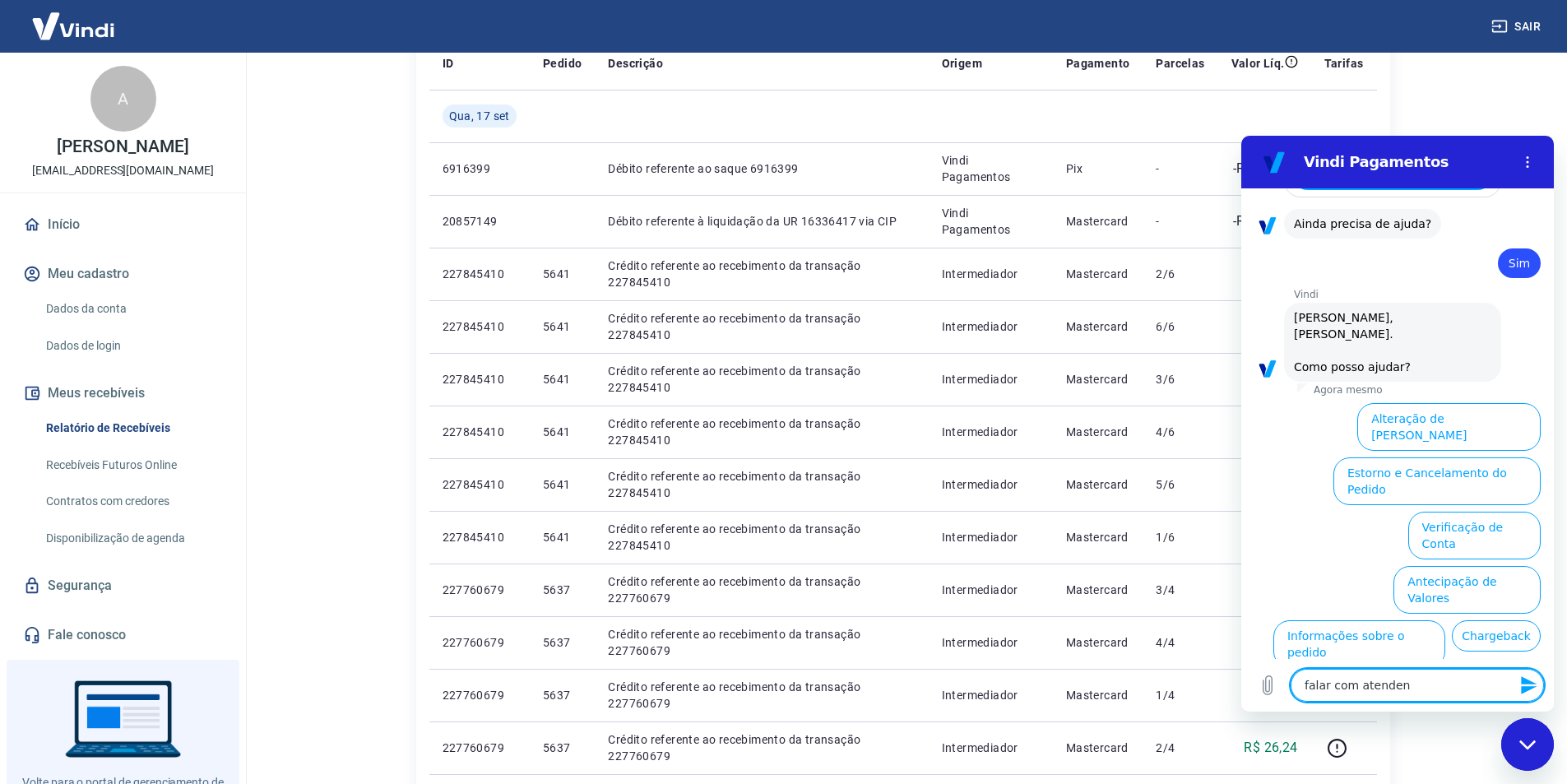
type textarea "falar com atendent"
type textarea "x"
type textarea "falar com atendente"
type textarea "x"
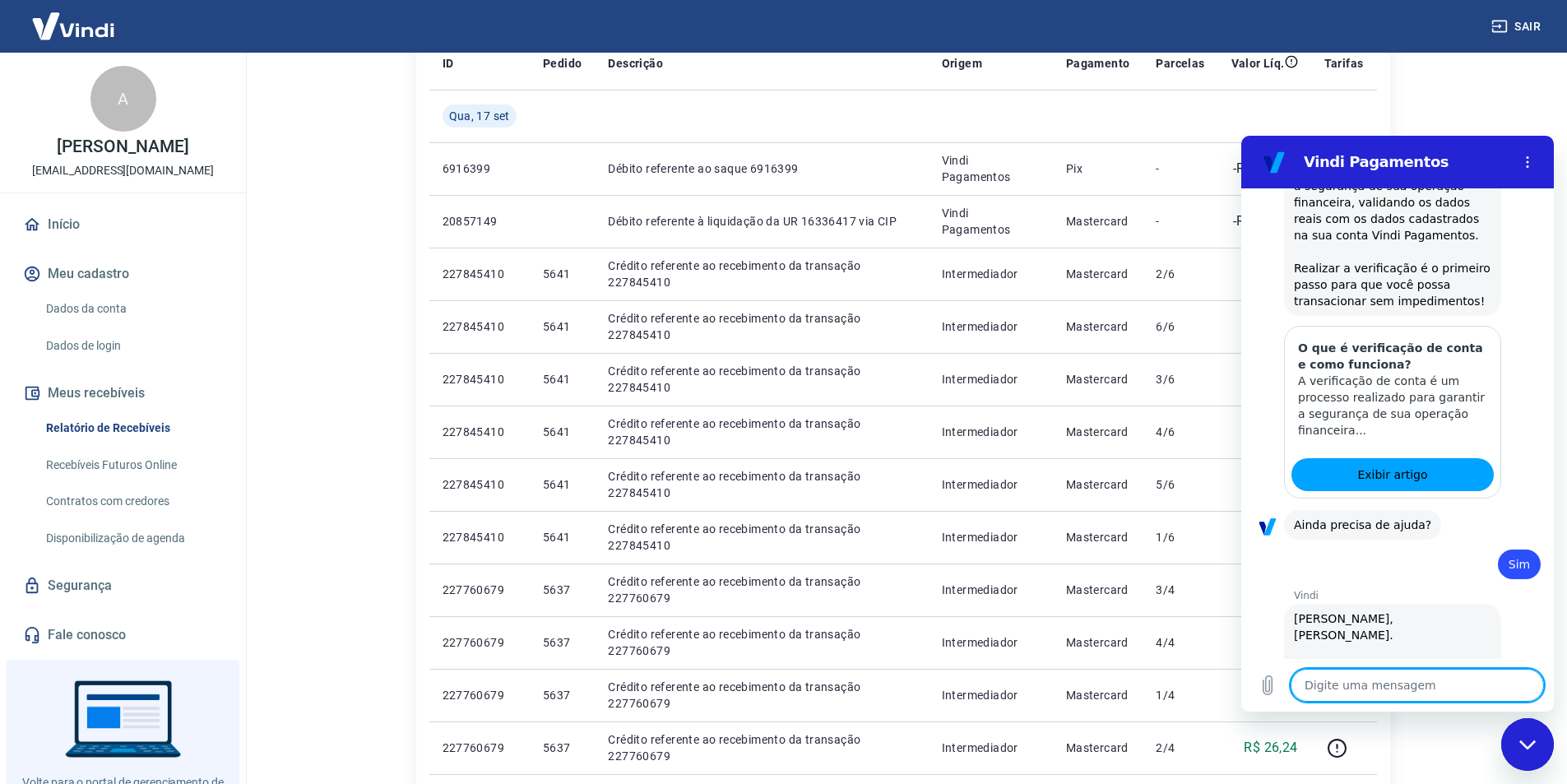
type textarea "x"
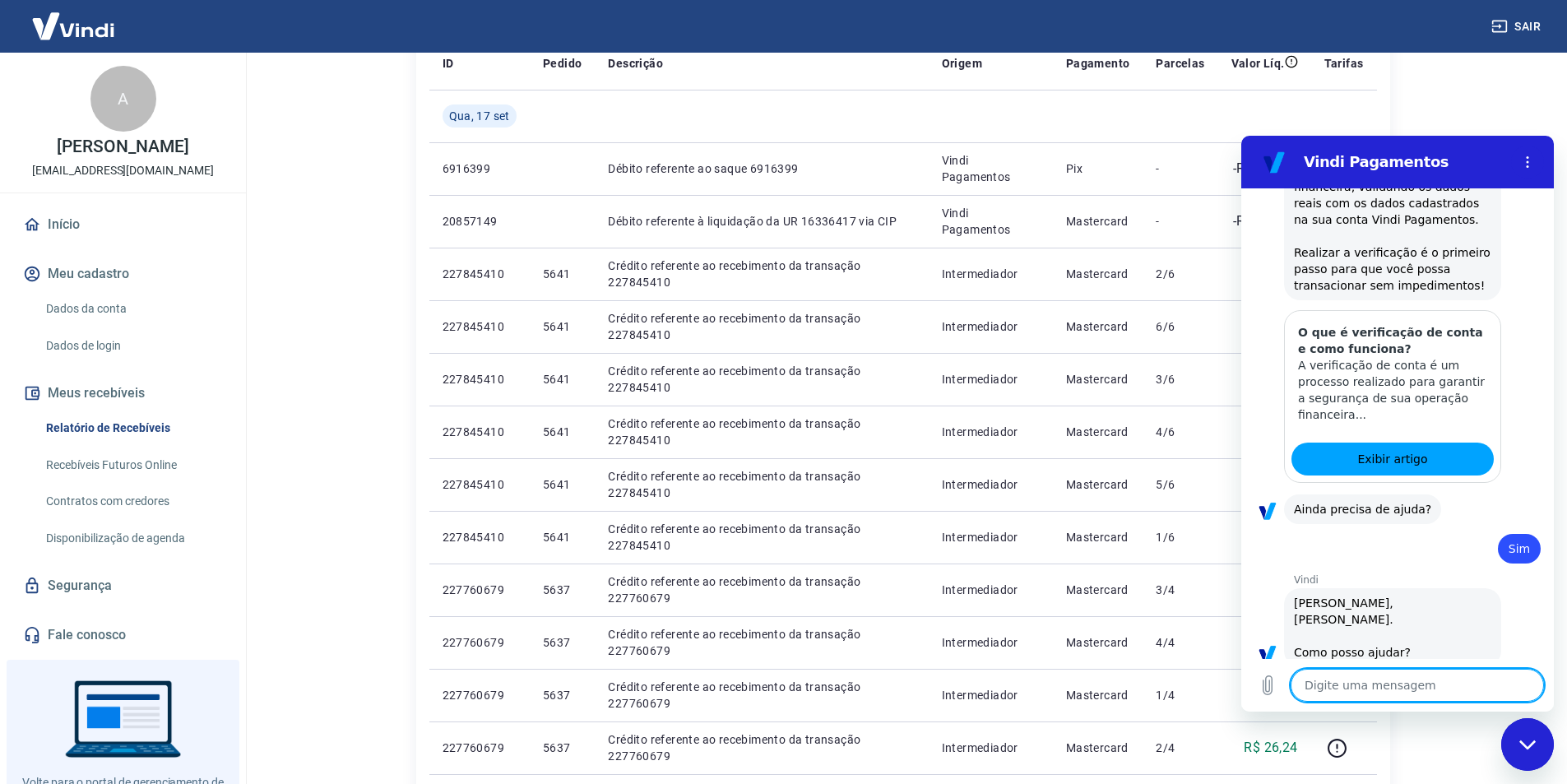
scroll to position [1222, 0]
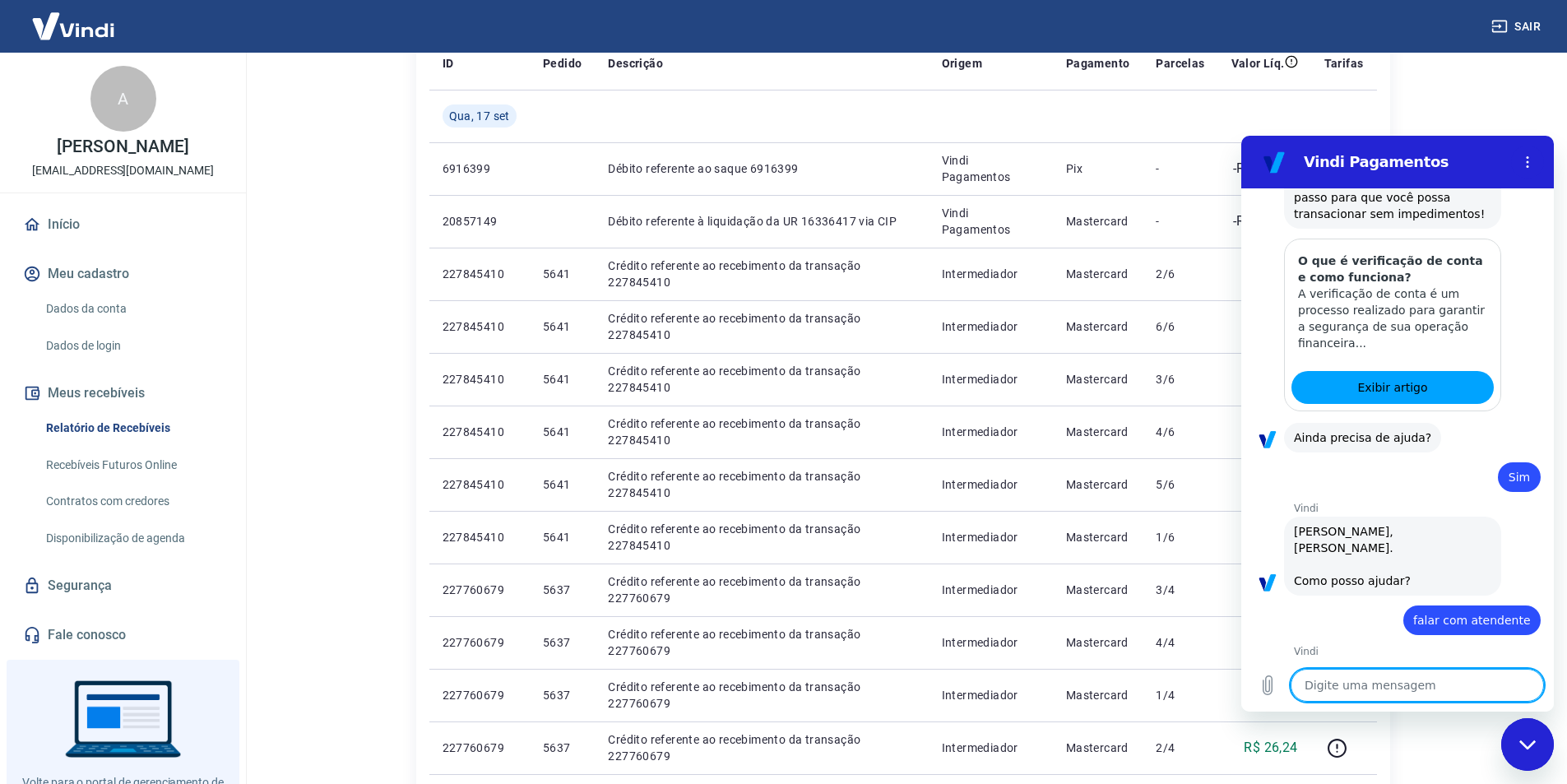
click at [1335, 689] on textarea at bounding box center [1417, 684] width 253 height 33
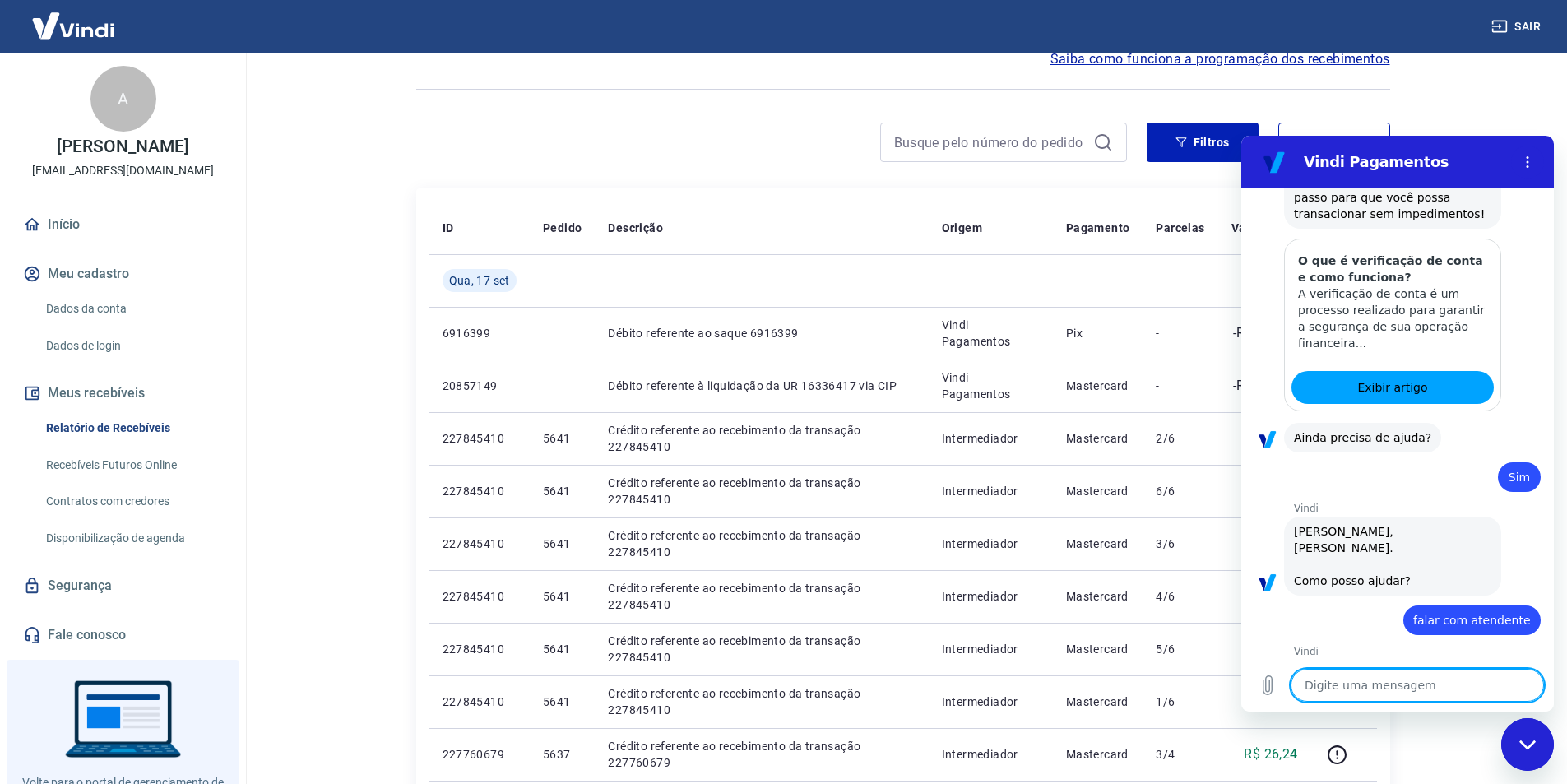
type textarea "o"
type textarea "x"
type textarea "oi"
type textarea "x"
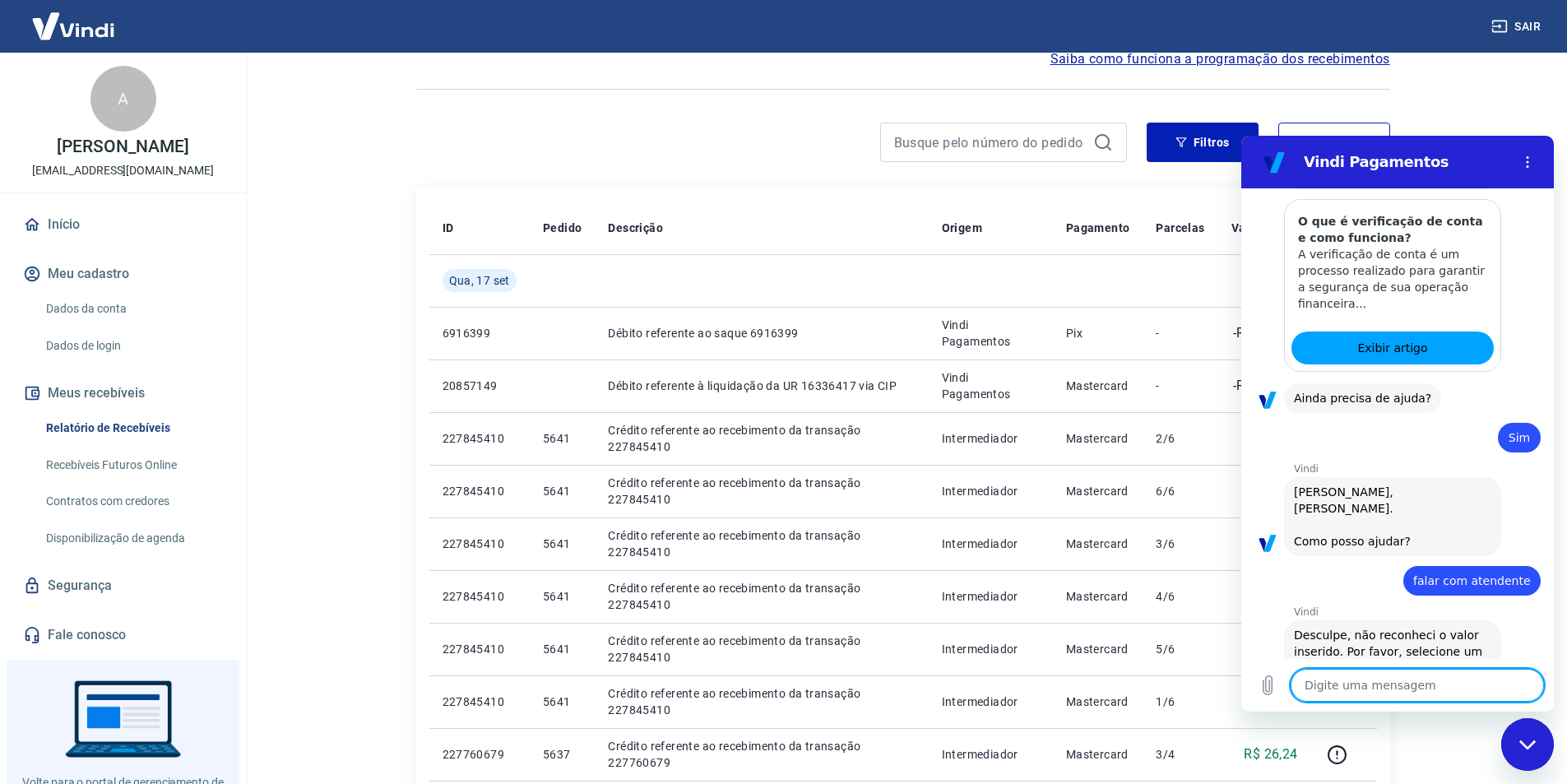
type textarea "x"
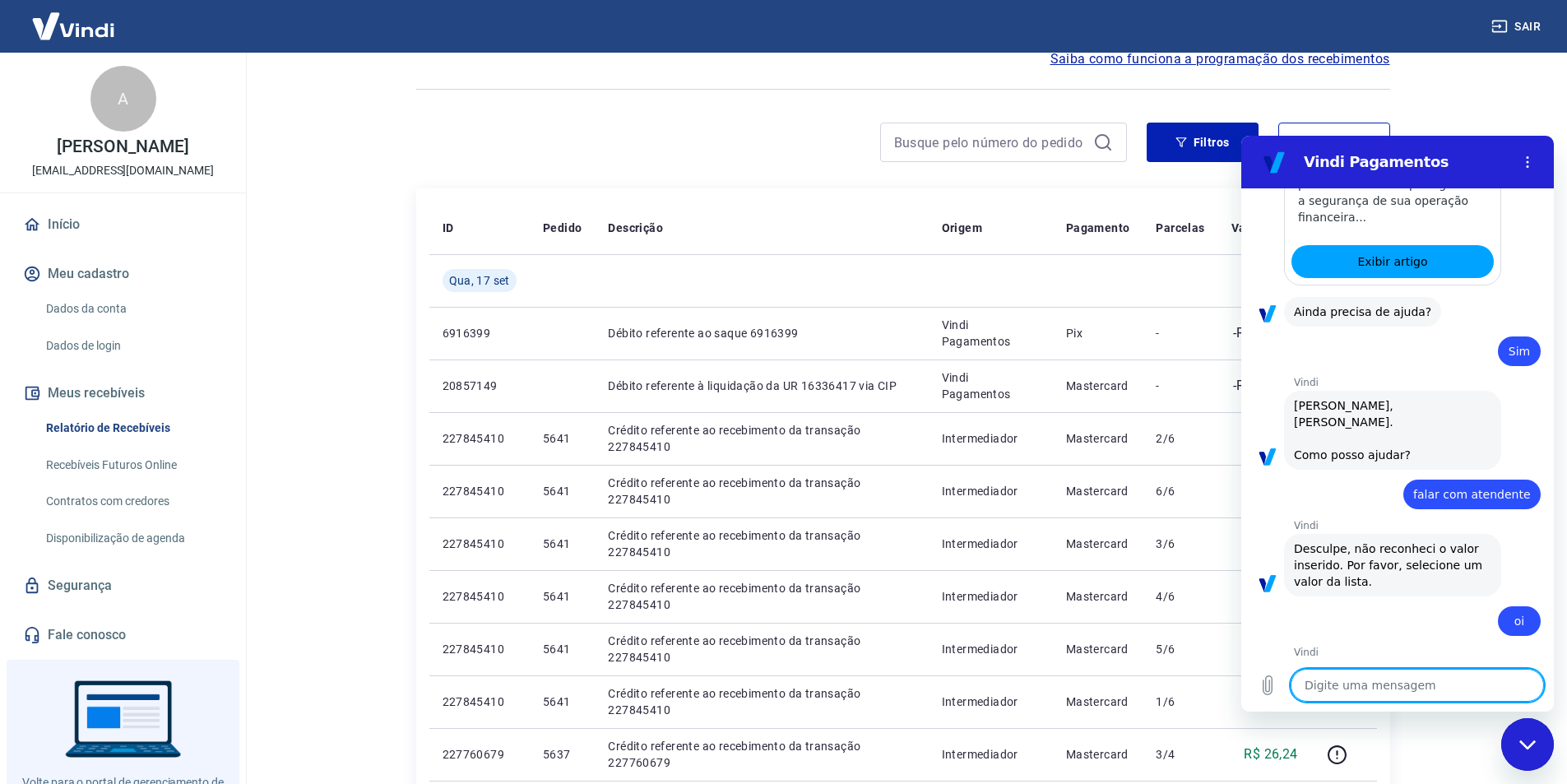
scroll to position [1349, 0]
type textarea "1"
type textarea "x"
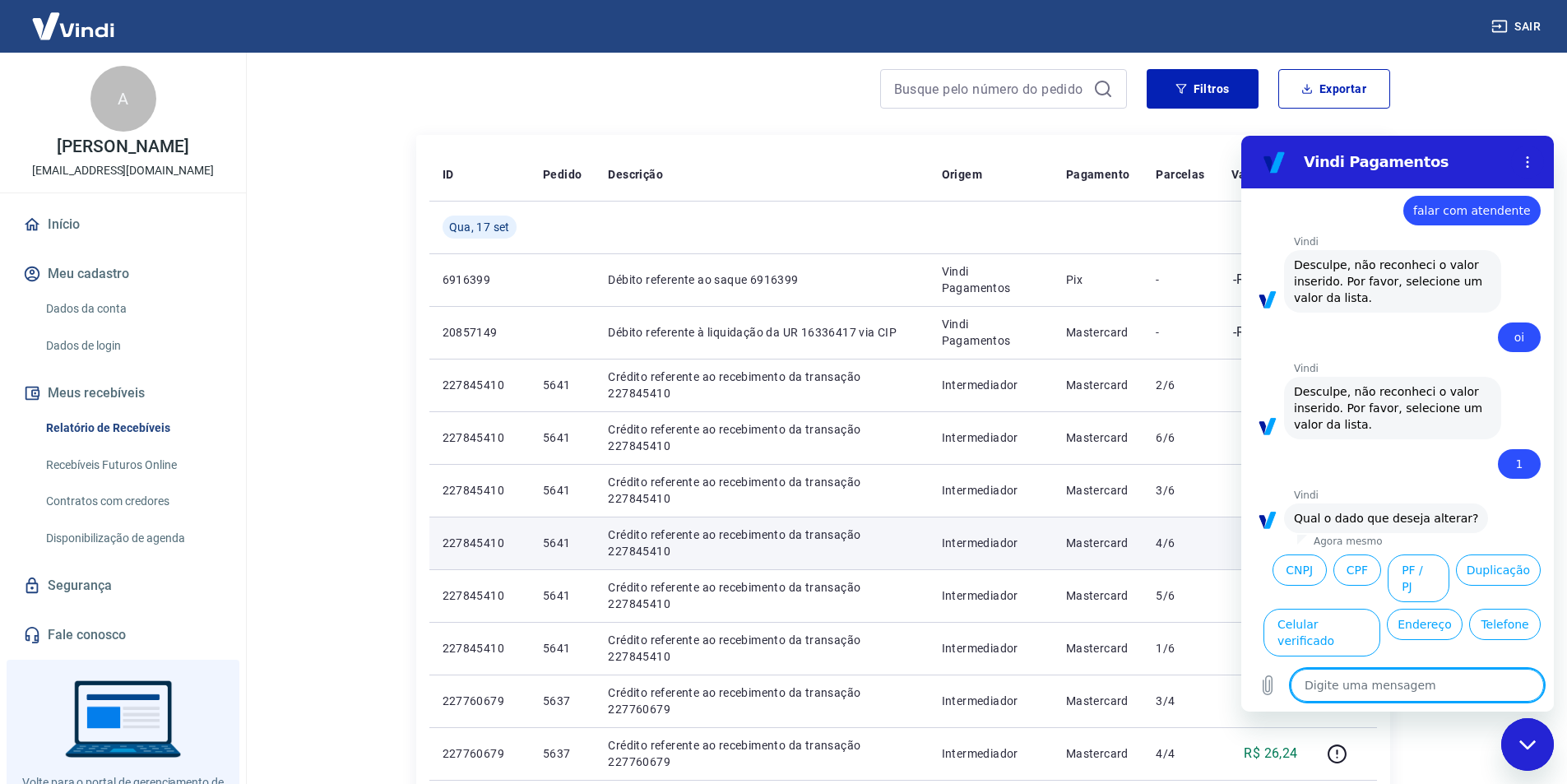
scroll to position [164, 0]
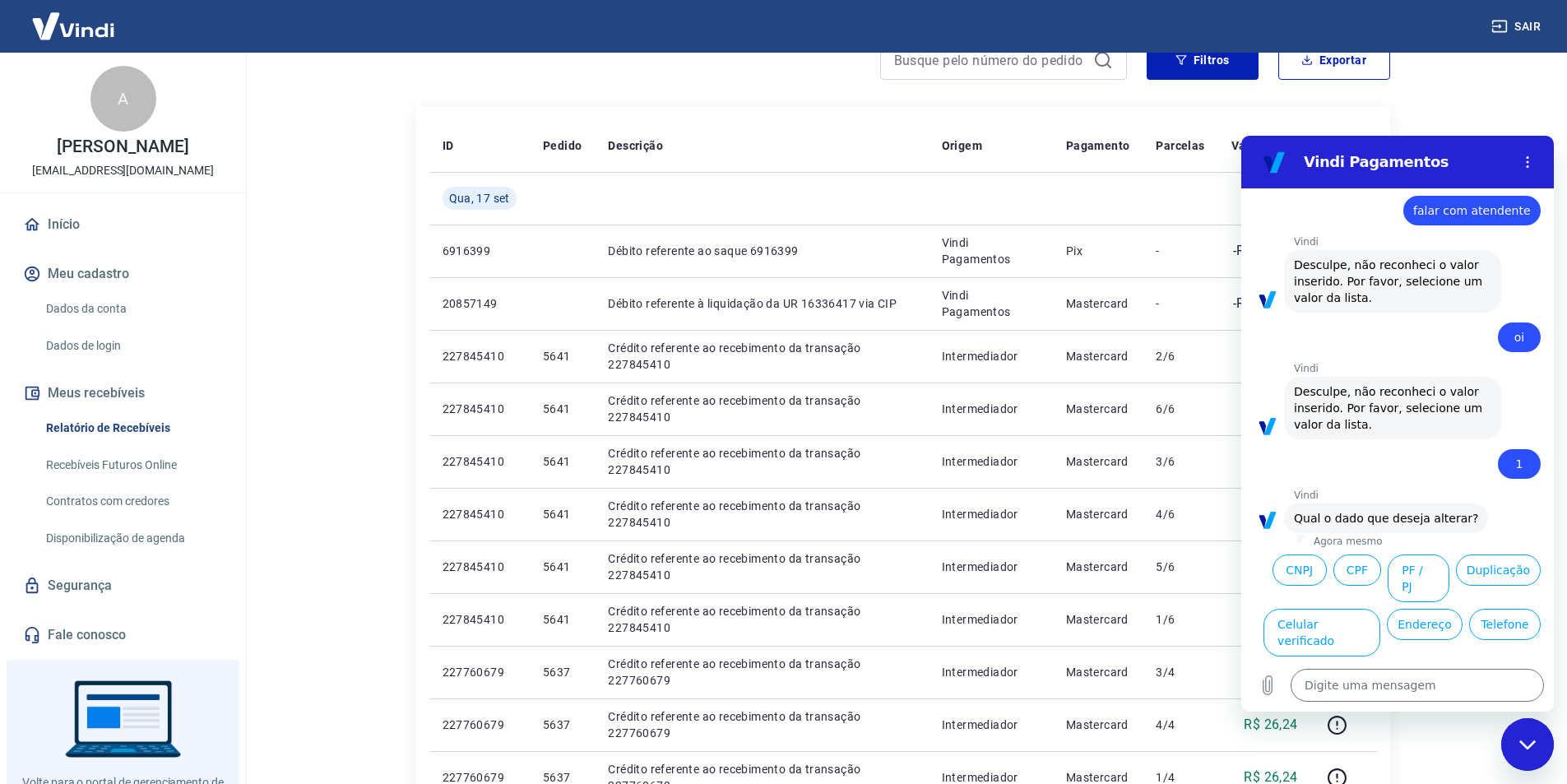
click at [1377, 663] on button "Dados bancários" at bounding box center [1417, 687] width 113 height 48
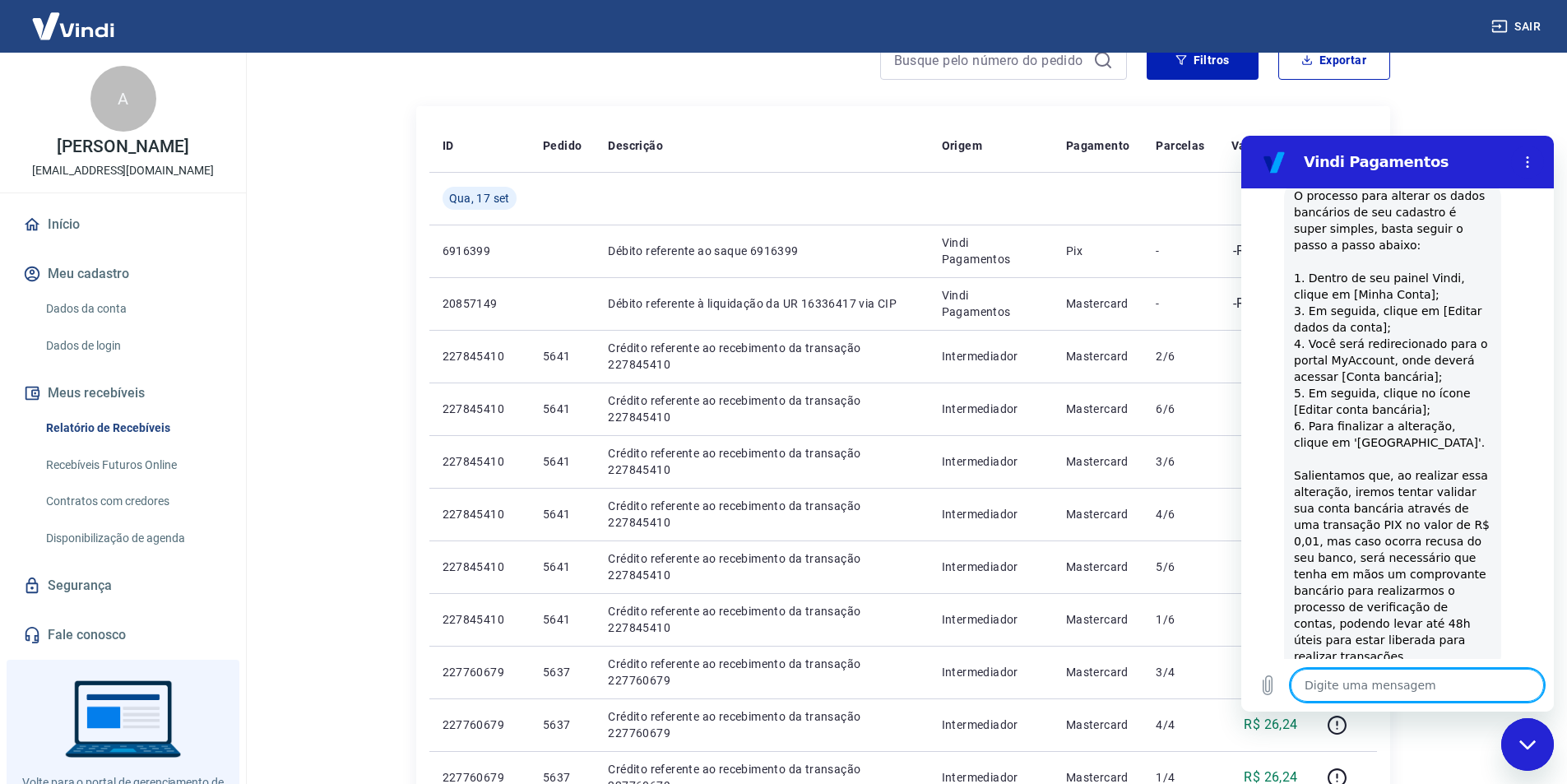
scroll to position [2050, 0]
click at [1446, 722] on button "Sim" at bounding box center [1460, 737] width 48 height 31
type textarea "x"
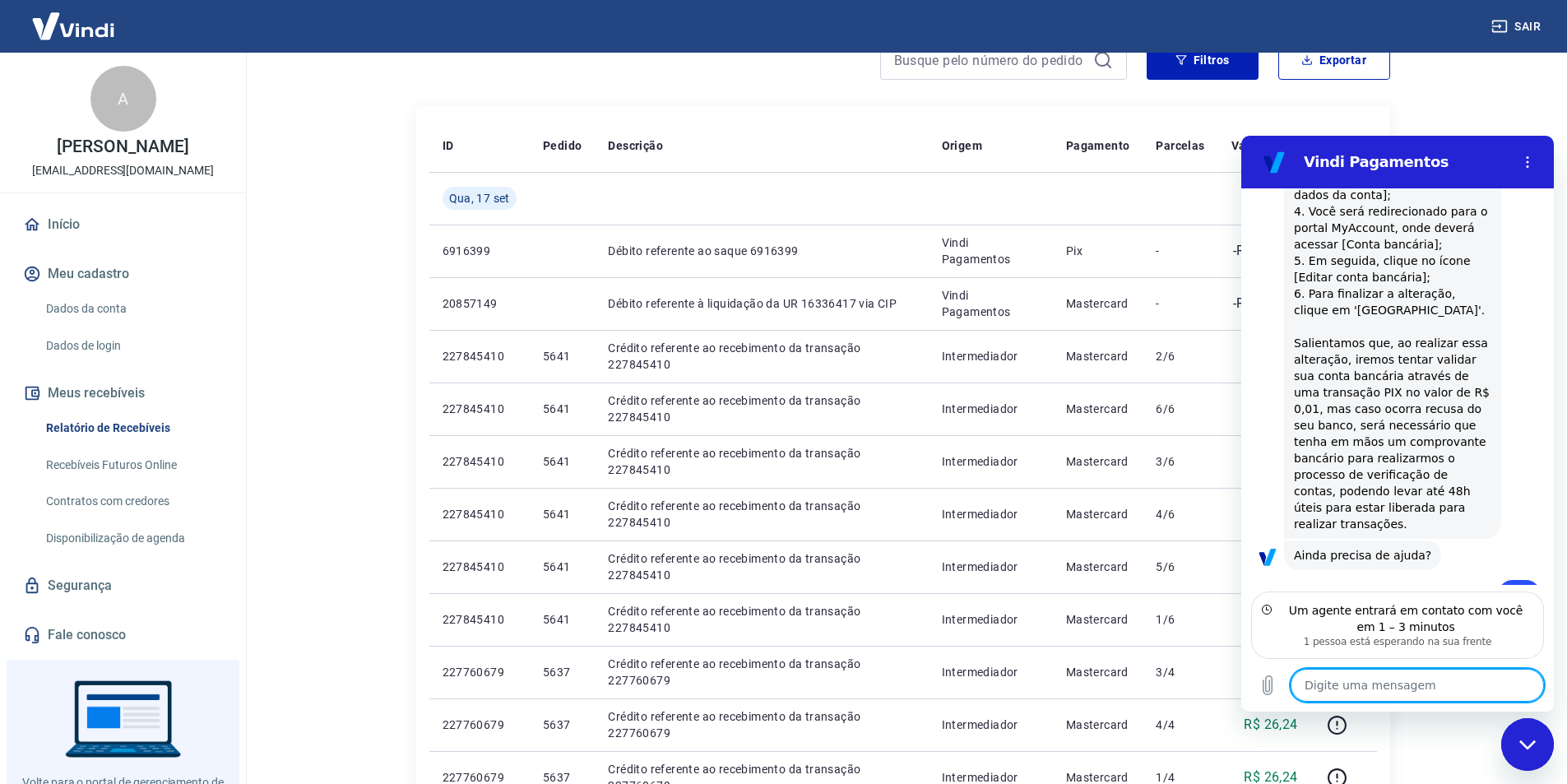
scroll to position [2184, 0]
type textarea "o"
type textarea "x"
type textarea "ol"
type textarea "x"
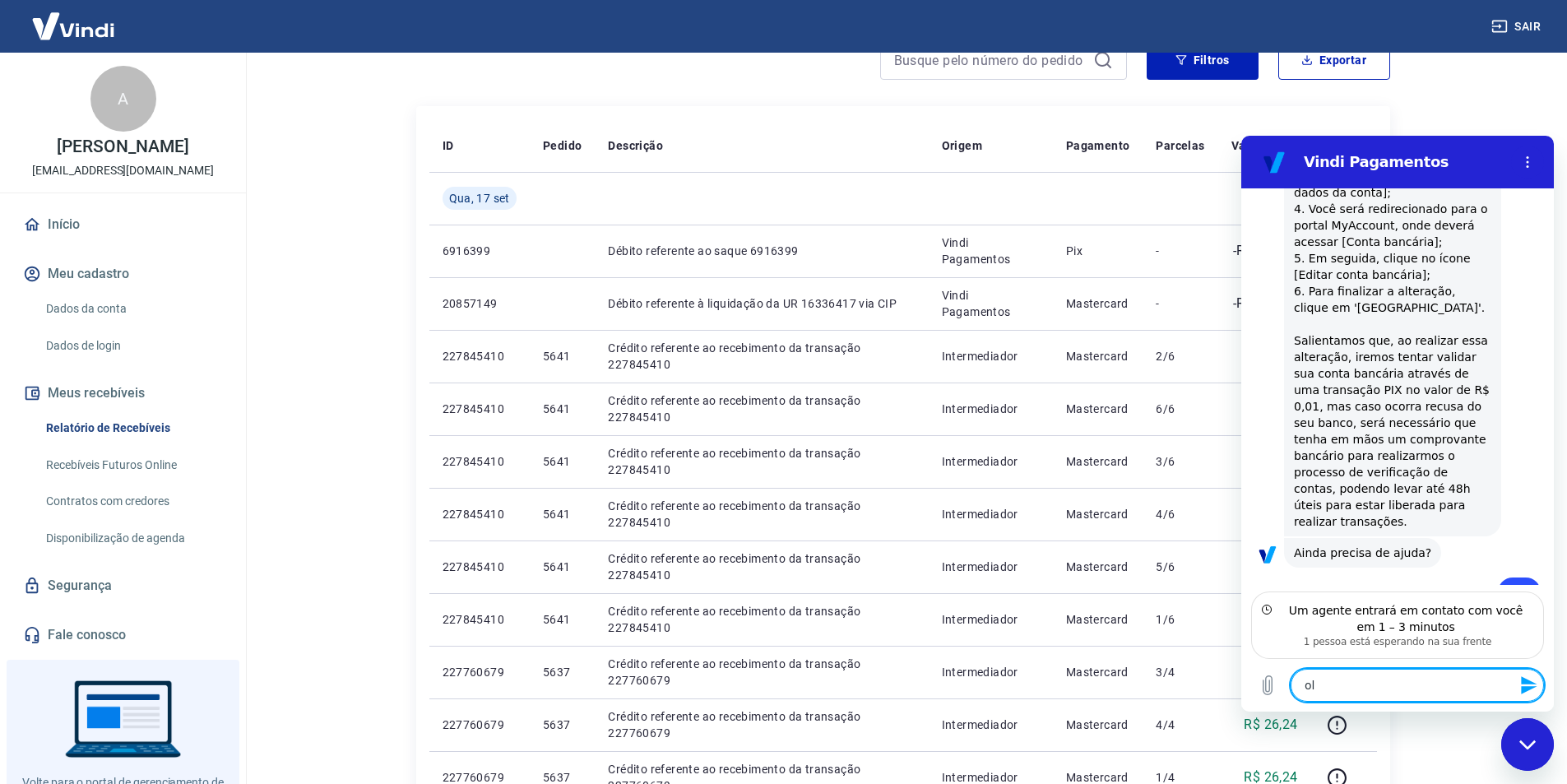
type textarea "olá"
type textarea "x"
type textarea "olá."
type textarea "x"
type textarea "olá."
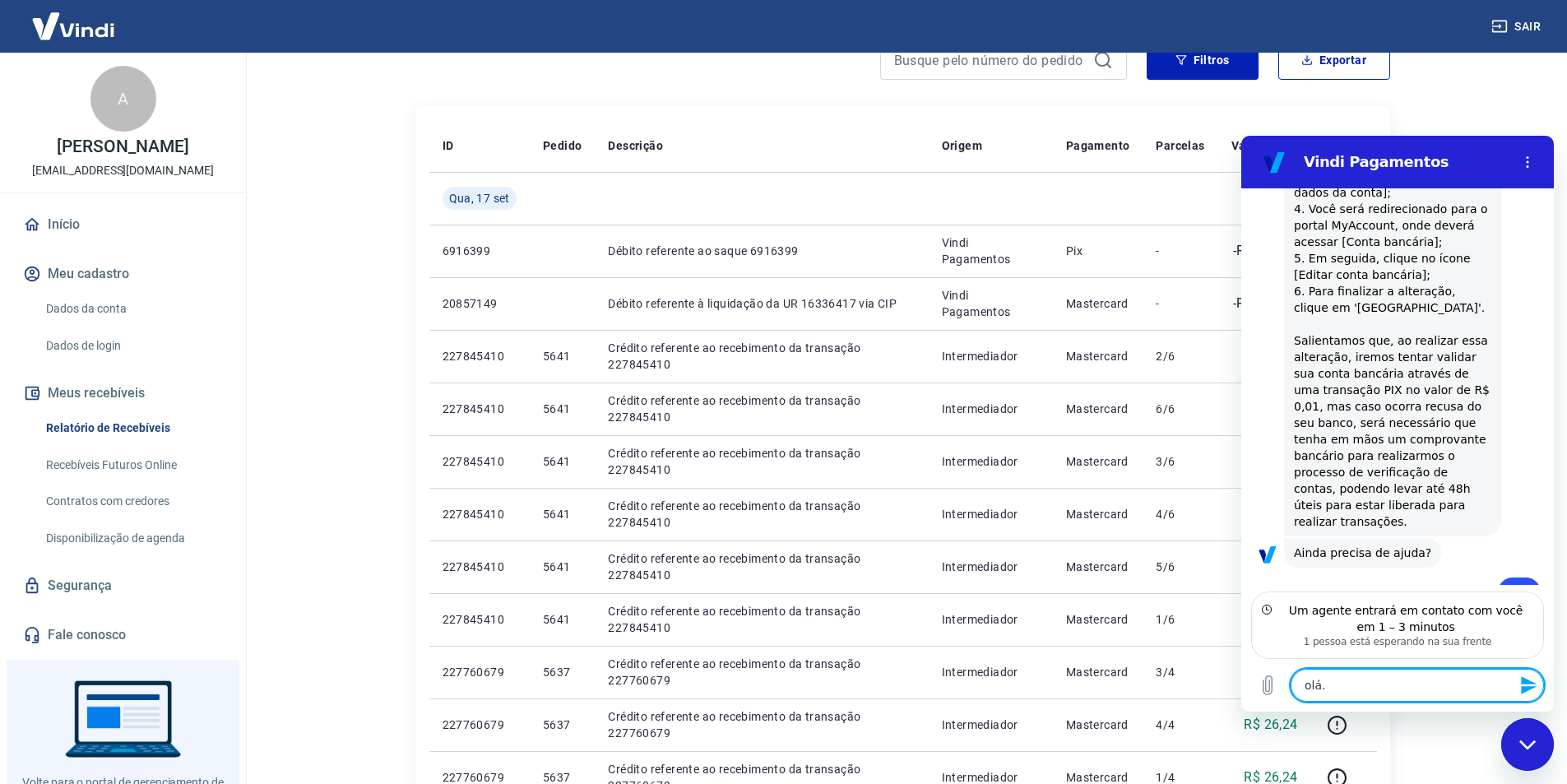
type textarea "x"
type textarea "olá. a"
type textarea "x"
type textarea "olá. al"
type textarea "x"
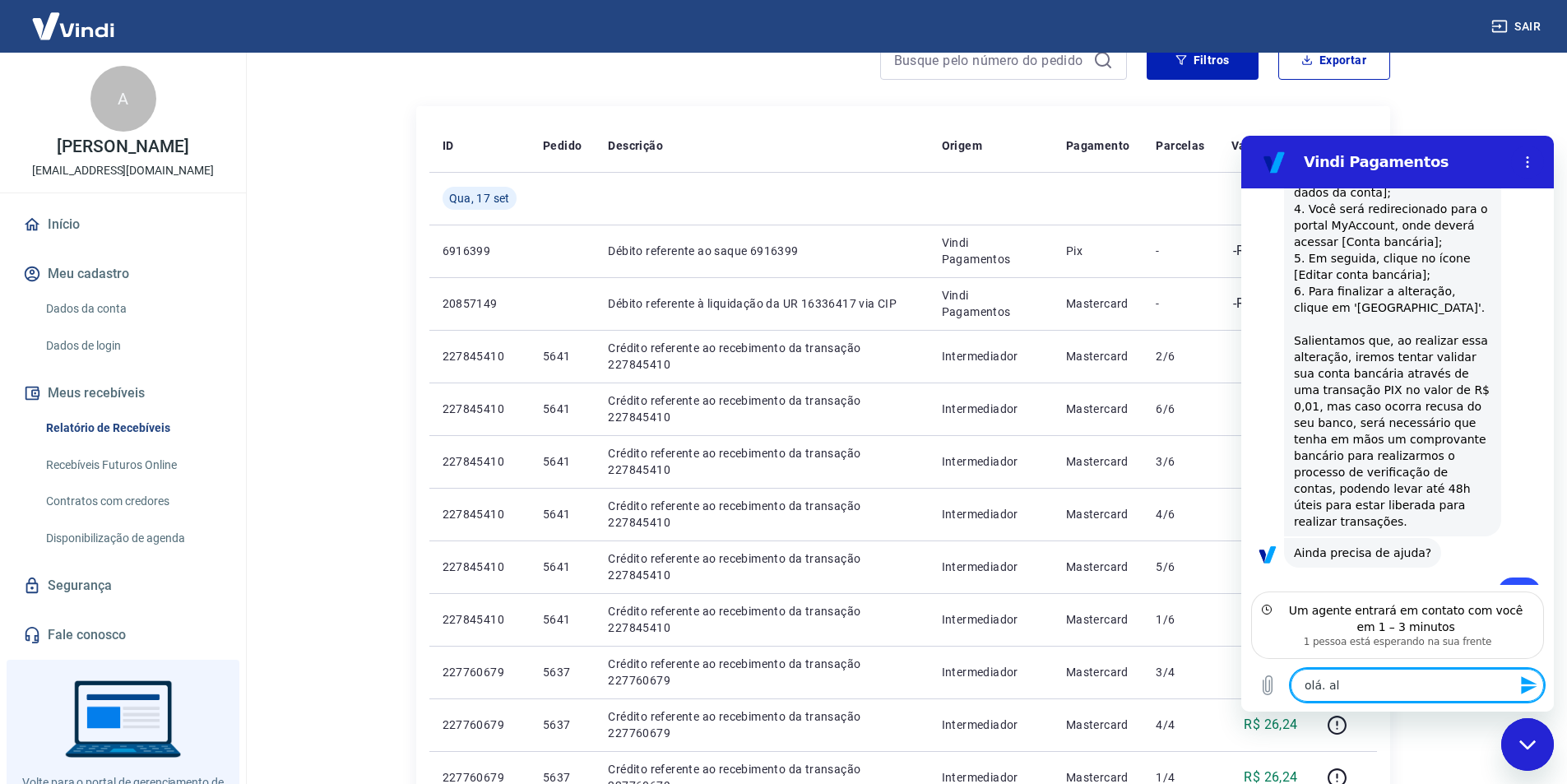
type textarea "olá. alt"
type textarea "x"
type textarea "olá. alte"
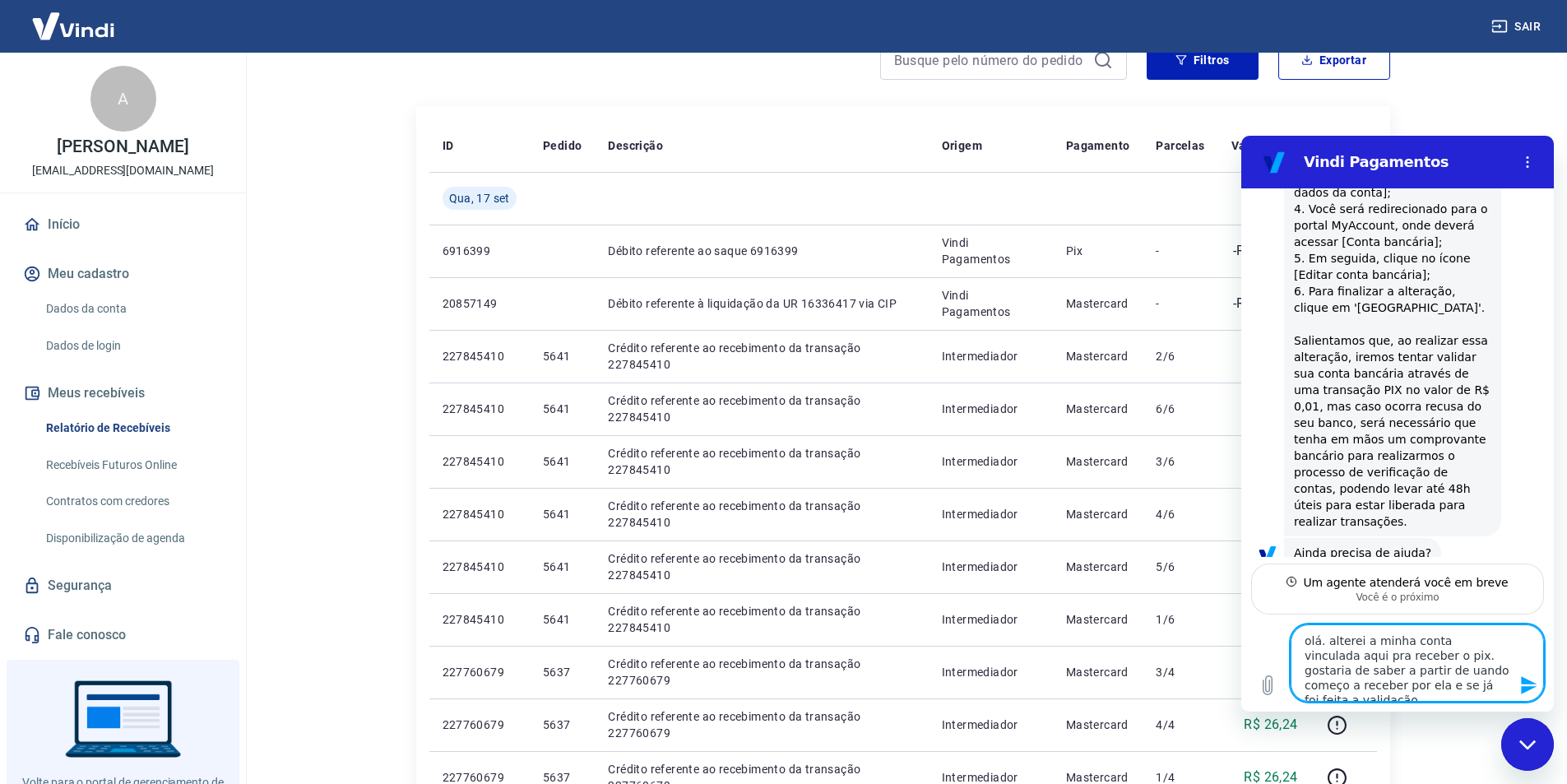
drag, startPoint x: 1300, startPoint y: 638, endPoint x: 1455, endPoint y: 690, distance: 163.5
click at [1455, 690] on textarea "olá. alterei a minha conta vinculada aqui pra receber o pix. gostaria de saber …" at bounding box center [1417, 663] width 253 height 78
click at [1378, 682] on textarea "olá. alterei a minha conta vinculada aqui pra receber o pix. gostaria de saber …" at bounding box center [1417, 663] width 253 height 78
click at [1468, 682] on textarea "olá. alterei a minha conta vinculada aqui pra receber o pix. gostaria de saber …" at bounding box center [1417, 663] width 253 height 78
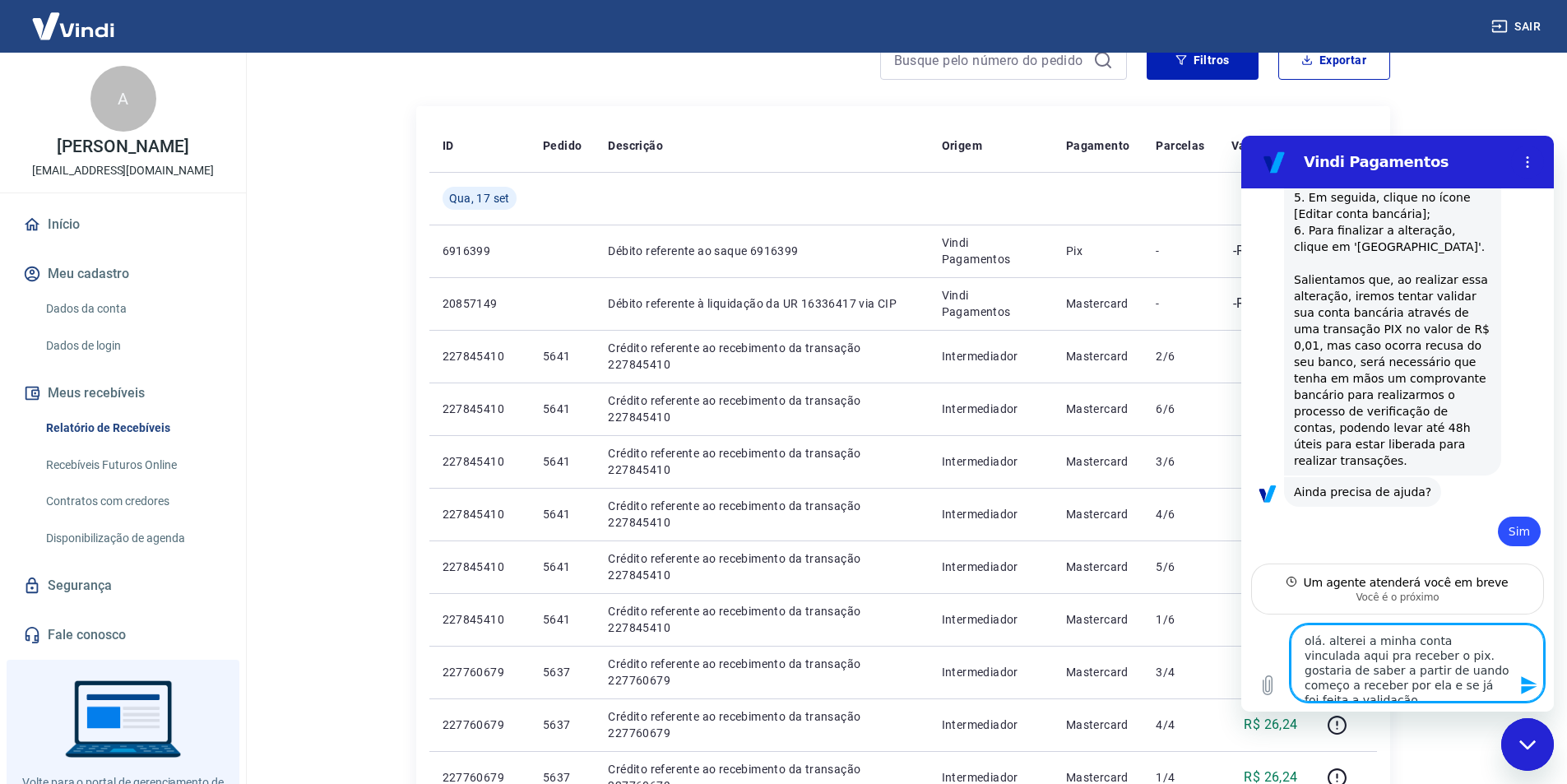
scroll to position [2243, 0]
drag, startPoint x: 1484, startPoint y: 687, endPoint x: 1276, endPoint y: 602, distance: 224.7
click at [1276, 602] on div "11:32 diz: MUDEI A CONTA DE RECEBIMENTO DE PIX PORÉM AINDA RECEBI NA ANTIGA Env…" at bounding box center [1398, 450] width 312 height 523
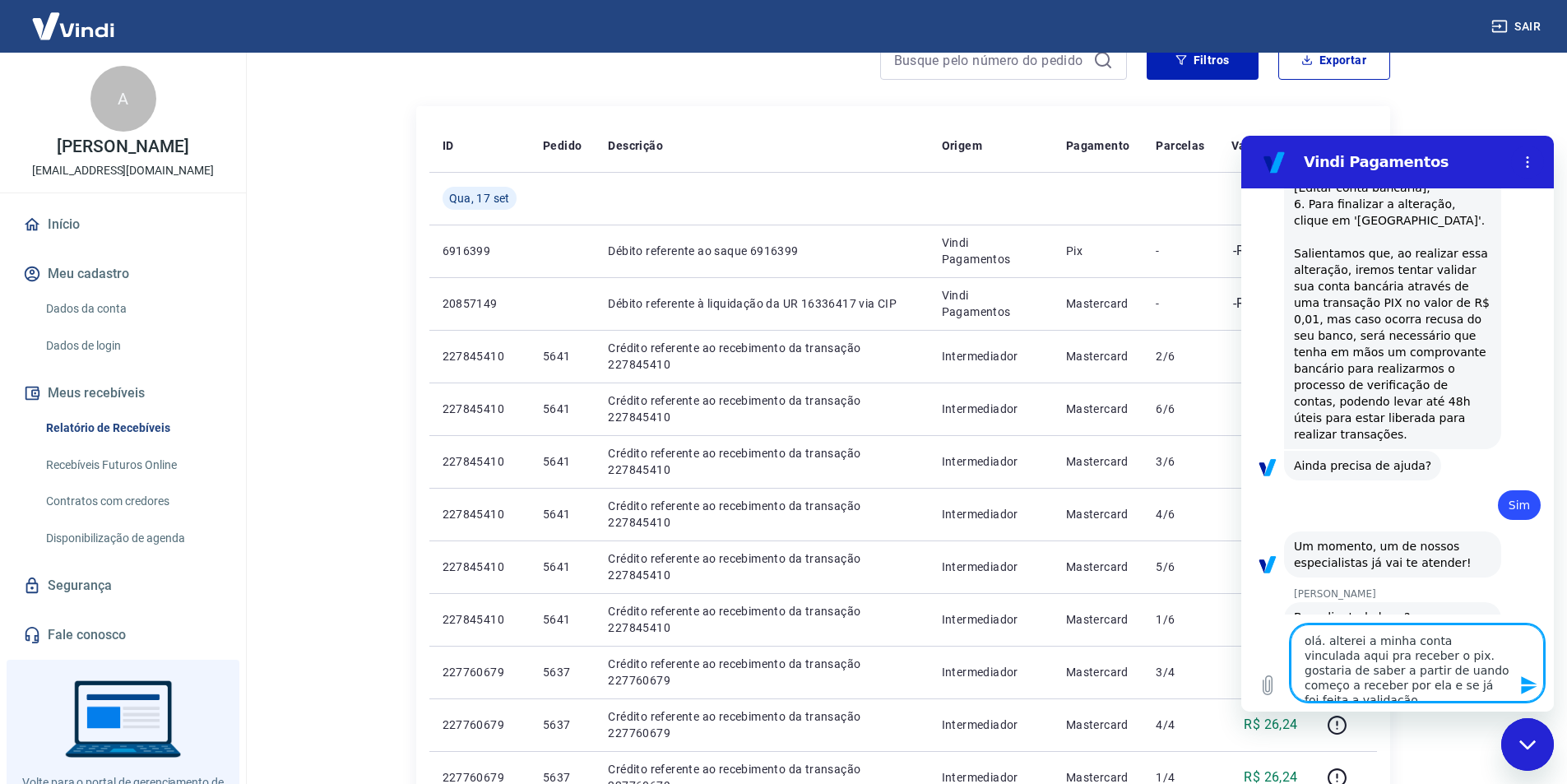
scroll to position [2274, 0]
click at [1324, 638] on textarea "olá. alterei a minha conta vinculada aqui pra receber o pix. gostaria de saber …" at bounding box center [1417, 663] width 253 height 78
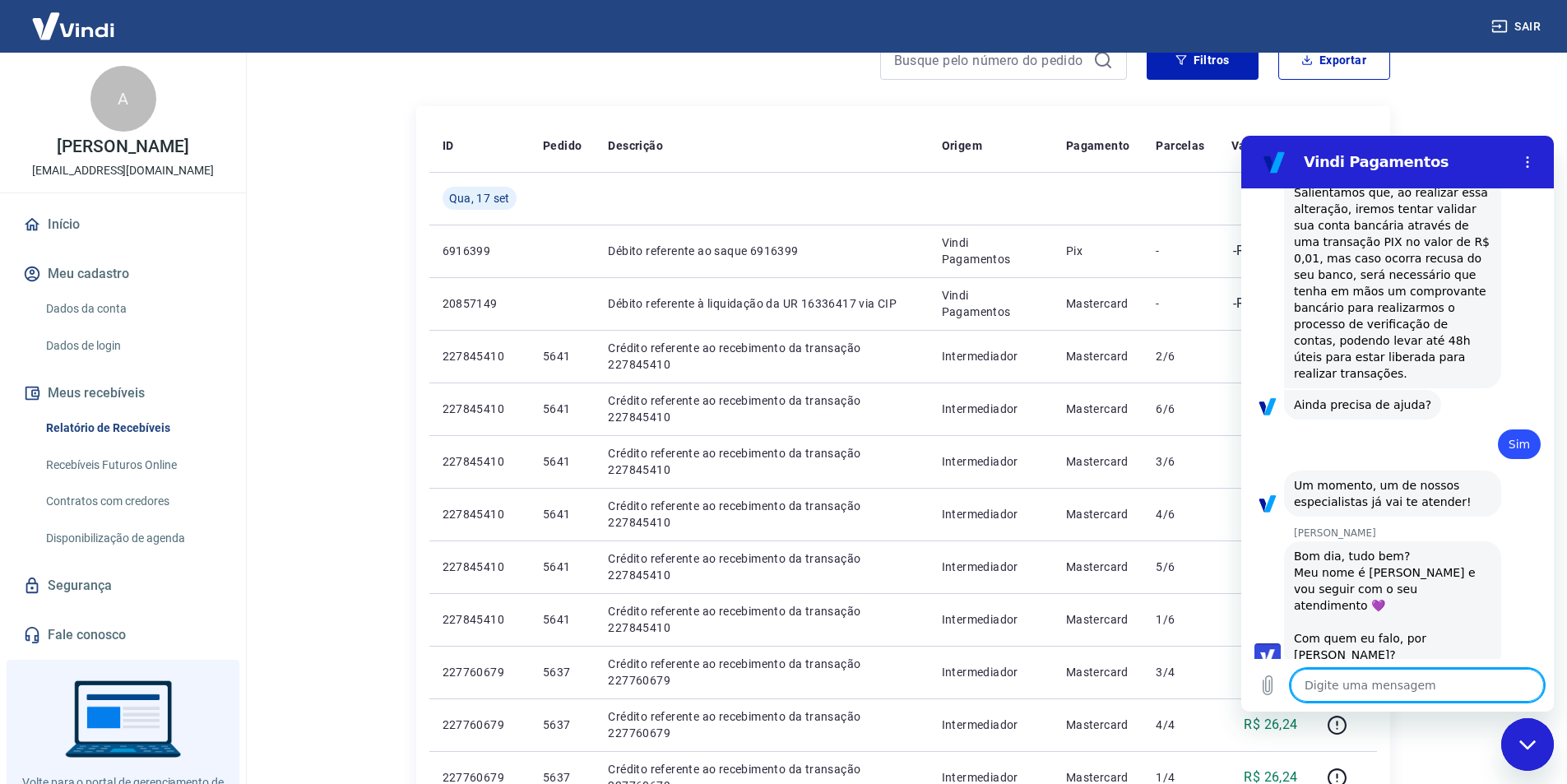
scroll to position [2334, 0]
click at [1331, 678] on textarea at bounding box center [1417, 684] width 253 height 33
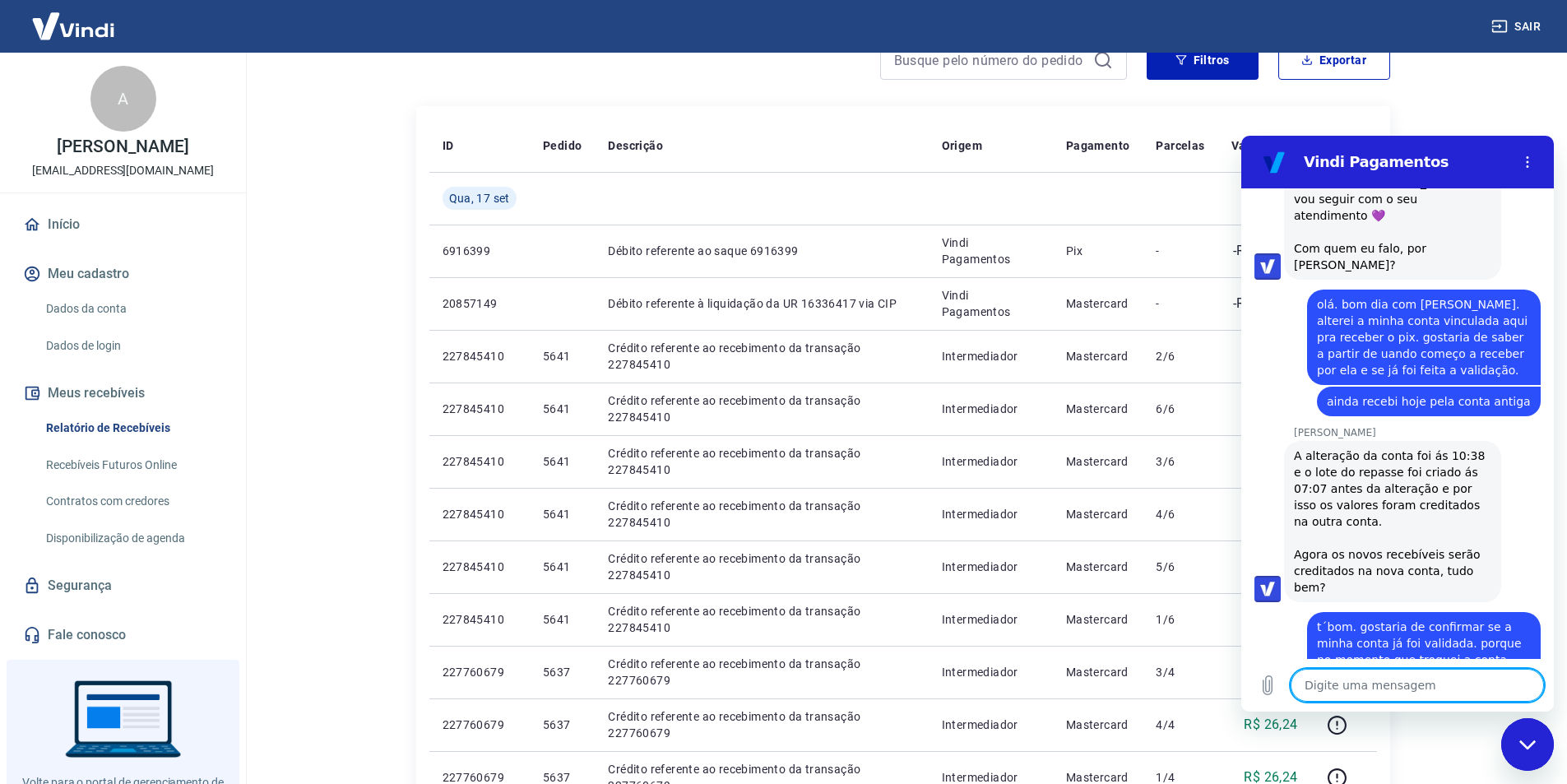
scroll to position [2791, 0]
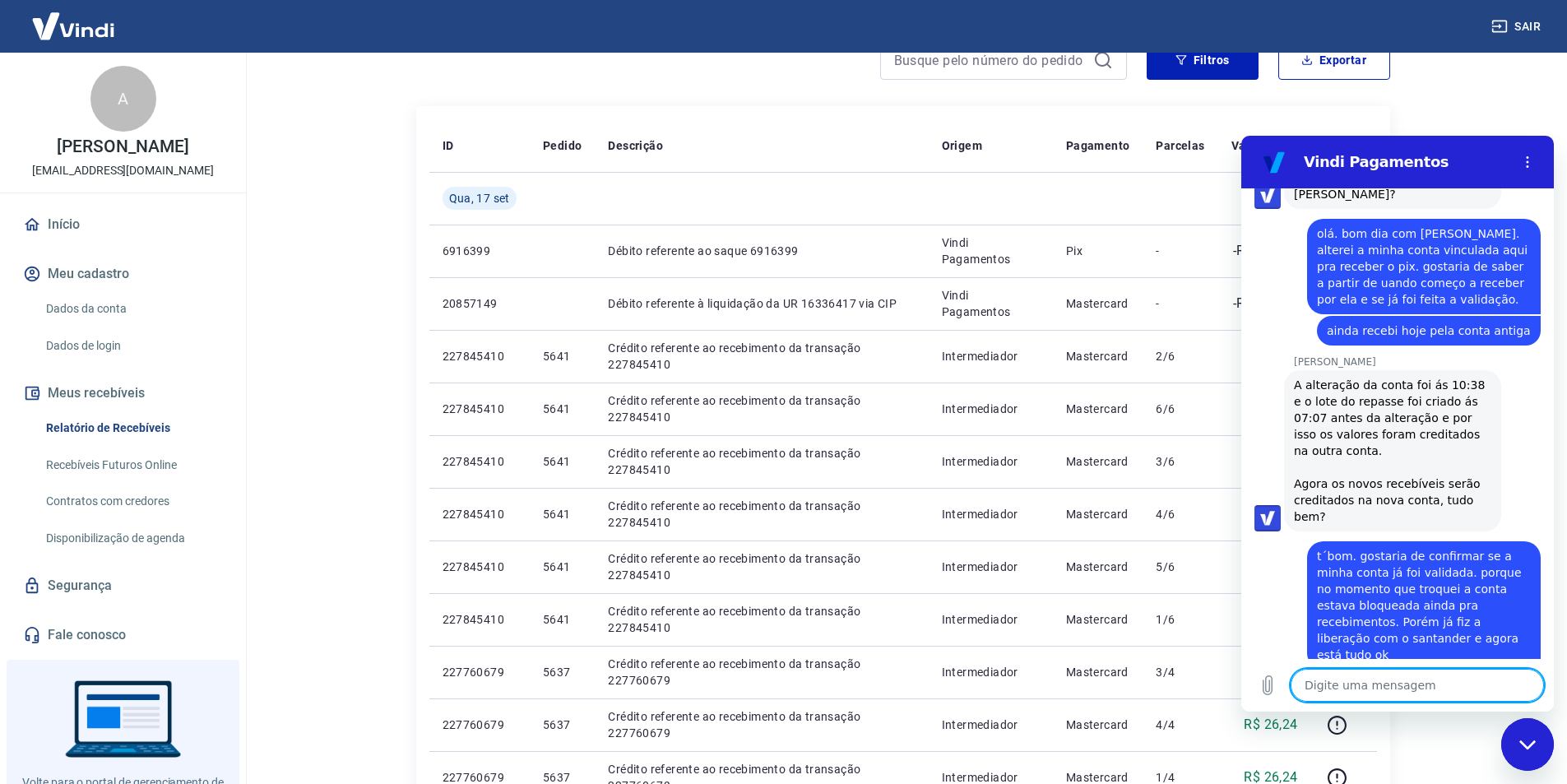
click at [1383, 683] on textarea at bounding box center [1417, 684] width 253 height 33
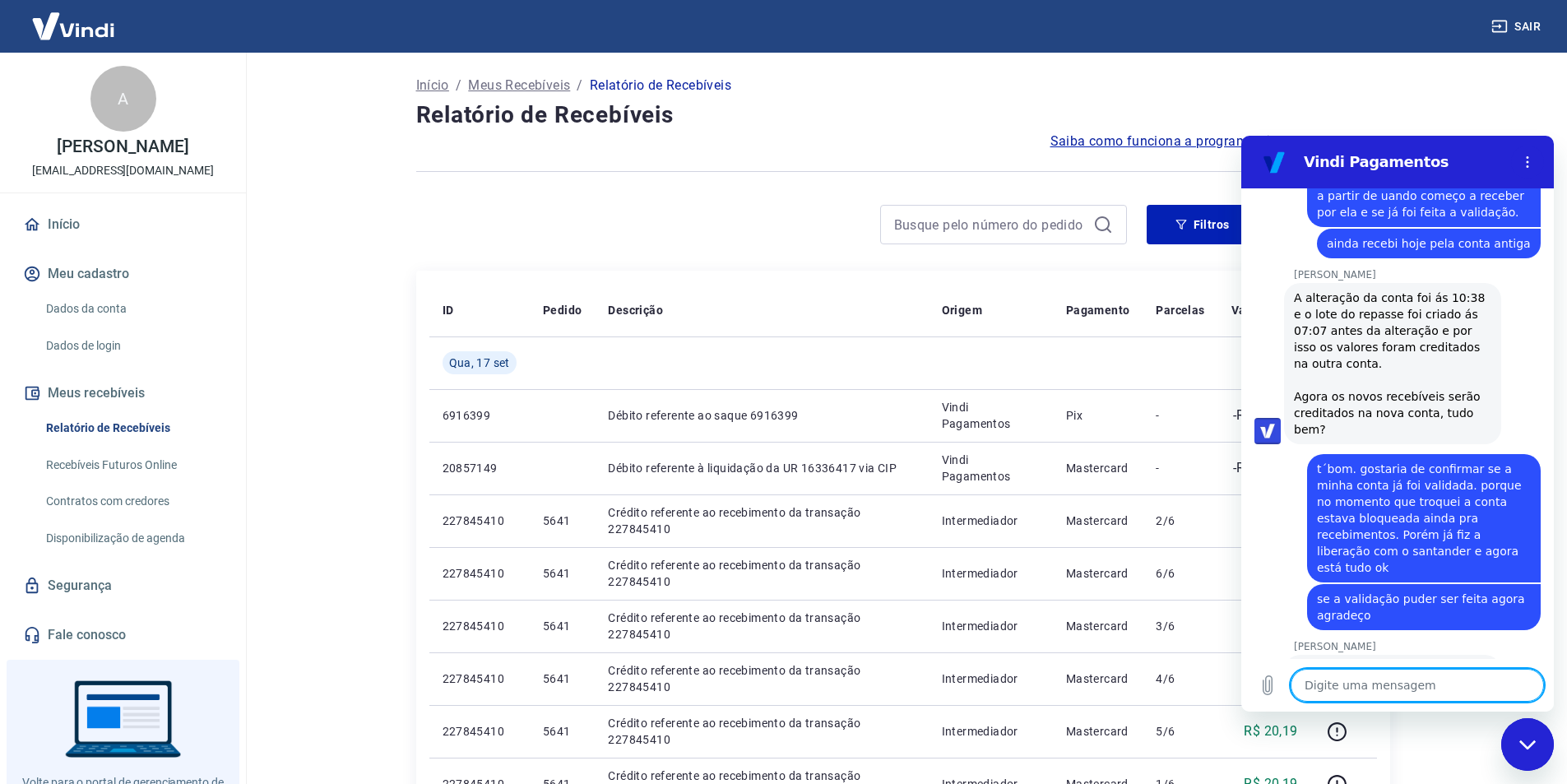
scroll to position [2933, 0]
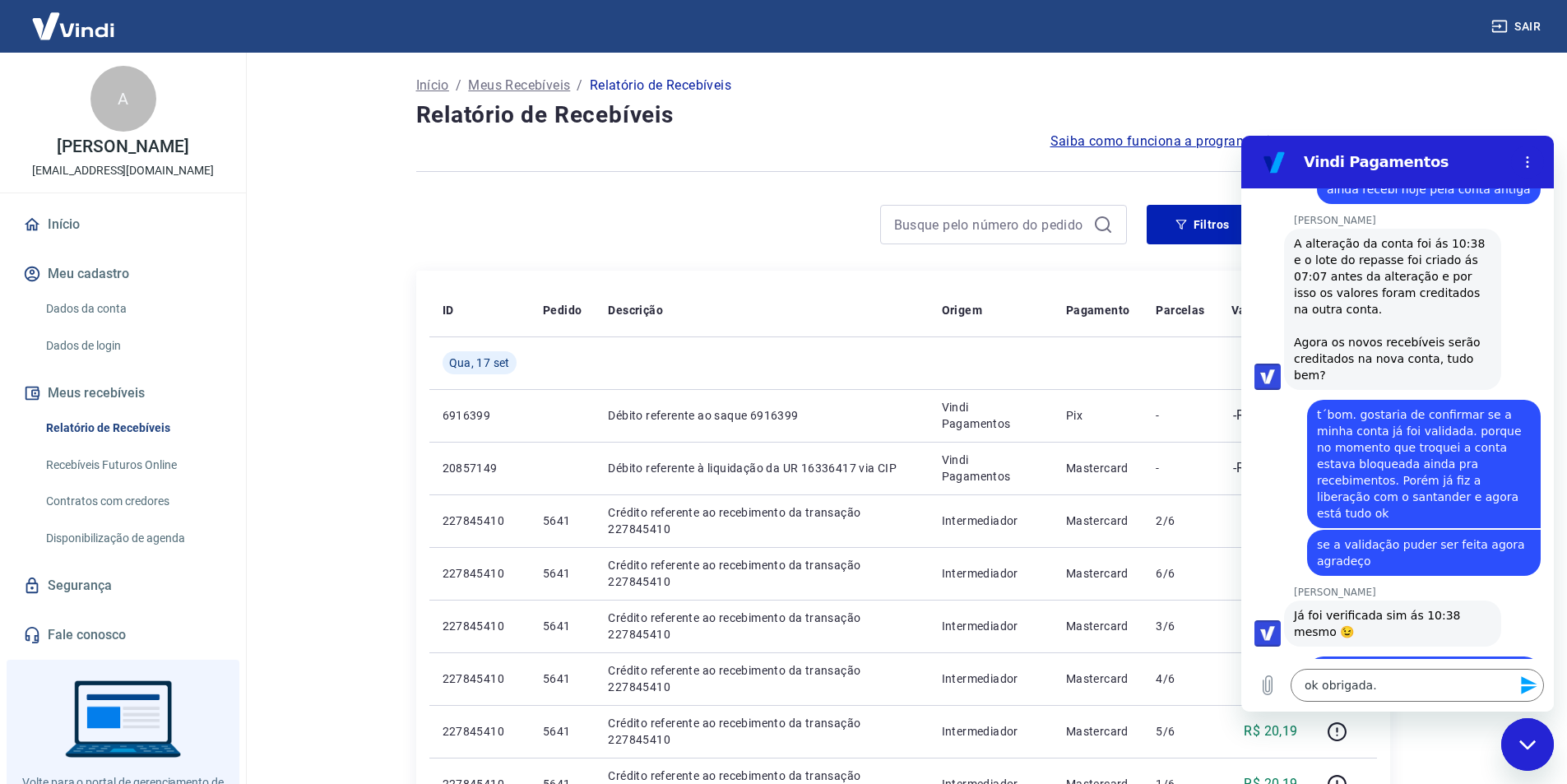
click at [1530, 677] on icon "Enviar mensagem" at bounding box center [1529, 684] width 19 height 19
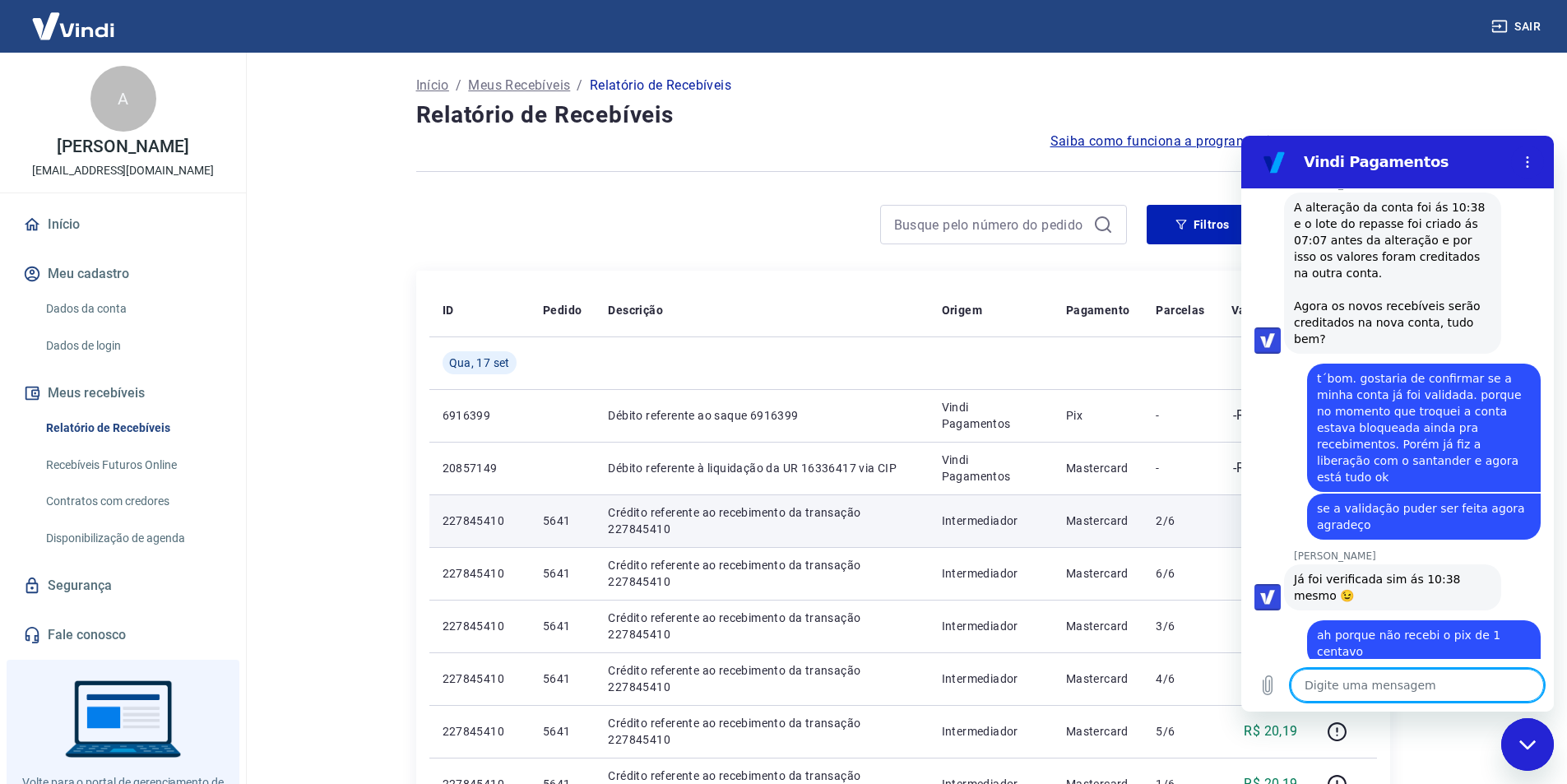
scroll to position [2973, 0]
